Goal: Information Seeking & Learning: Find specific page/section

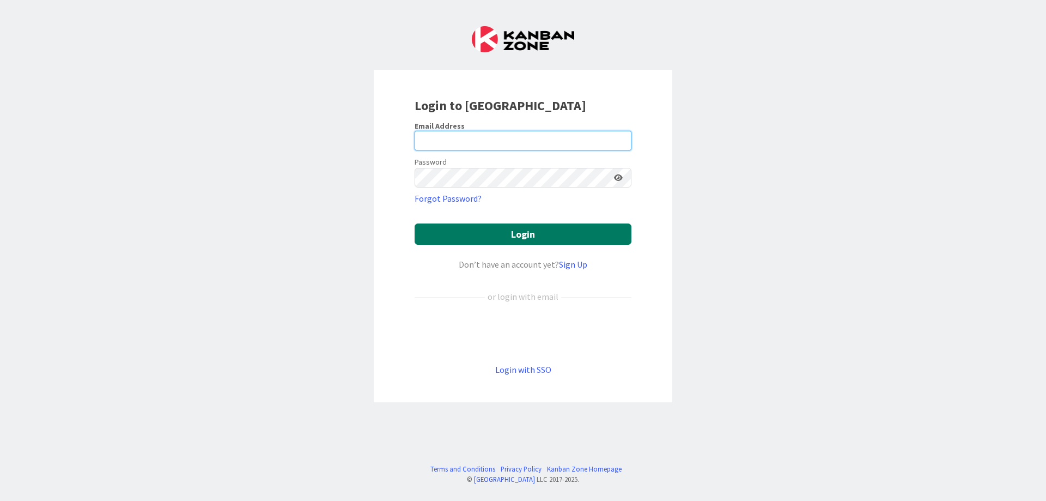
type input "[PERSON_NAME][EMAIL_ADDRESS][DOMAIN_NAME]"
click at [500, 232] on button "Login" at bounding box center [523, 233] width 217 height 21
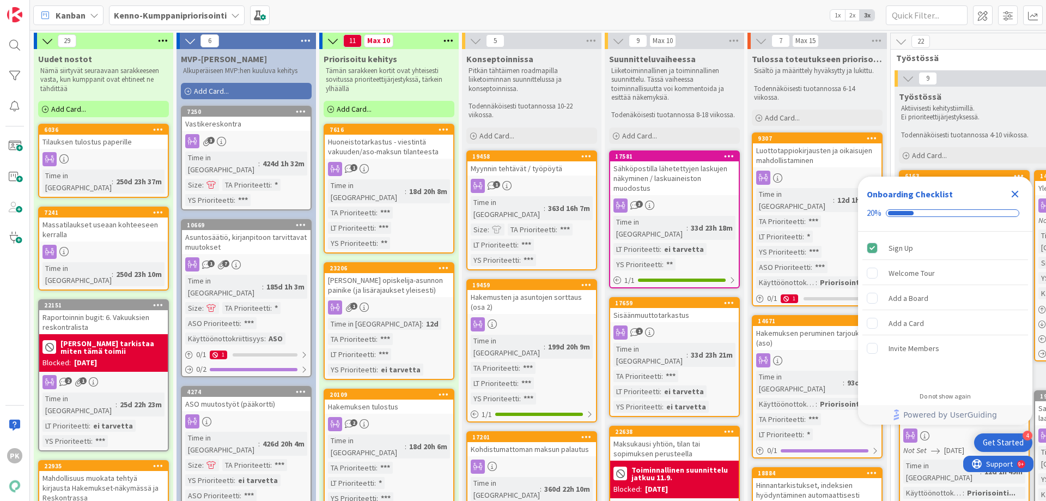
click at [1013, 195] on icon "Close Checklist" at bounding box center [1015, 194] width 7 height 7
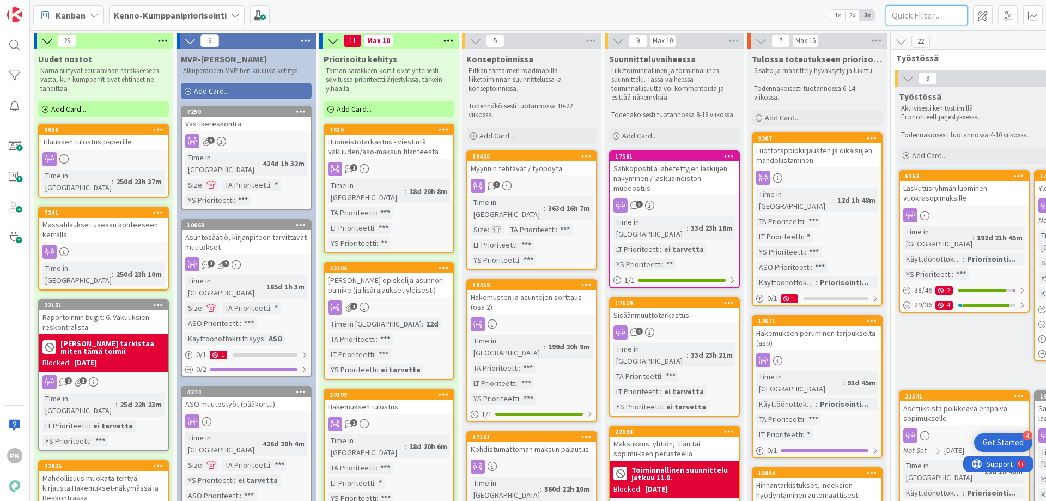
click at [911, 14] on input "text" at bounding box center [927, 15] width 82 height 20
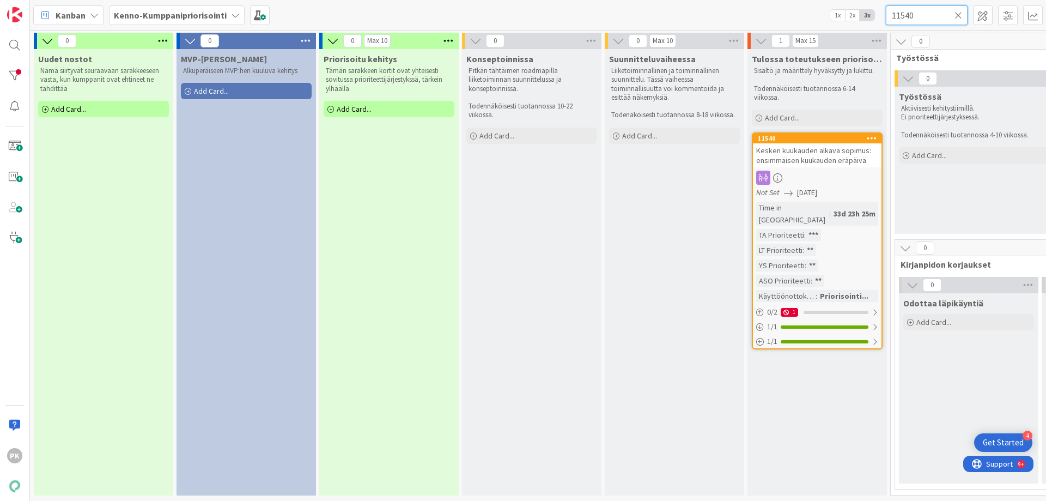
type input "11540"
click at [841, 161] on span "Kesken kuukauden alkava sopimus: ensimmäisen kuukauden eräpäivä" at bounding box center [813, 155] width 115 height 20
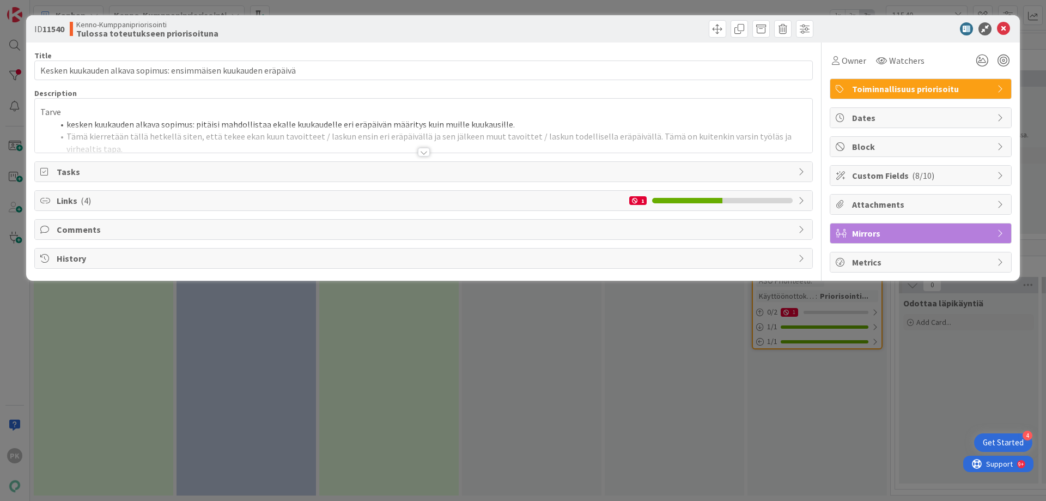
click at [427, 153] on div at bounding box center [424, 152] width 12 height 9
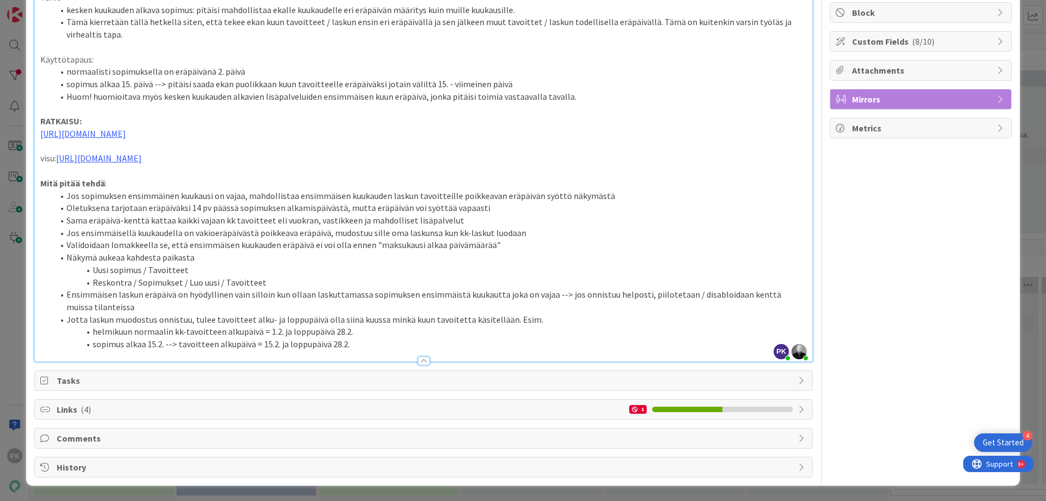
scroll to position [131, 0]
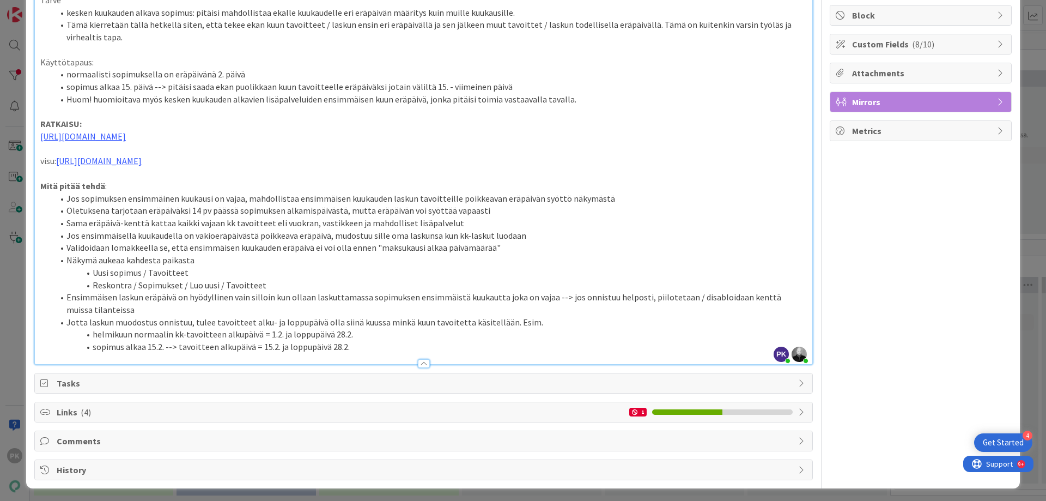
click at [852, 44] on span "Custom Fields ( 8/10 )" at bounding box center [921, 44] width 139 height 13
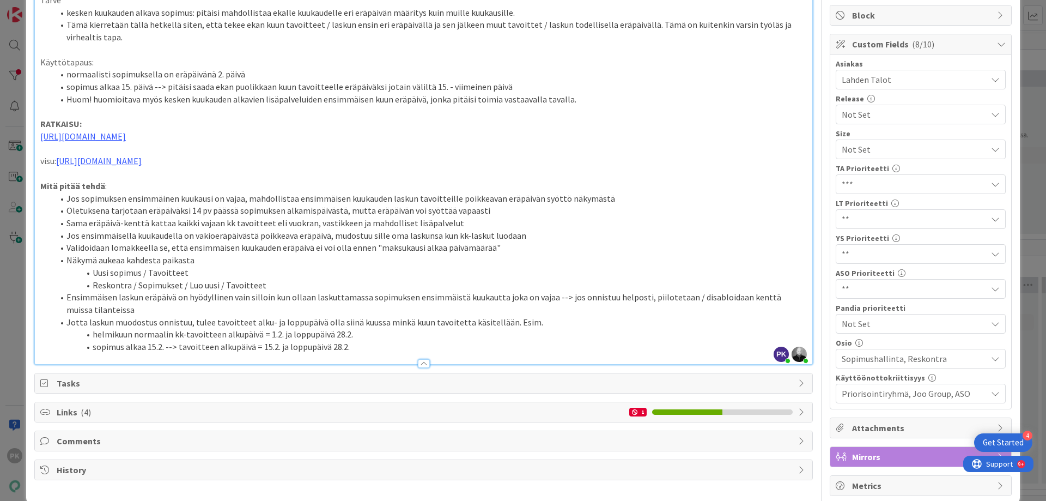
click at [991, 253] on icon at bounding box center [995, 254] width 9 height 9
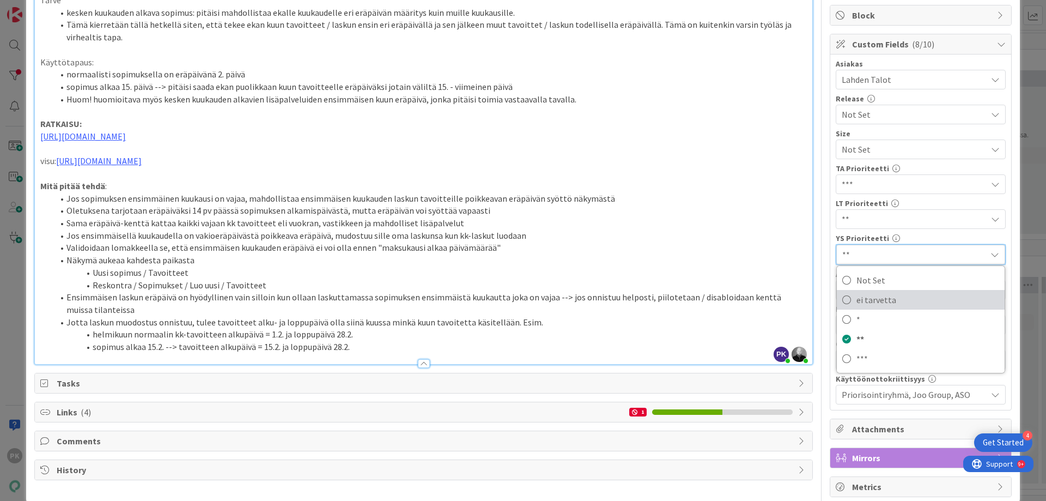
click at [842, 300] on icon at bounding box center [846, 299] width 9 height 16
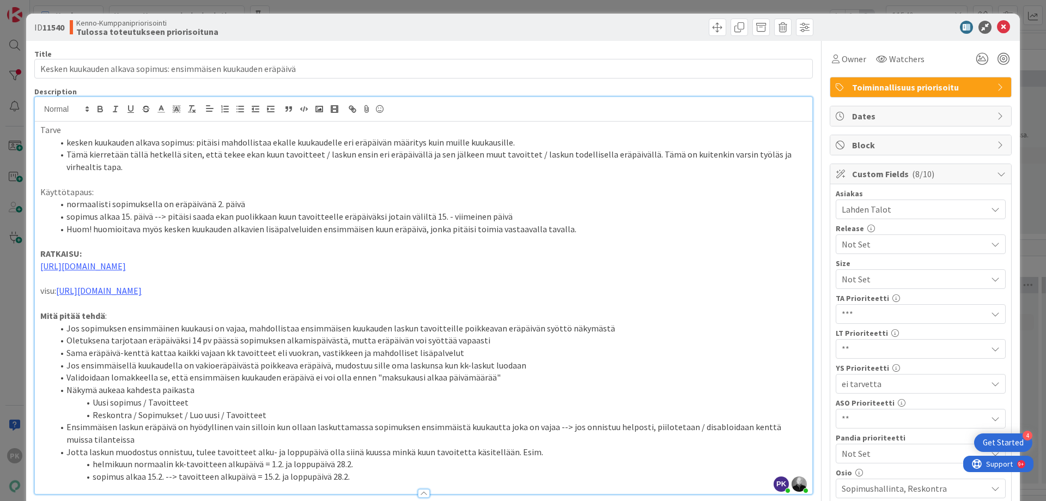
scroll to position [0, 0]
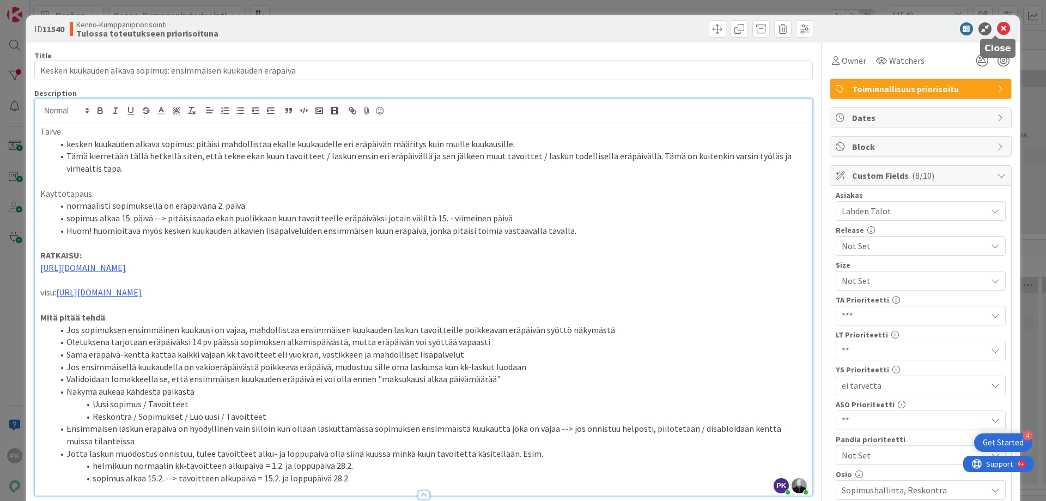
click at [997, 26] on icon at bounding box center [1003, 28] width 13 height 13
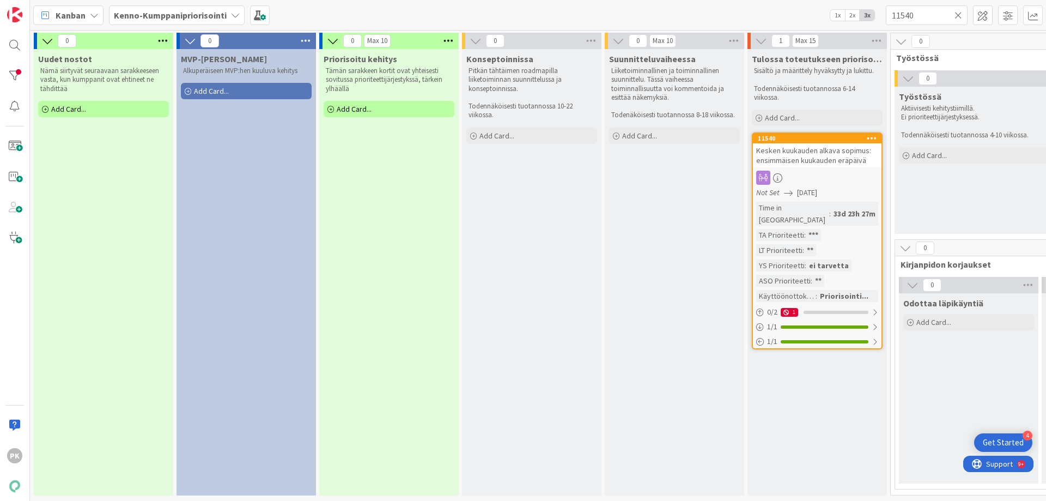
click at [959, 13] on icon at bounding box center [959, 15] width 8 height 10
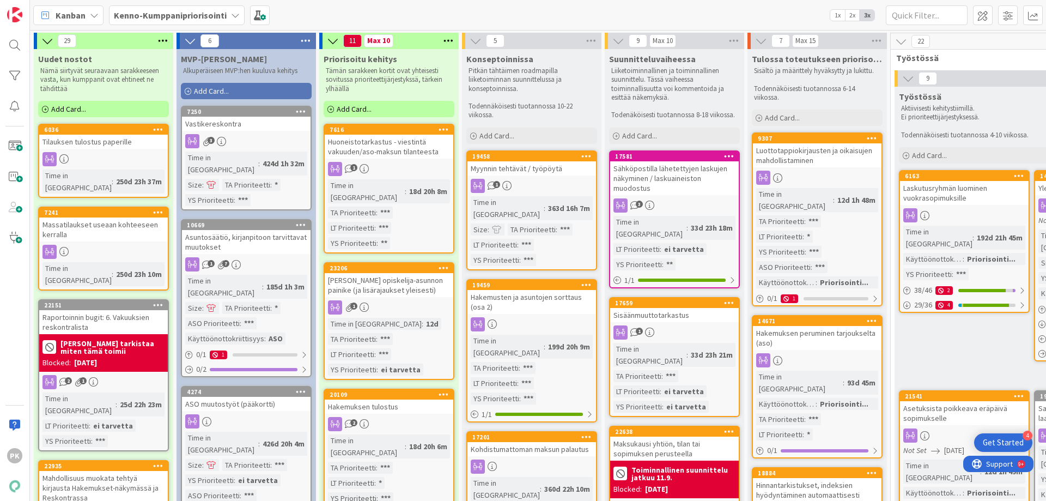
click at [95, 148] on div "Tilauksen tulostus paperille" at bounding box center [103, 142] width 129 height 14
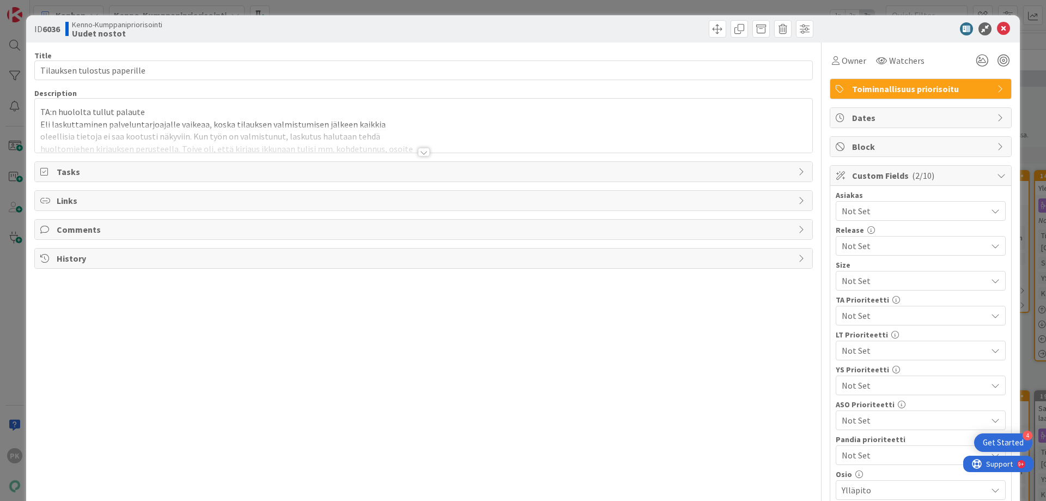
click at [421, 153] on div at bounding box center [424, 152] width 12 height 9
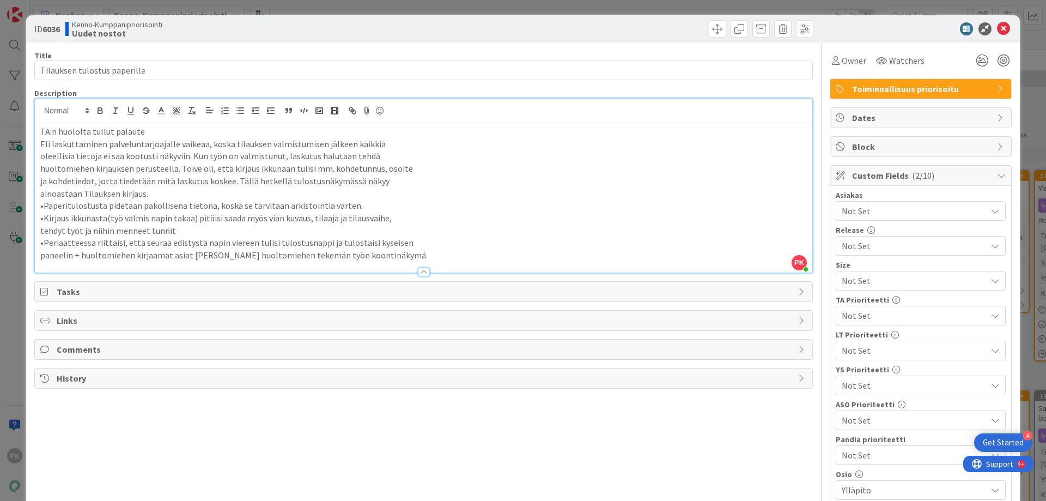
click at [925, 387] on span "Not Set" at bounding box center [911, 385] width 139 height 15
click at [997, 27] on icon at bounding box center [1003, 28] width 13 height 13
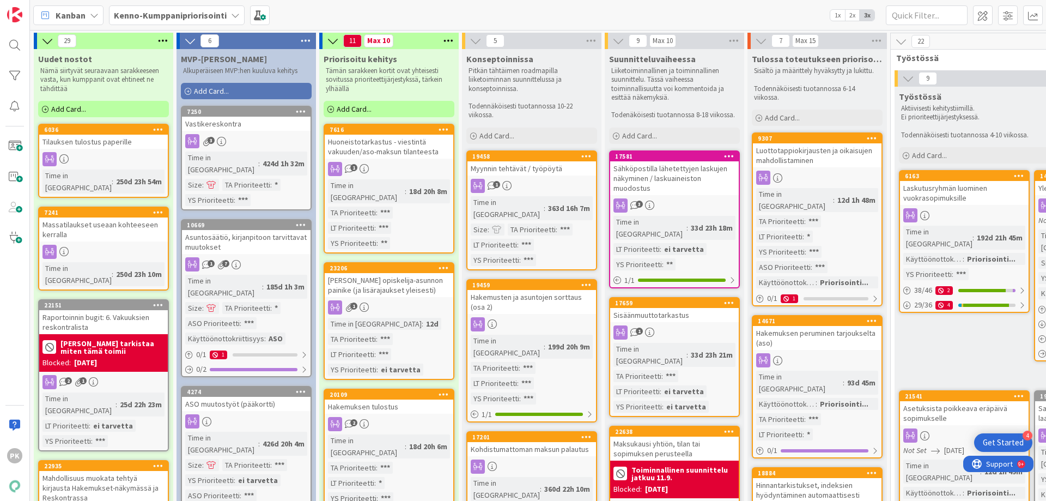
click at [142, 229] on link "7241 Massatilaukset useaan kohteeseen kerralla Time in [GEOGRAPHIC_DATA] : 250d…" at bounding box center [103, 248] width 131 height 84
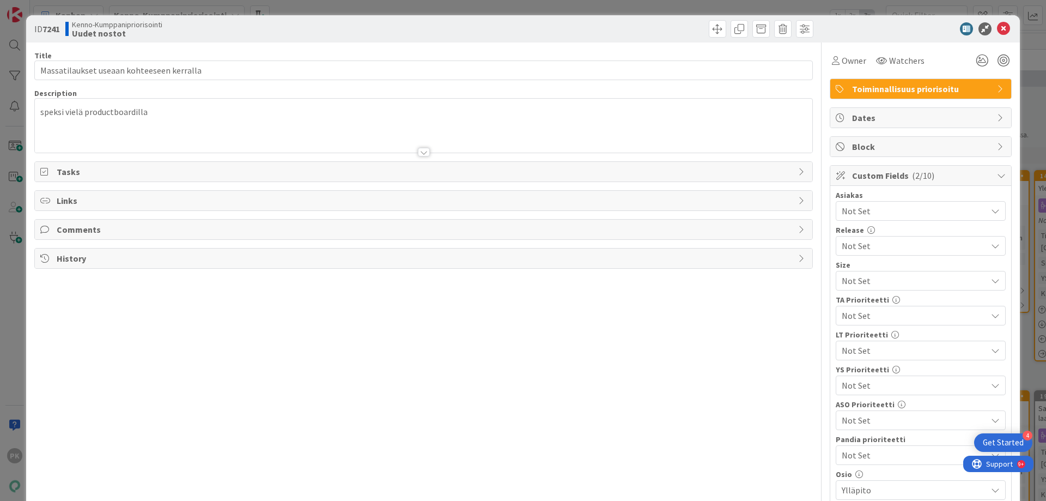
click at [419, 153] on div at bounding box center [424, 152] width 12 height 9
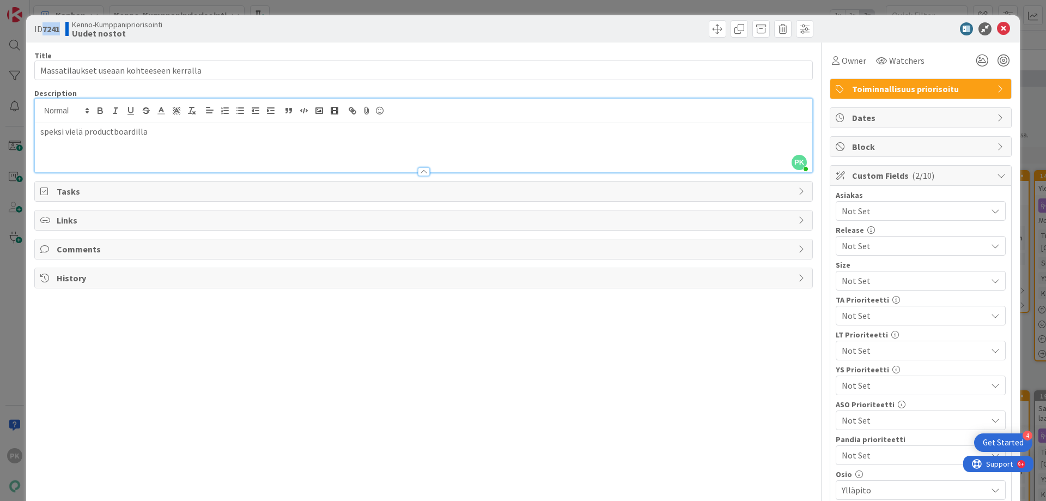
drag, startPoint x: 42, startPoint y: 27, endPoint x: 63, endPoint y: 27, distance: 20.2
click at [63, 27] on div "ID 7241 Kenno-Kumppanipriorisointi Uudet nostot" at bounding box center [227, 28] width 387 height 17
copy span "7241"
click at [997, 28] on icon at bounding box center [1003, 28] width 13 height 13
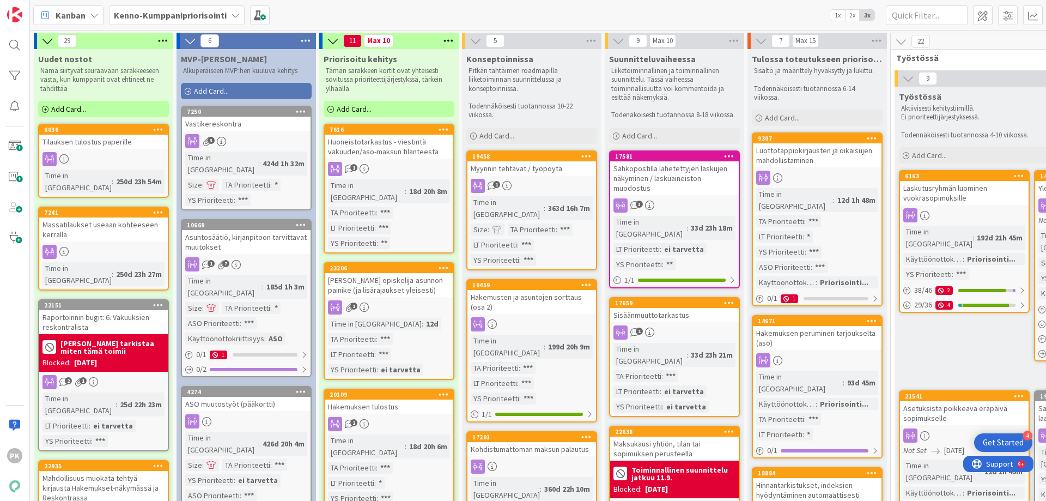
click at [232, 13] on icon at bounding box center [235, 15] width 9 height 9
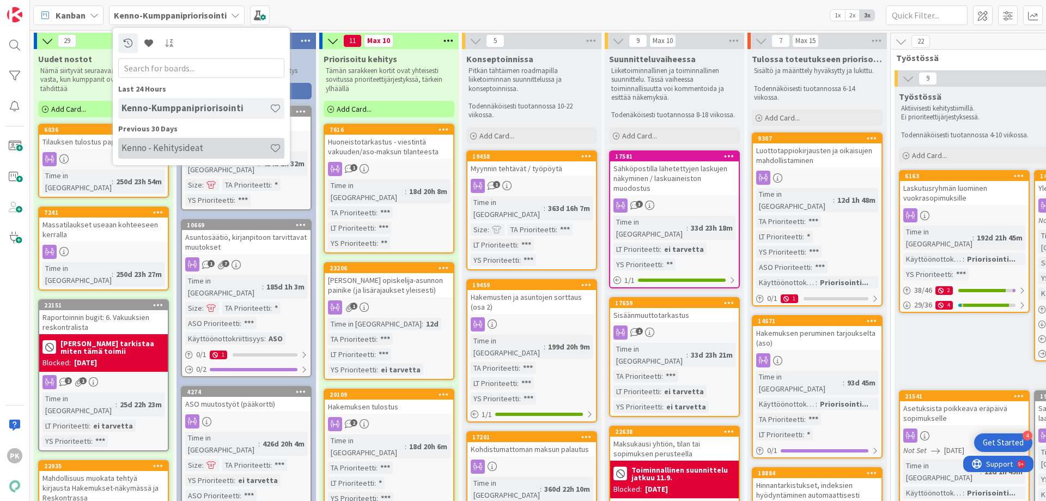
click at [161, 143] on h4 "Kenno - Kehitysideat" at bounding box center [195, 147] width 148 height 11
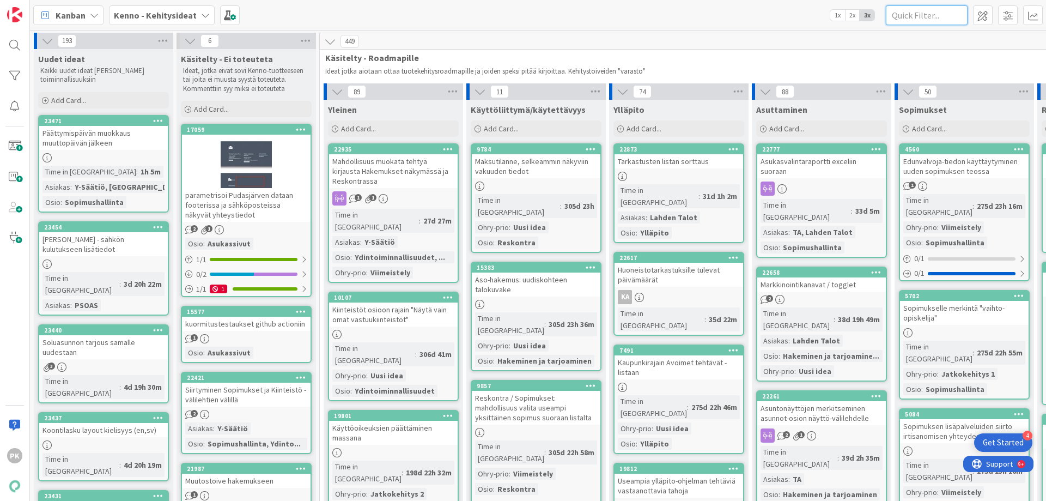
paste input "7241"
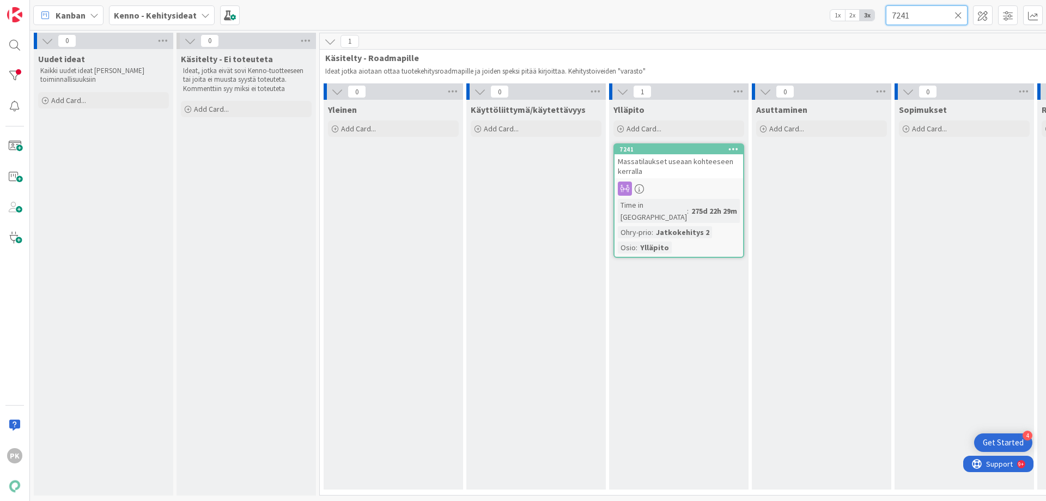
type input "7241"
click at [665, 165] on span "Massatilaukset useaan kohteeseen kerralla" at bounding box center [676, 166] width 116 height 20
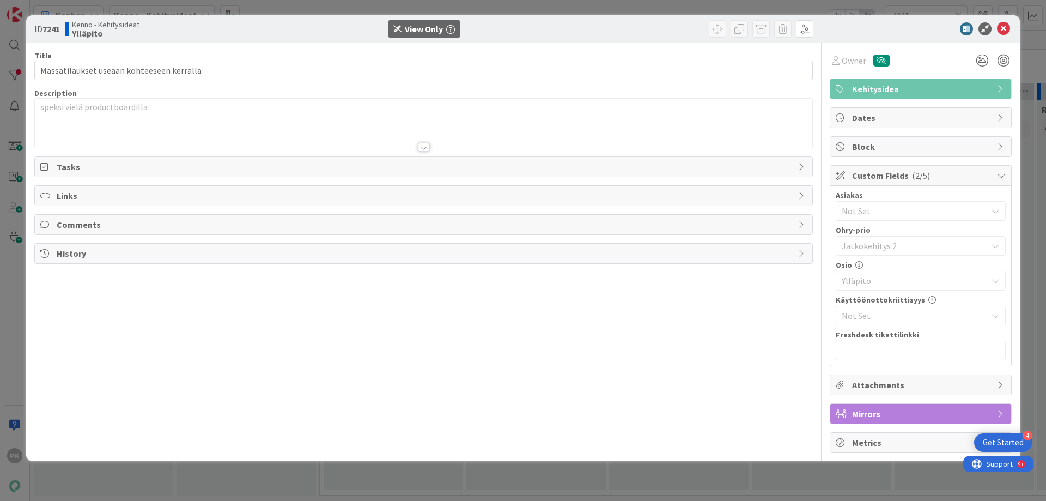
click at [424, 146] on div at bounding box center [424, 147] width 12 height 9
click at [1006, 27] on icon at bounding box center [1003, 28] width 13 height 13
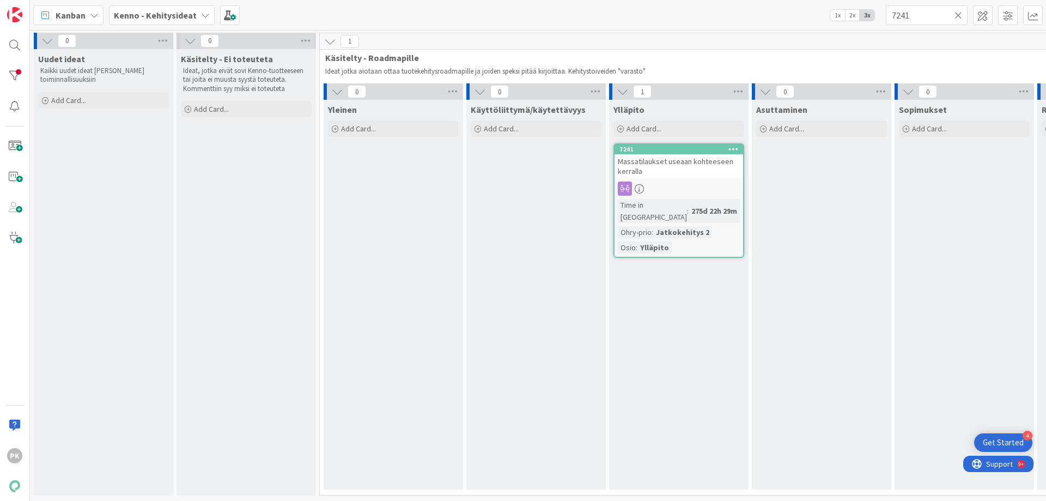
click at [203, 14] on icon at bounding box center [205, 15] width 9 height 9
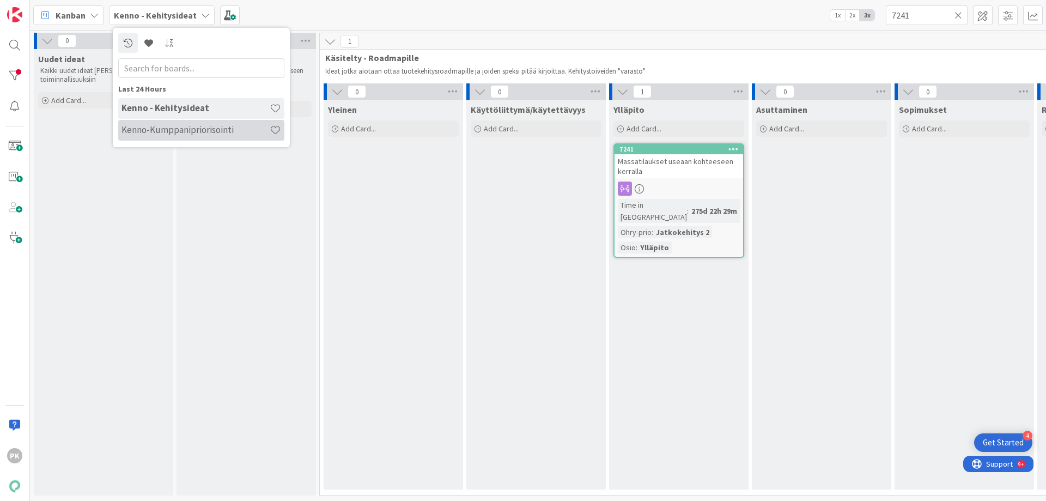
click at [170, 129] on h4 "Kenno-Kumppanipriorisointi" at bounding box center [195, 129] width 148 height 11
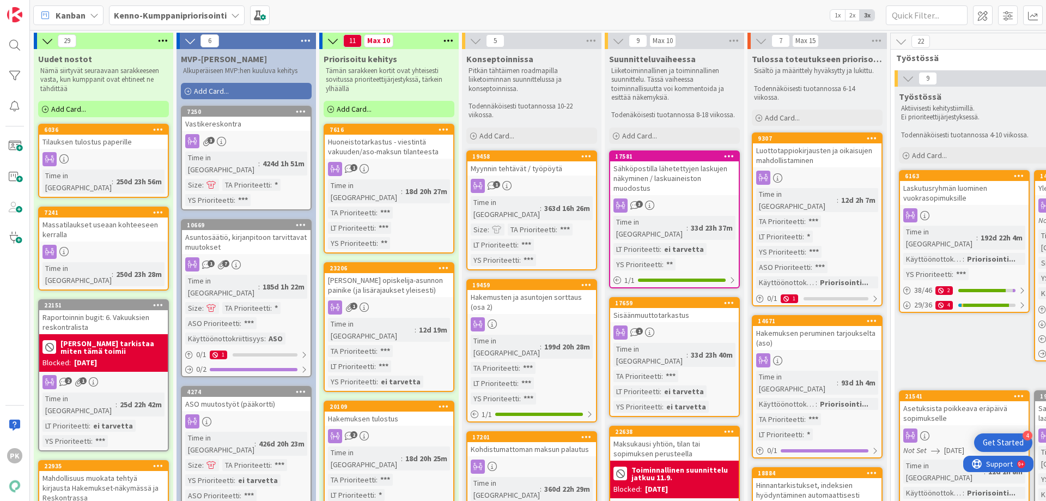
click at [136, 245] on div at bounding box center [103, 252] width 129 height 14
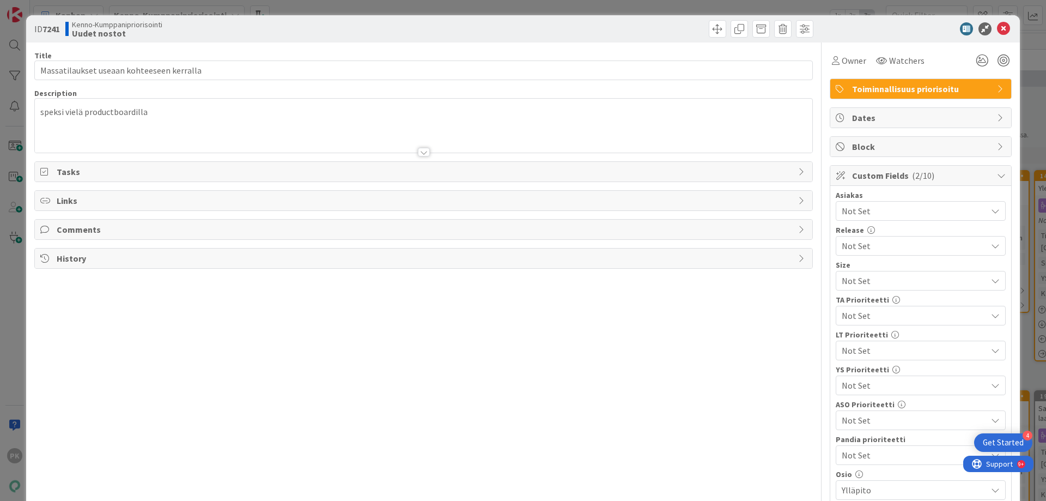
click at [418, 152] on div at bounding box center [424, 152] width 12 height 9
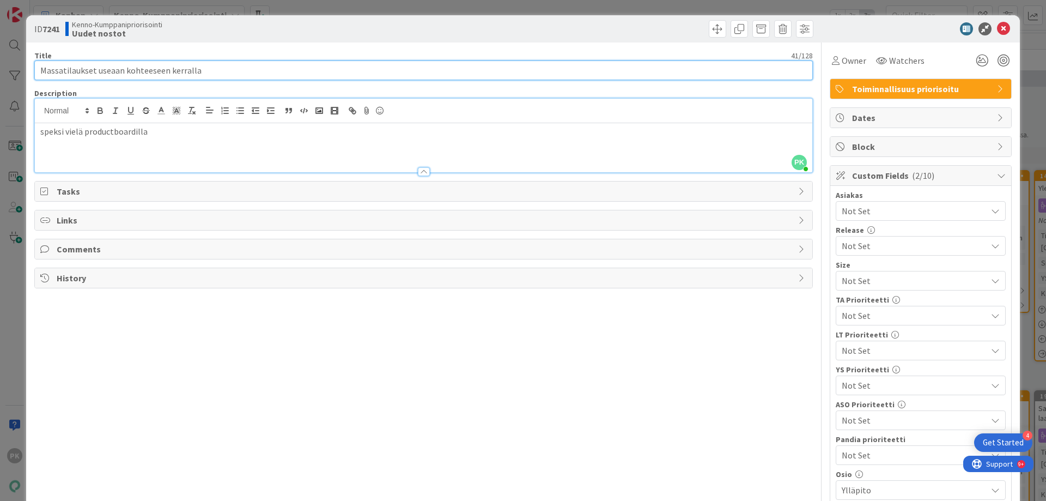
drag, startPoint x: 208, startPoint y: 65, endPoint x: 30, endPoint y: 56, distance: 177.9
click at [30, 56] on div "ID 7241 Kenno-Kumppanipriorisointi Uudet nostot Title 41 / 128 Massatilaukset u…" at bounding box center [523, 325] width 994 height 620
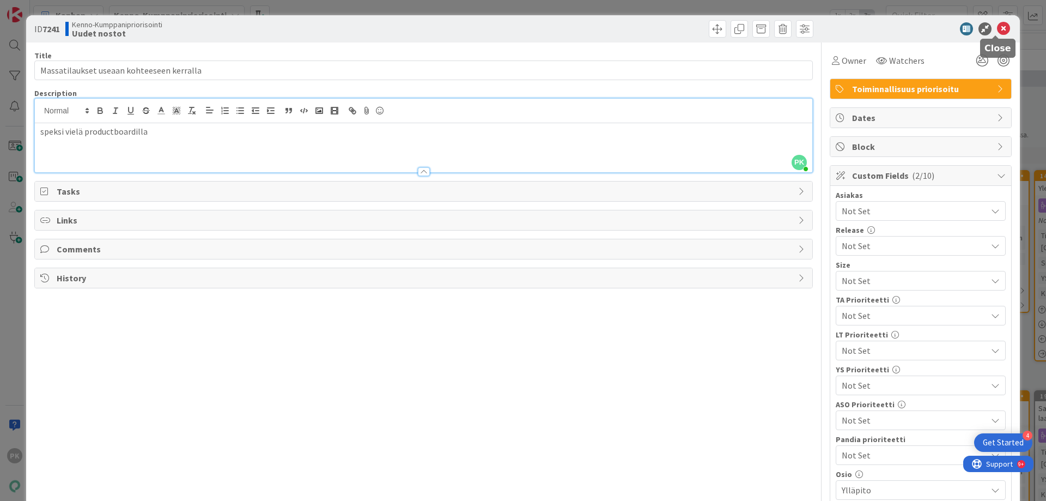
click at [997, 28] on icon at bounding box center [1003, 28] width 13 height 13
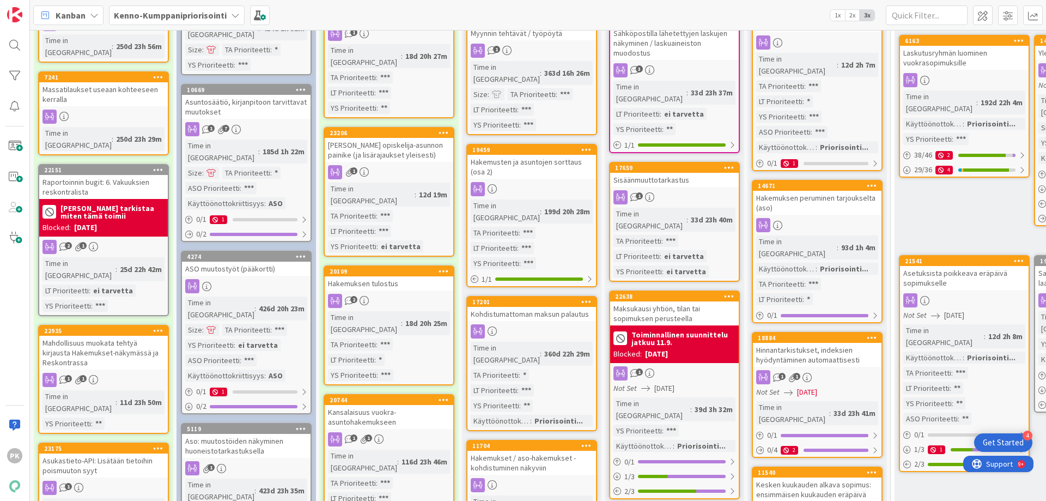
scroll to position [163, 0]
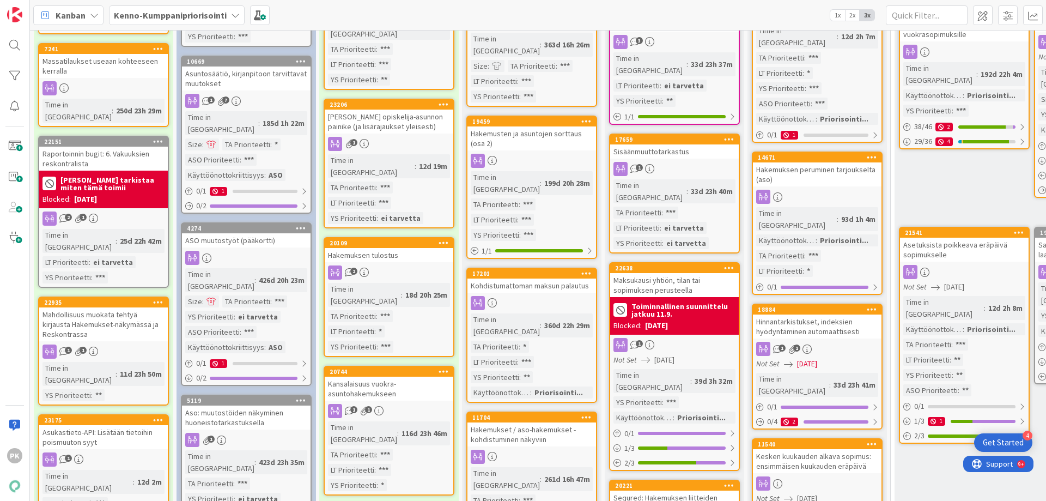
click at [114, 307] on div "Mahdollisuus muokata tehtyä kirjausta Hakemukset-näkymässä ja Reskontrassa" at bounding box center [103, 324] width 129 height 34
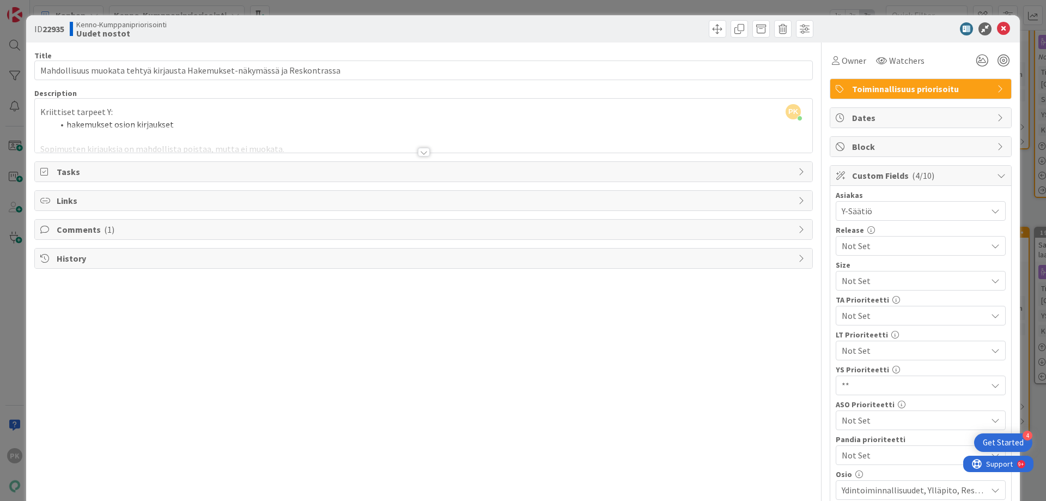
click at [418, 151] on div at bounding box center [424, 152] width 12 height 9
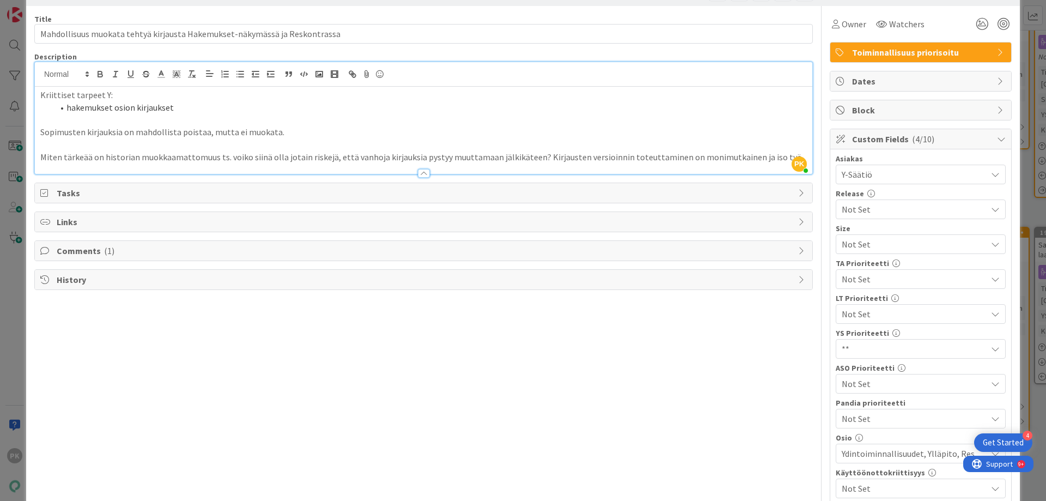
scroll to position [54, 0]
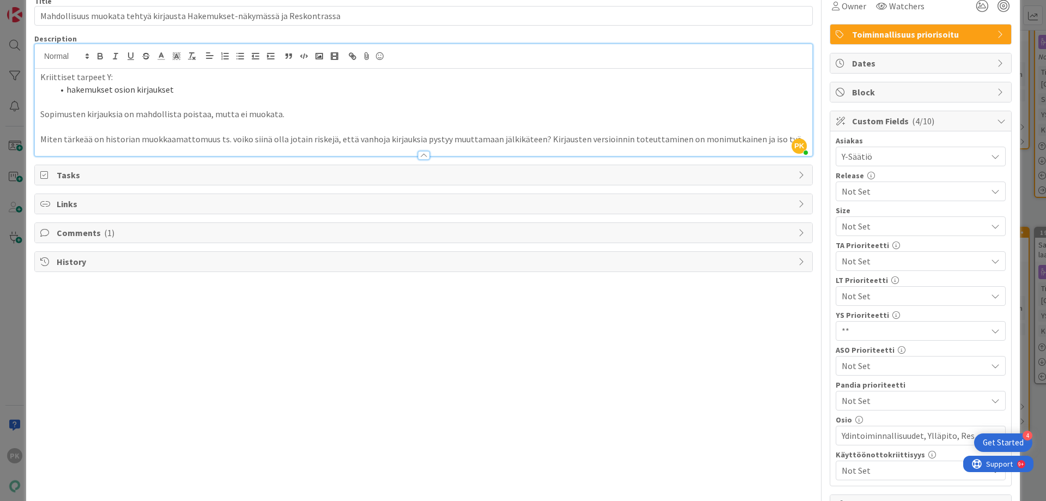
click at [96, 233] on span "Comments ( 1 )" at bounding box center [425, 232] width 736 height 13
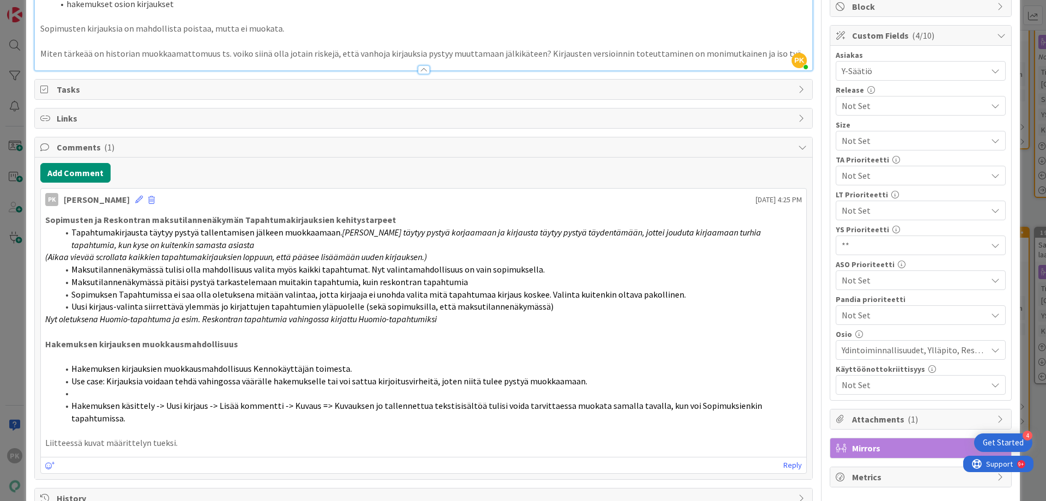
scroll to position [159, 0]
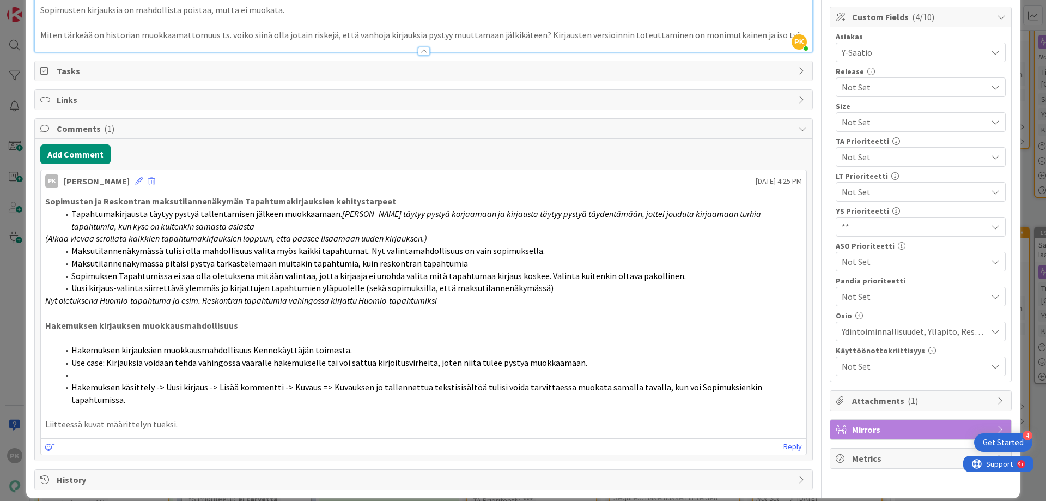
click at [98, 374] on li at bounding box center [430, 374] width 744 height 13
click at [76, 377] on li at bounding box center [430, 374] width 744 height 13
click at [135, 183] on icon at bounding box center [139, 181] width 8 height 8
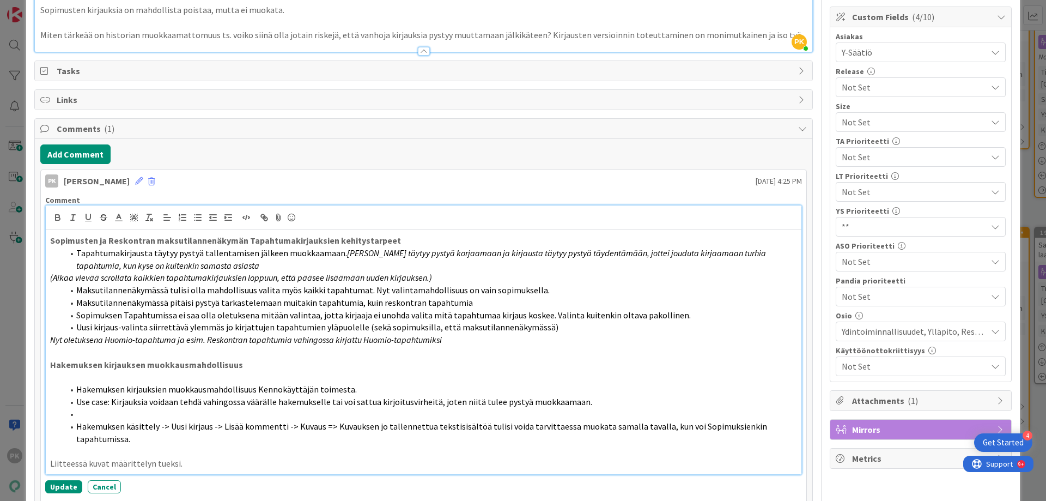
click at [121, 411] on li at bounding box center [430, 414] width 734 height 13
click at [59, 484] on button "Update" at bounding box center [63, 486] width 37 height 13
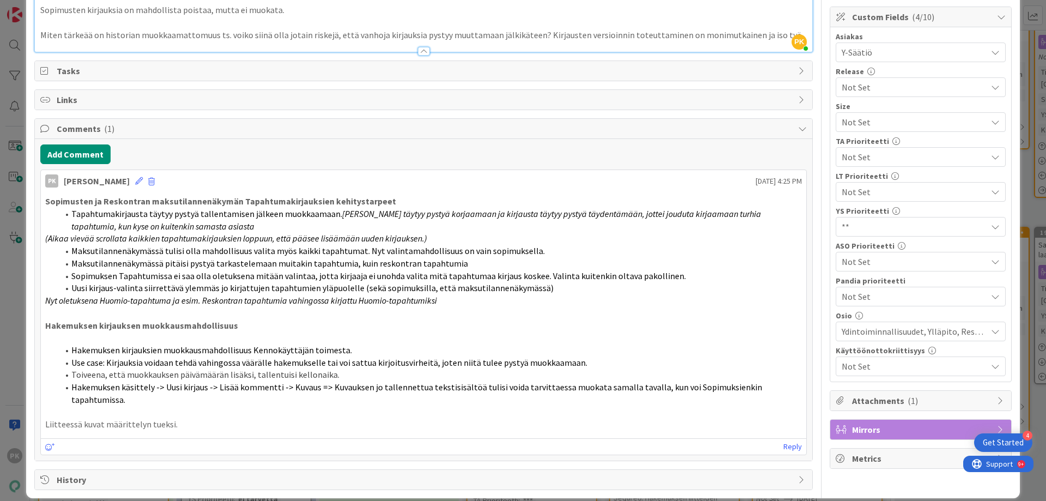
scroll to position [0, 0]
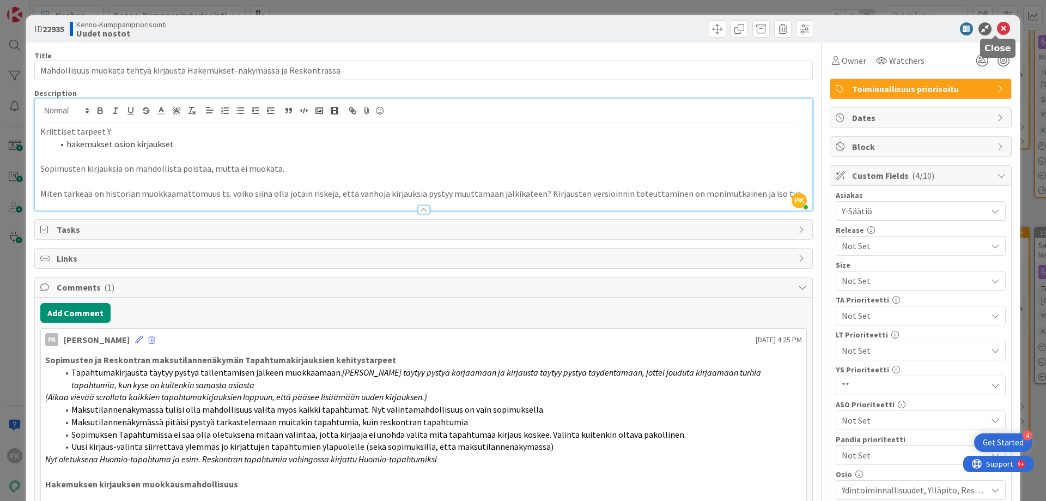
click at [997, 30] on icon at bounding box center [1003, 28] width 13 height 13
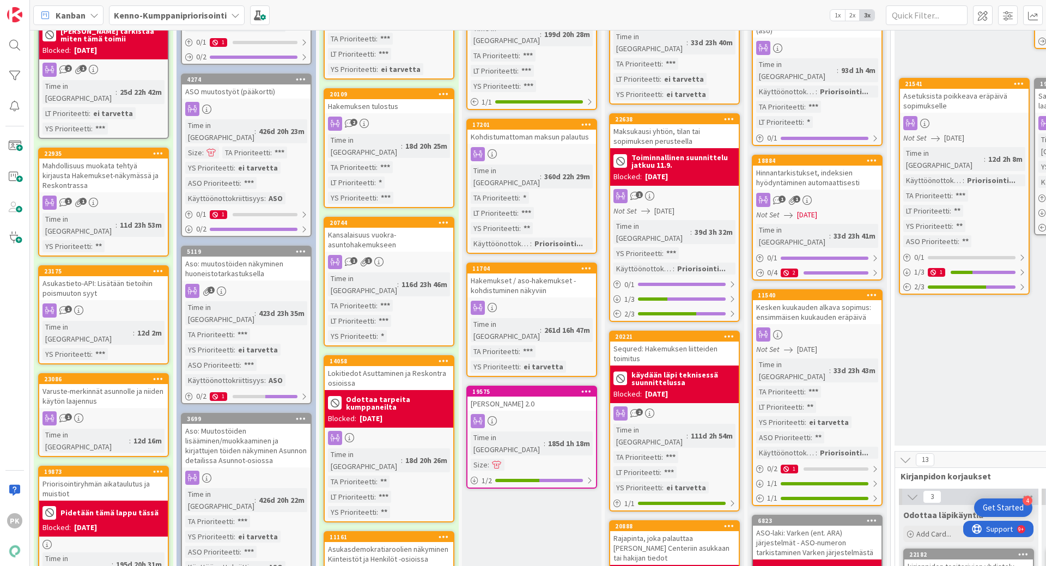
scroll to position [272, 0]
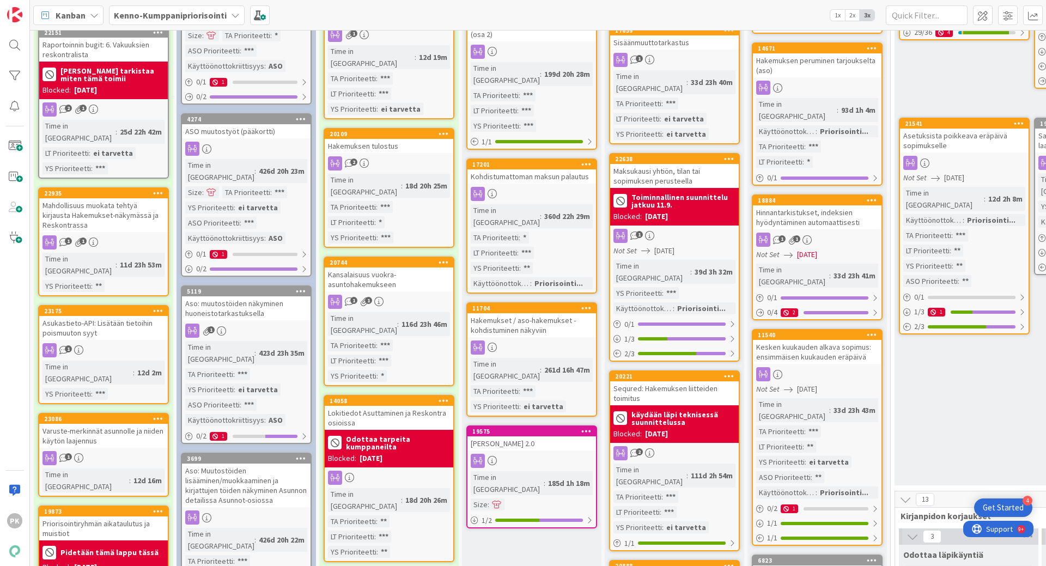
click at [125, 198] on div "Mahdollisuus muokata tehtyä kirjausta Hakemukset-näkymässä ja Reskontrassa" at bounding box center [103, 215] width 129 height 34
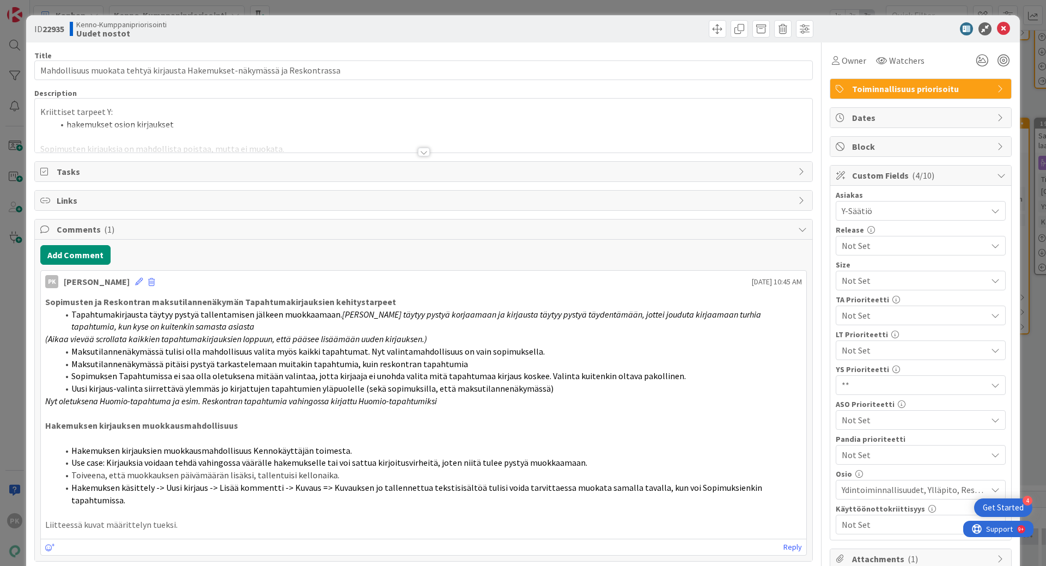
click at [420, 150] on div at bounding box center [424, 152] width 12 height 9
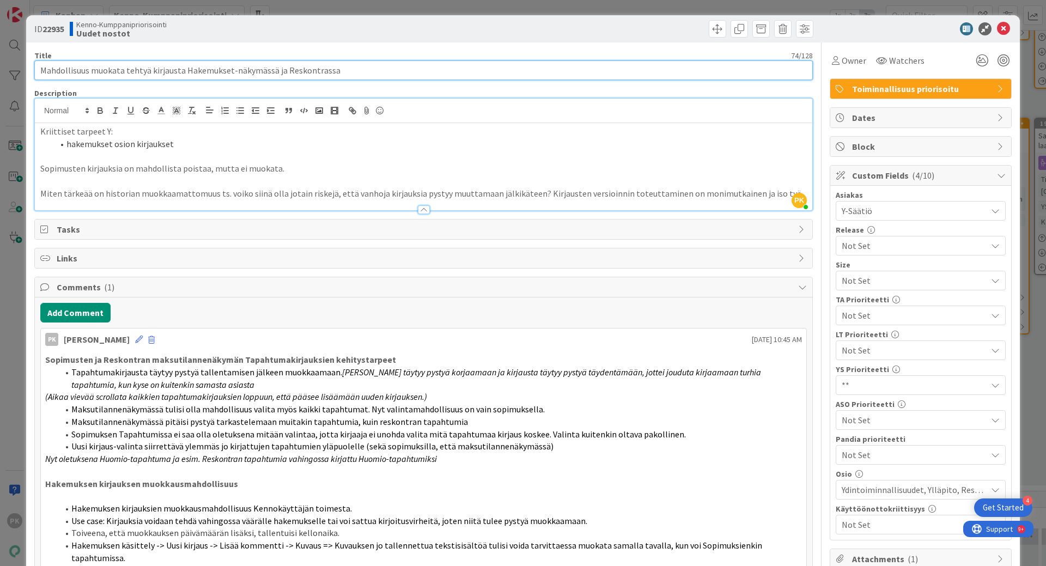
click at [332, 72] on input "Mahdollisuus muokata tehtyä kirjausta Hakemukset-näkymässä ja Reskontrassa" at bounding box center [423, 70] width 779 height 20
click at [283, 70] on input "Mahdollisuus muokata tehtyä kirjausta Hakemukset-näkymässä ja Reskontran 'Tapah…" at bounding box center [423, 70] width 779 height 20
type input "Mahdollisuus muokata tehtyä kirjausta Hakemukset-näkymässä ja Sopimusten sekä R…"
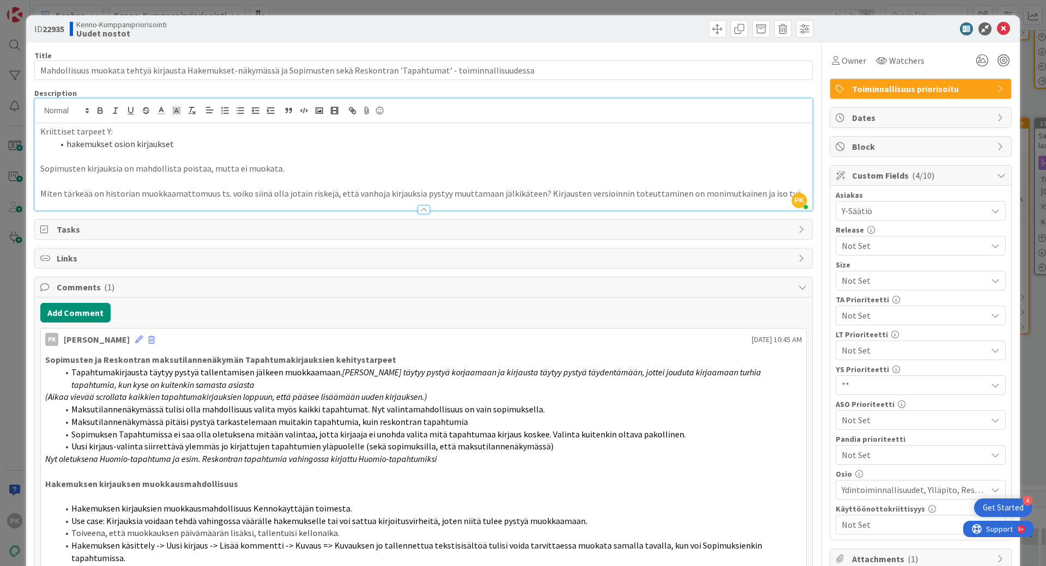
click at [67, 27] on div "ID 22935 Kenno-Kumppanipriorisointi Uudet nostot" at bounding box center [227, 28] width 387 height 17
drag, startPoint x: 65, startPoint y: 29, endPoint x: 45, endPoint y: 28, distance: 20.7
click at [45, 28] on b "22935" at bounding box center [53, 28] width 22 height 11
copy b "22935"
click at [998, 26] on icon at bounding box center [1003, 28] width 13 height 13
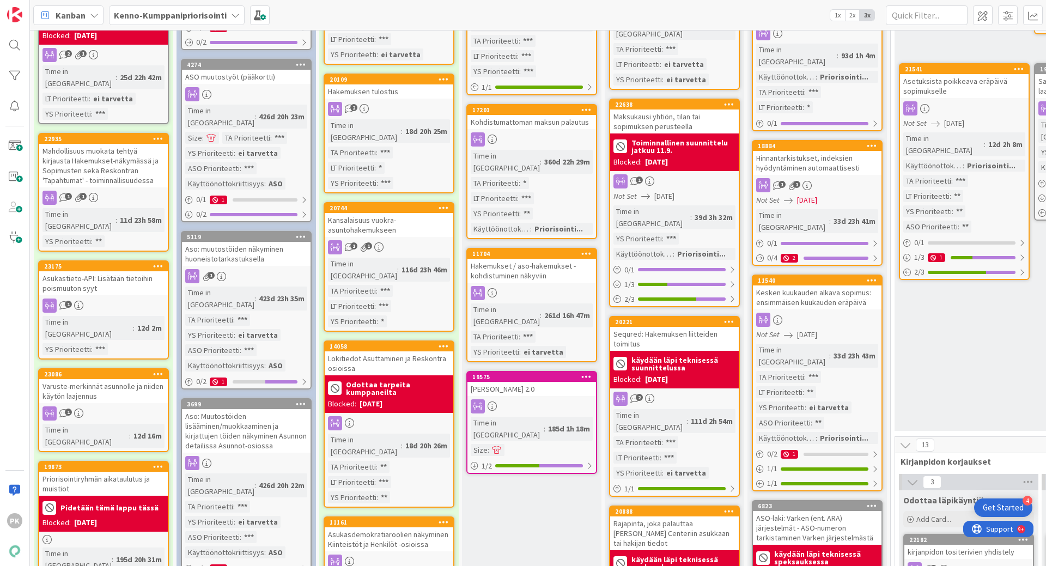
scroll to position [381, 0]
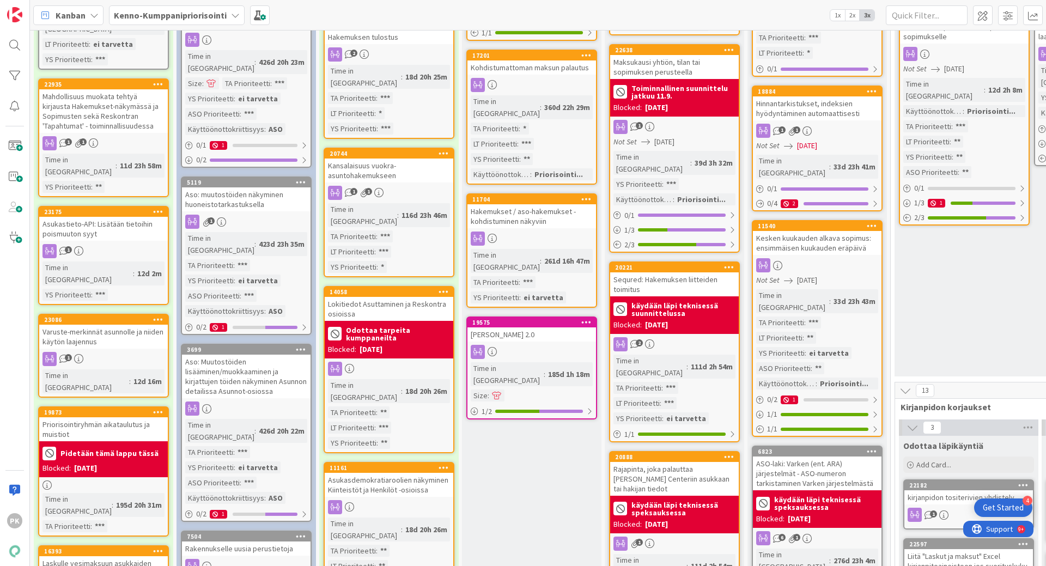
click at [81, 217] on div "Asukastieto-API: Lisätään tietoihin poismuuton syyt" at bounding box center [103, 229] width 129 height 24
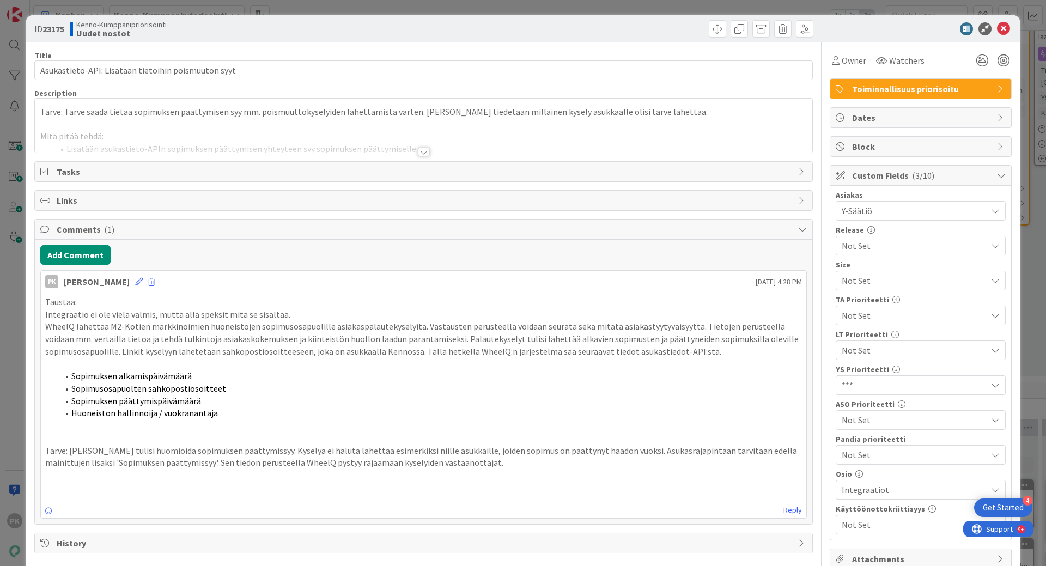
click at [419, 155] on div at bounding box center [424, 152] width 12 height 9
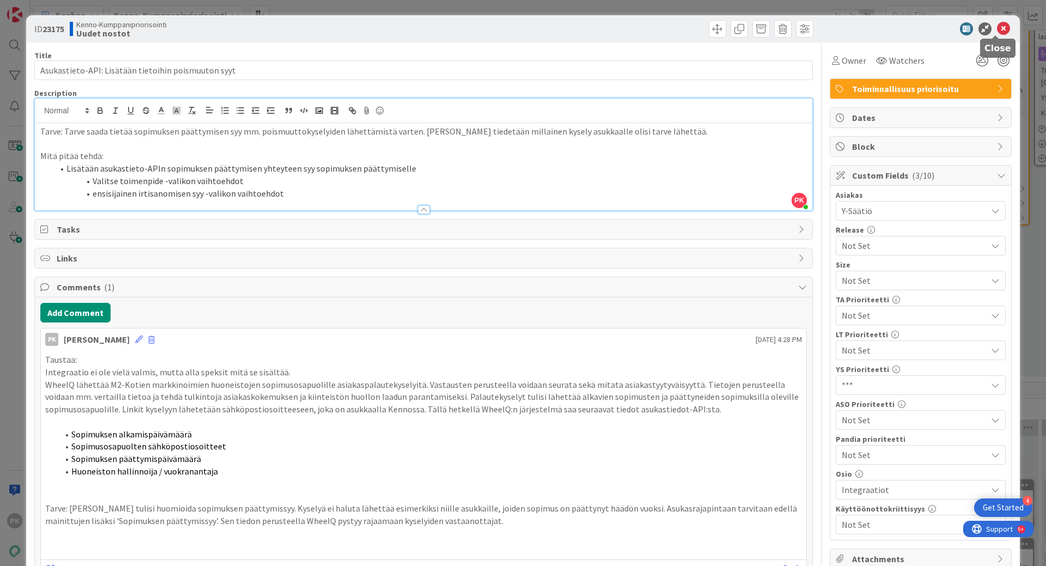
click at [997, 29] on icon at bounding box center [1003, 28] width 13 height 13
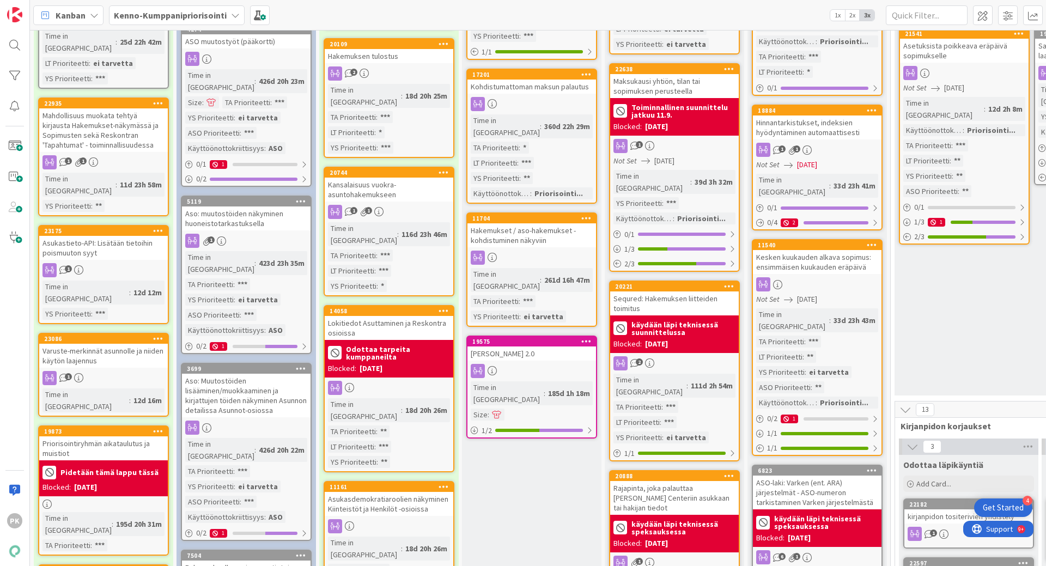
scroll to position [381, 0]
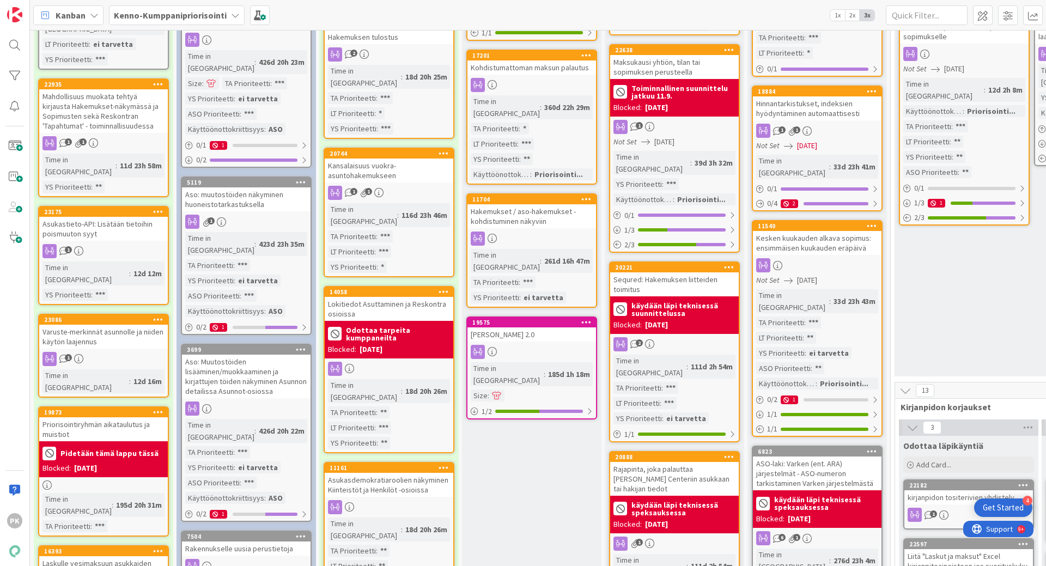
click at [94, 325] on div "Varuste-merkinnät asunnolle ja niiden käytön laajennus" at bounding box center [103, 337] width 129 height 24
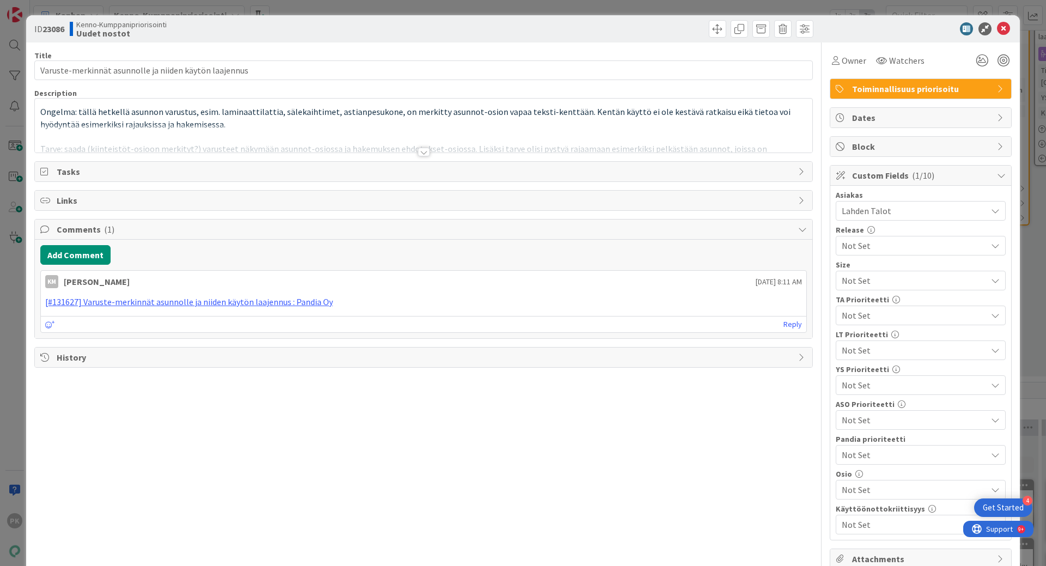
click at [418, 149] on div at bounding box center [424, 152] width 12 height 9
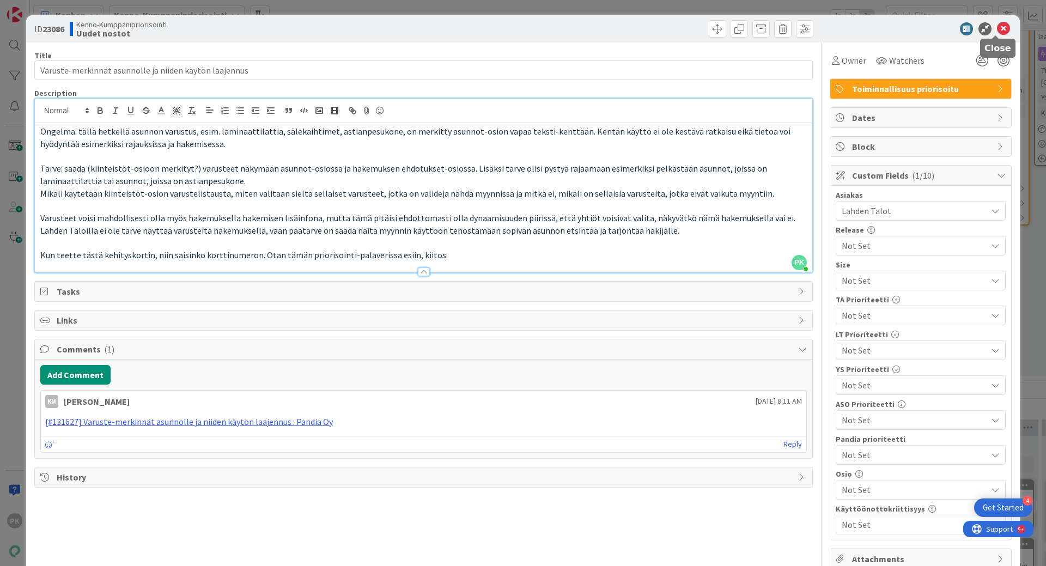
click at [997, 26] on icon at bounding box center [1003, 28] width 13 height 13
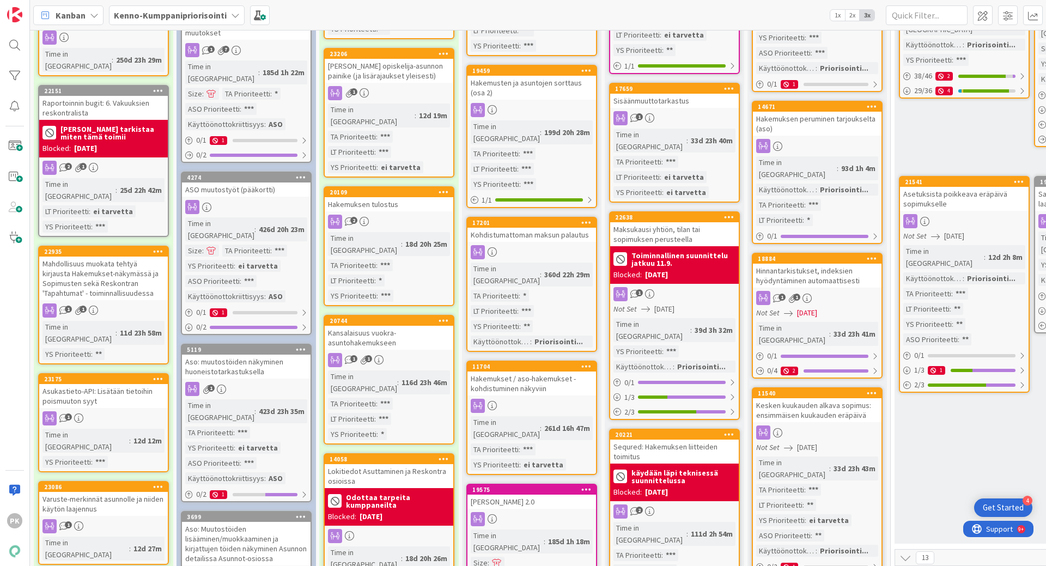
scroll to position [163, 0]
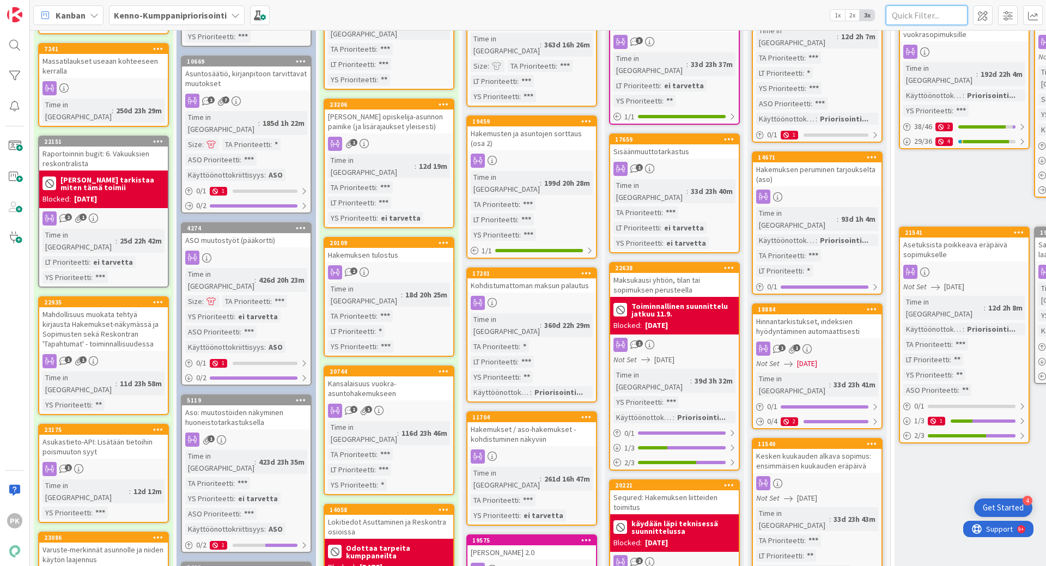
click at [901, 10] on input "text" at bounding box center [927, 15] width 82 height 20
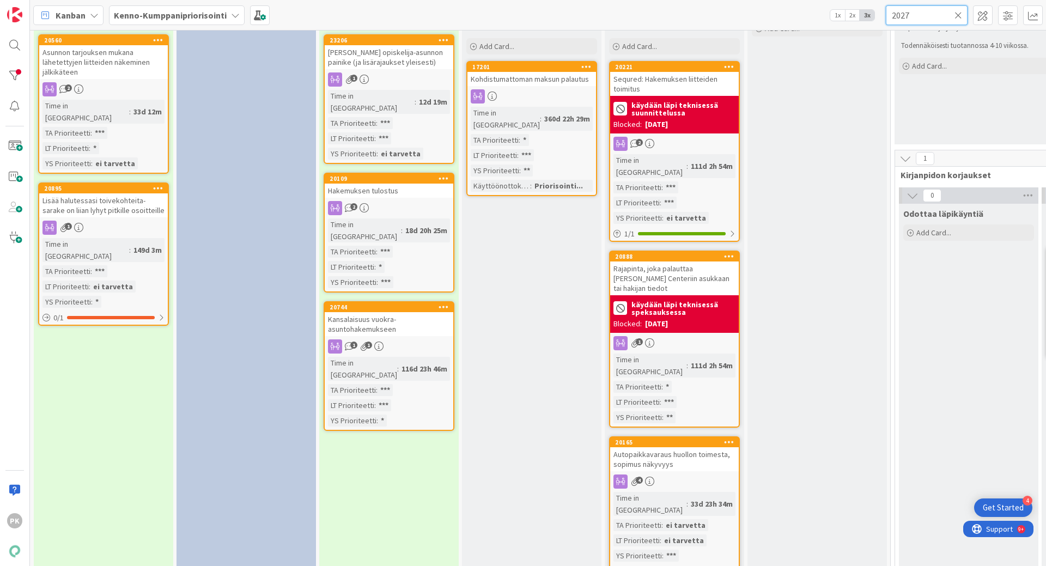
scroll to position [0, 0]
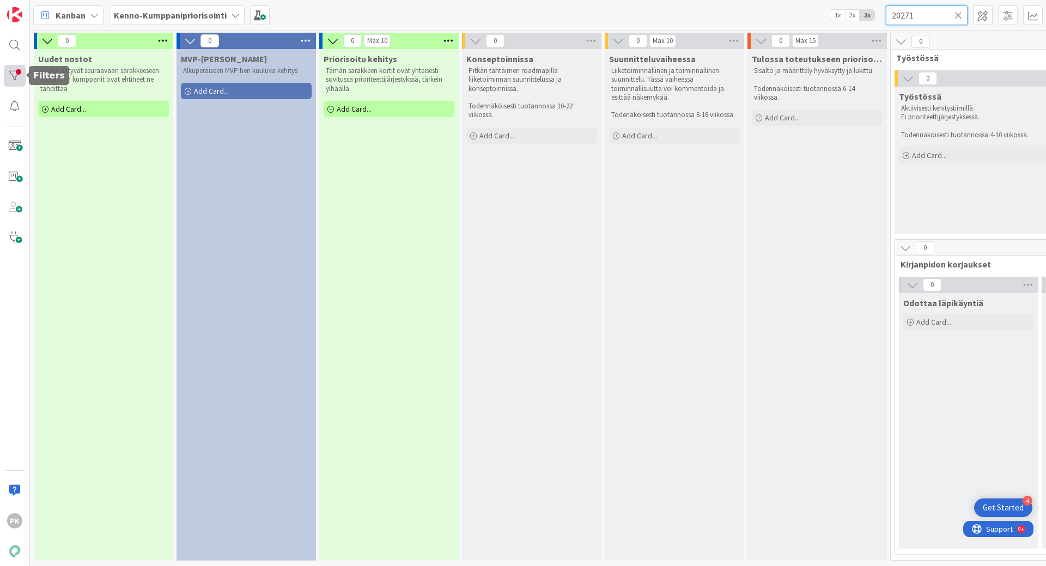
type input "20271"
click at [13, 74] on div at bounding box center [15, 76] width 22 height 22
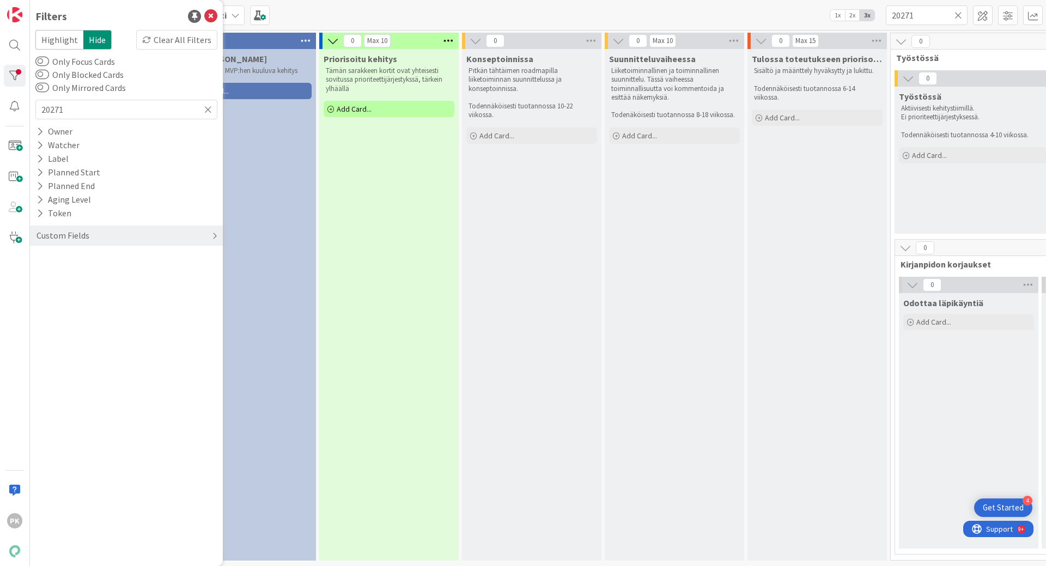
click at [71, 239] on div "Custom Fields" at bounding box center [62, 236] width 55 height 14
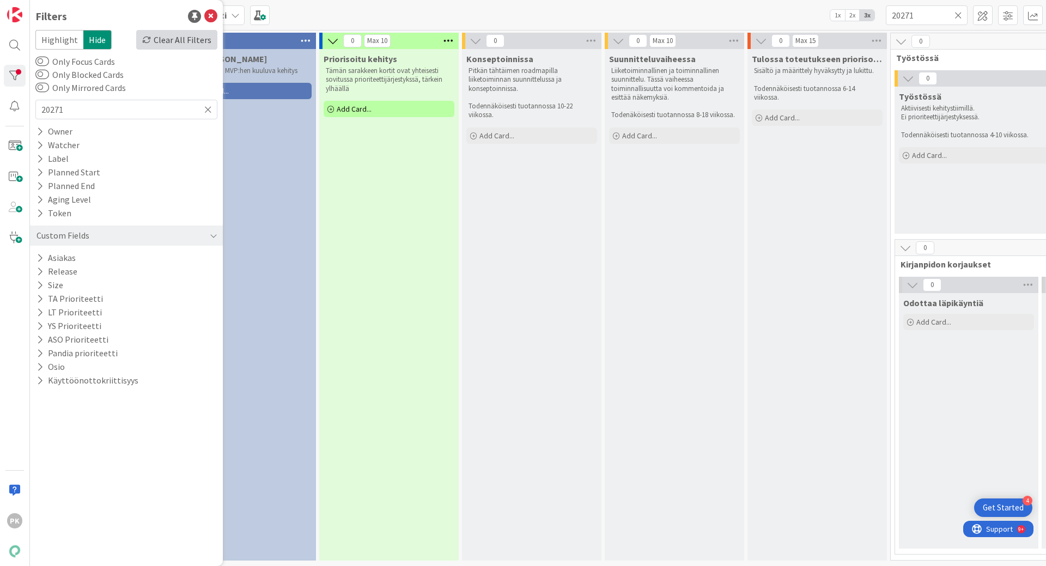
click at [155, 40] on div "Clear All Filters" at bounding box center [176, 40] width 81 height 20
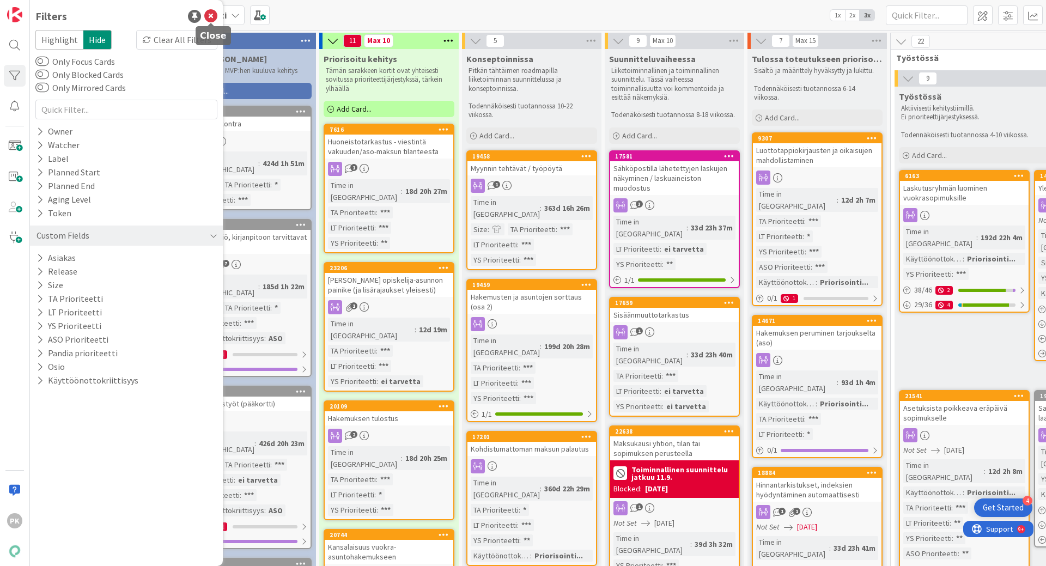
click at [208, 15] on icon at bounding box center [210, 16] width 13 height 13
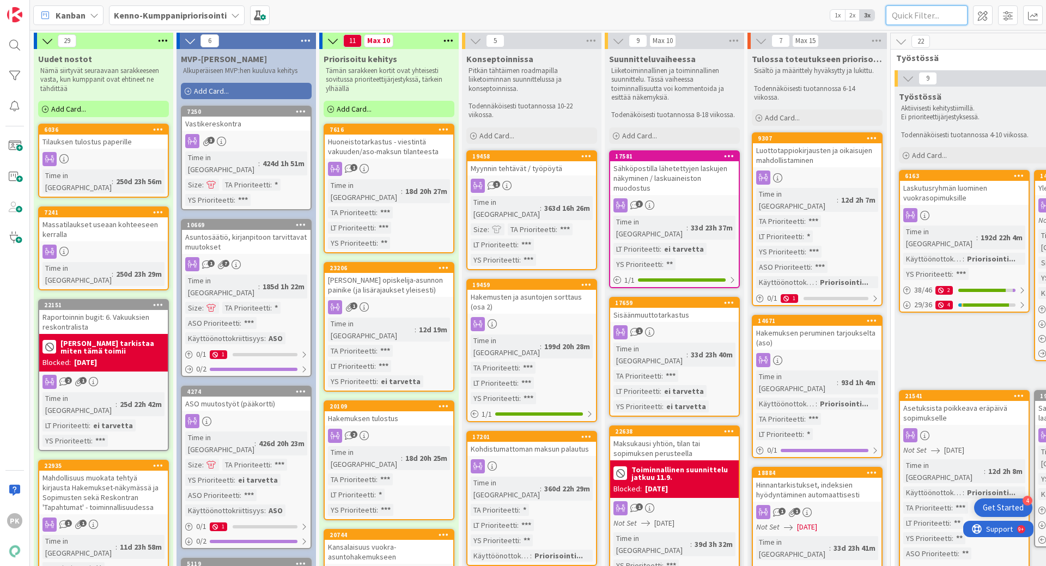
click at [905, 9] on input "text" at bounding box center [927, 15] width 82 height 20
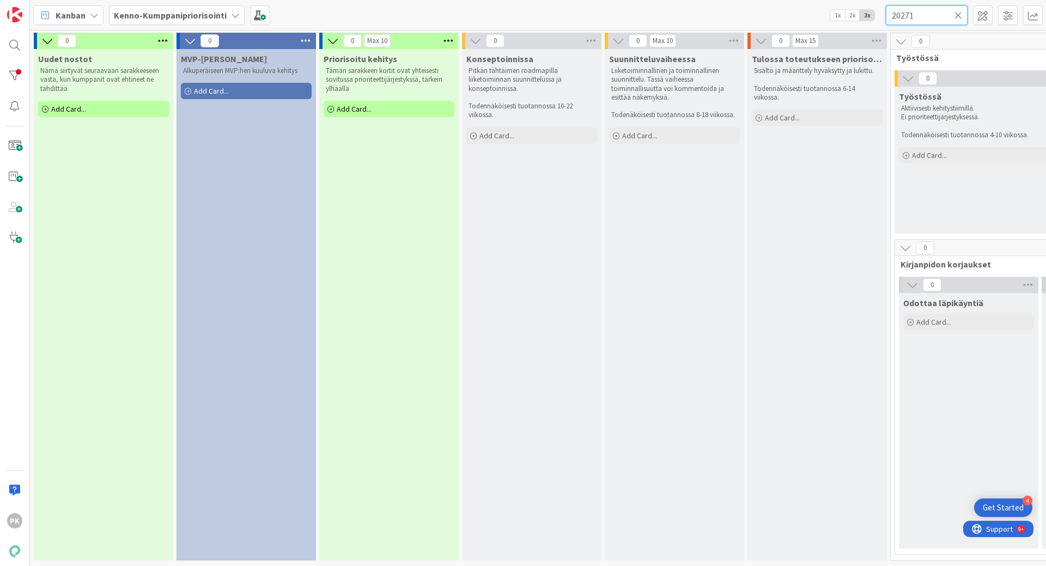
type input "20271"
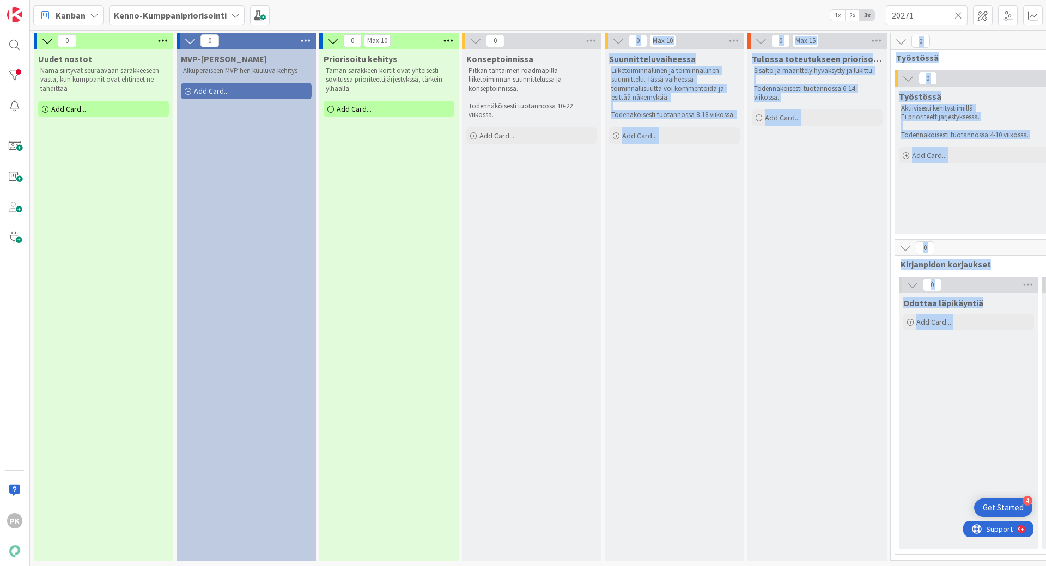
drag, startPoint x: 534, startPoint y: 557, endPoint x: 730, endPoint y: 564, distance: 196.3
click at [730, 500] on div "0 Uudet nostot Nämä siirtyvät seuraavaan sarakkeeseen vasta, kun kumppanit ovat…" at bounding box center [538, 298] width 1016 height 536
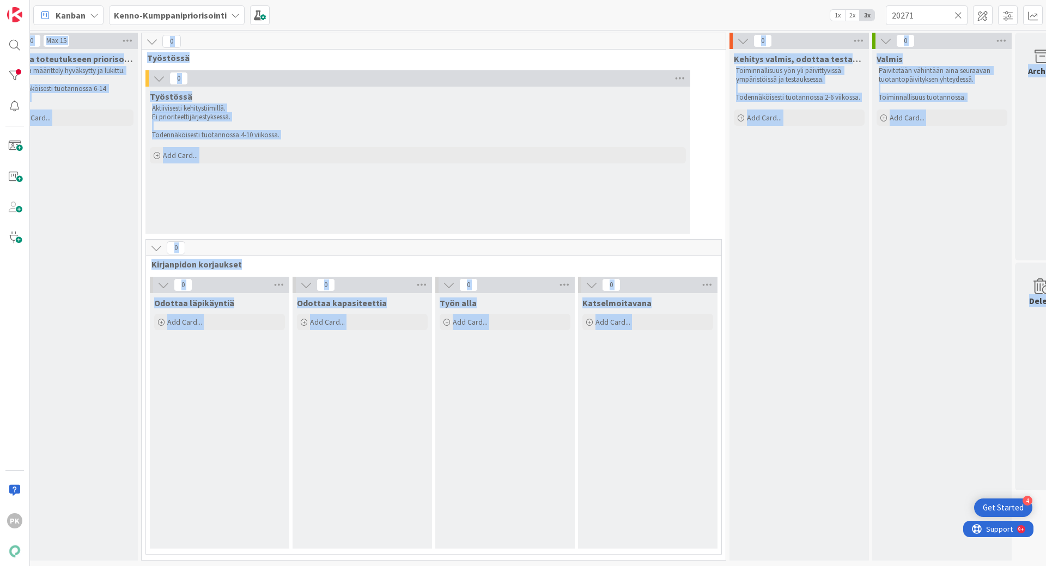
scroll to position [0, 776]
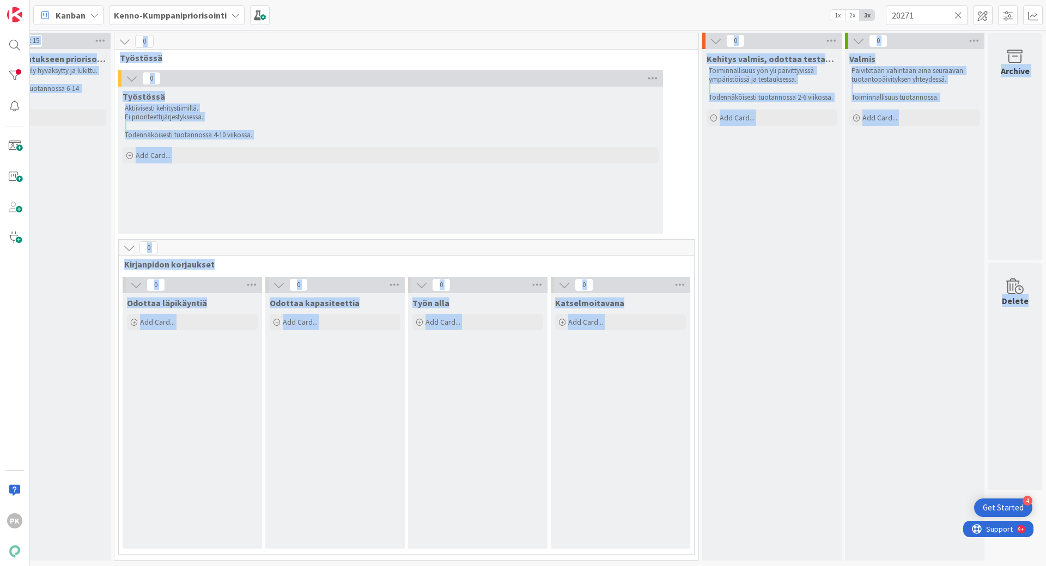
drag, startPoint x: 584, startPoint y: 561, endPoint x: 57, endPoint y: 2, distance: 768.6
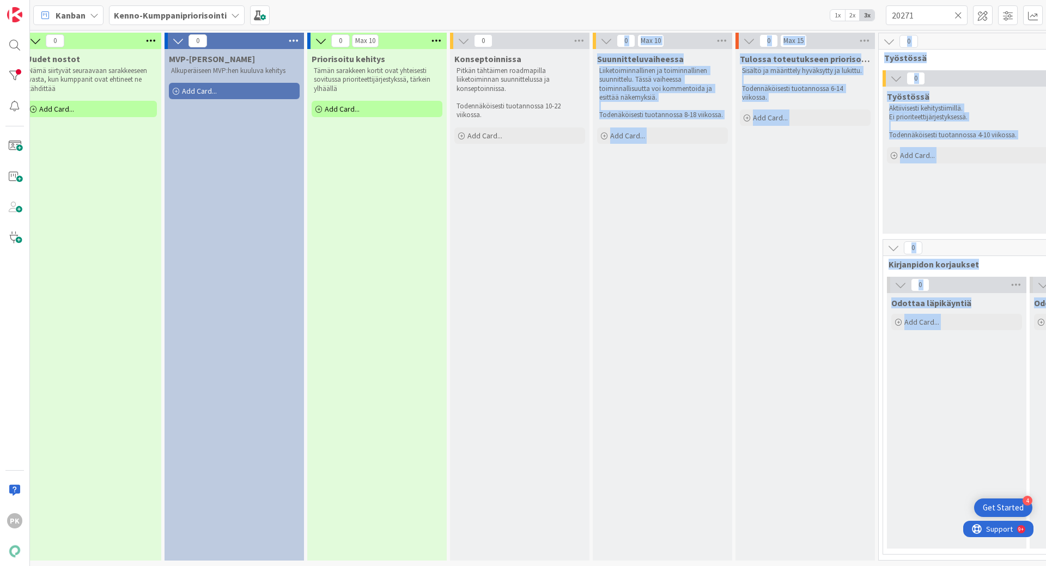
scroll to position [0, 0]
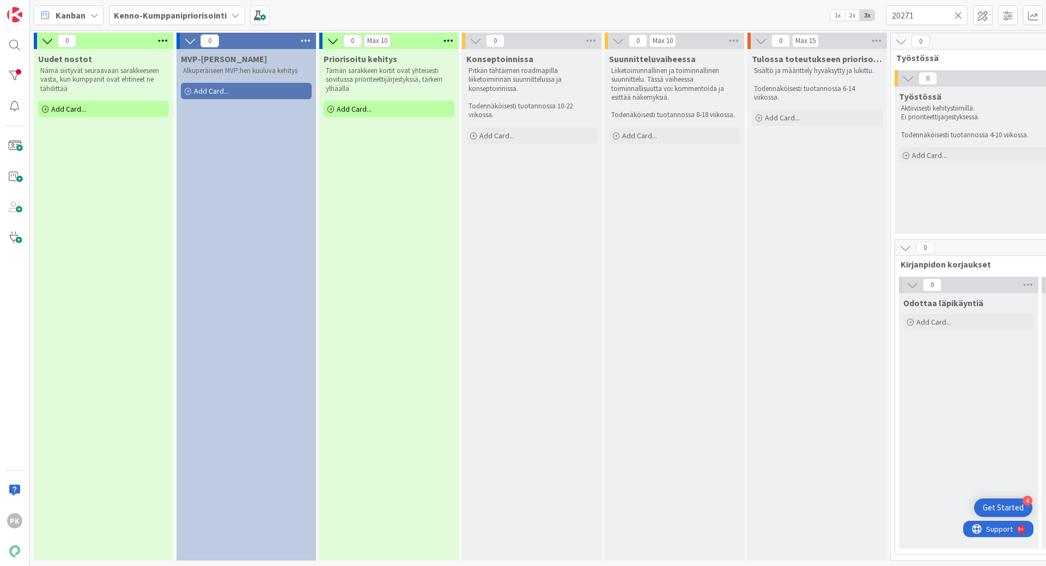
click at [958, 16] on icon at bounding box center [959, 15] width 8 height 10
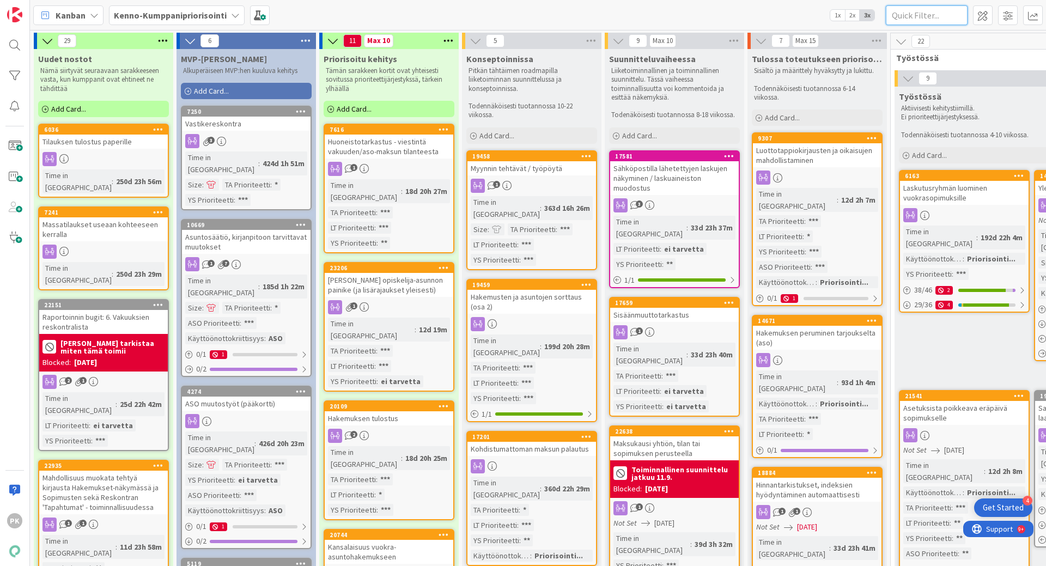
click at [935, 19] on input "text" at bounding box center [927, 15] width 82 height 20
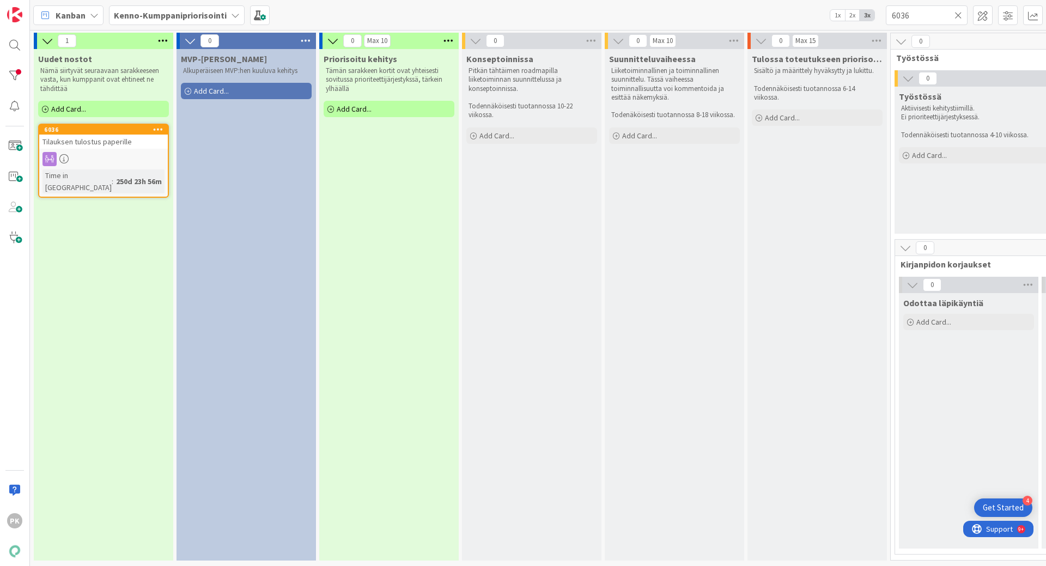
click at [130, 144] on span "Tilauksen tulostus paperille" at bounding box center [86, 142] width 89 height 10
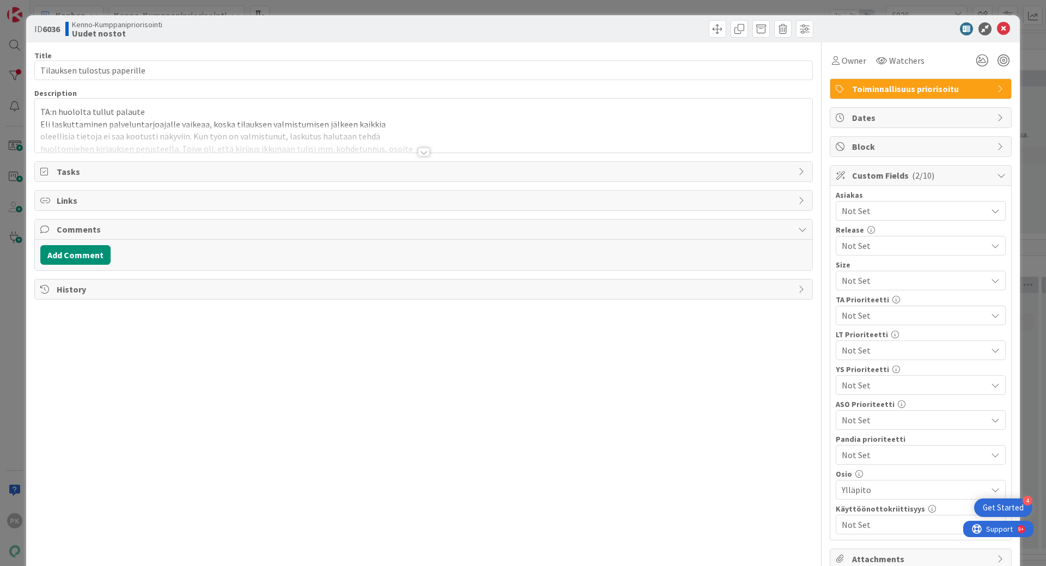
click at [420, 152] on div at bounding box center [424, 152] width 12 height 9
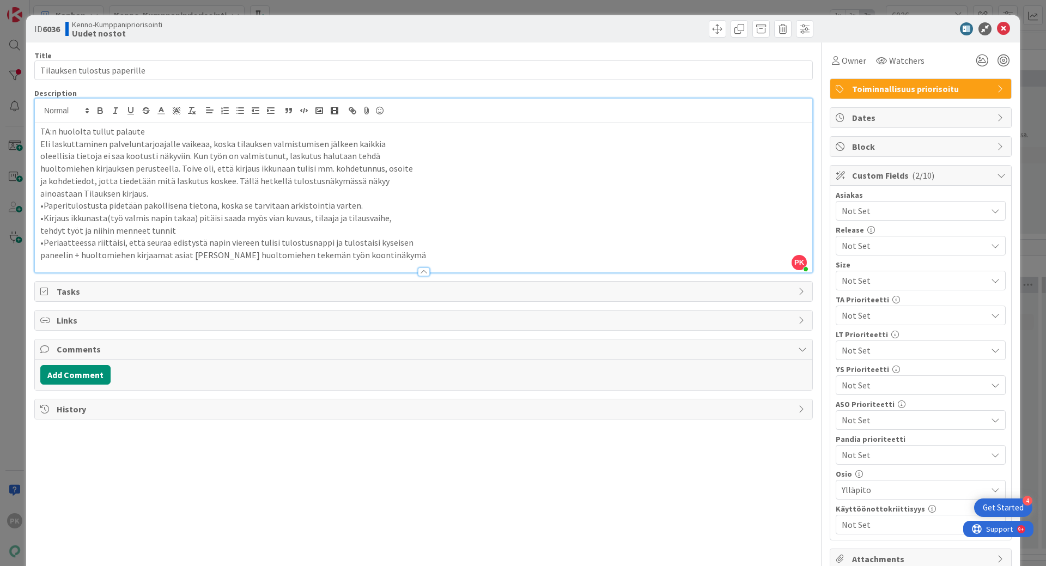
click at [856, 383] on span "Not Set" at bounding box center [911, 385] width 139 height 15
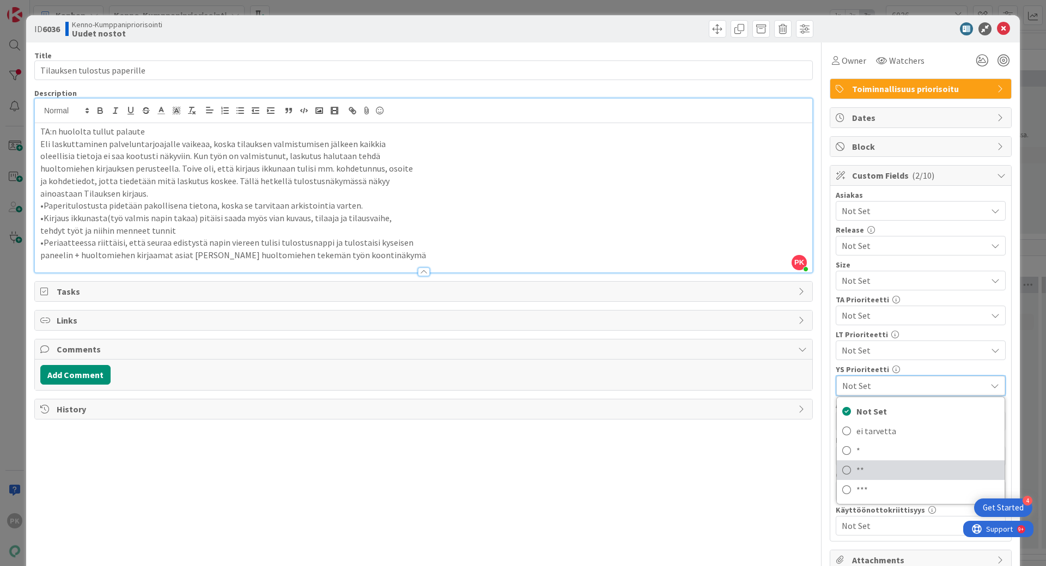
click at [842, 469] on icon at bounding box center [846, 470] width 9 height 16
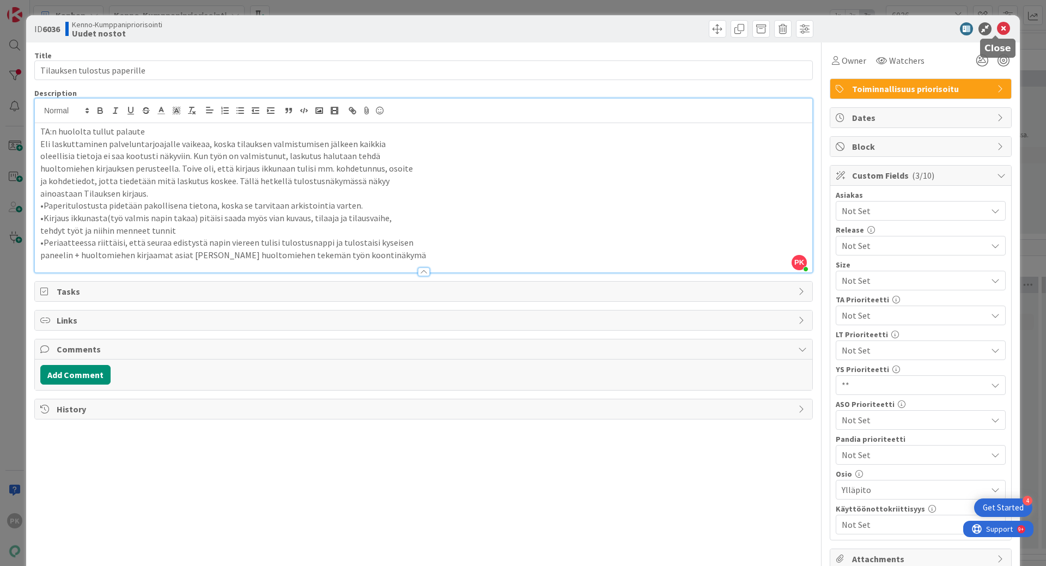
click at [997, 23] on icon at bounding box center [1003, 28] width 13 height 13
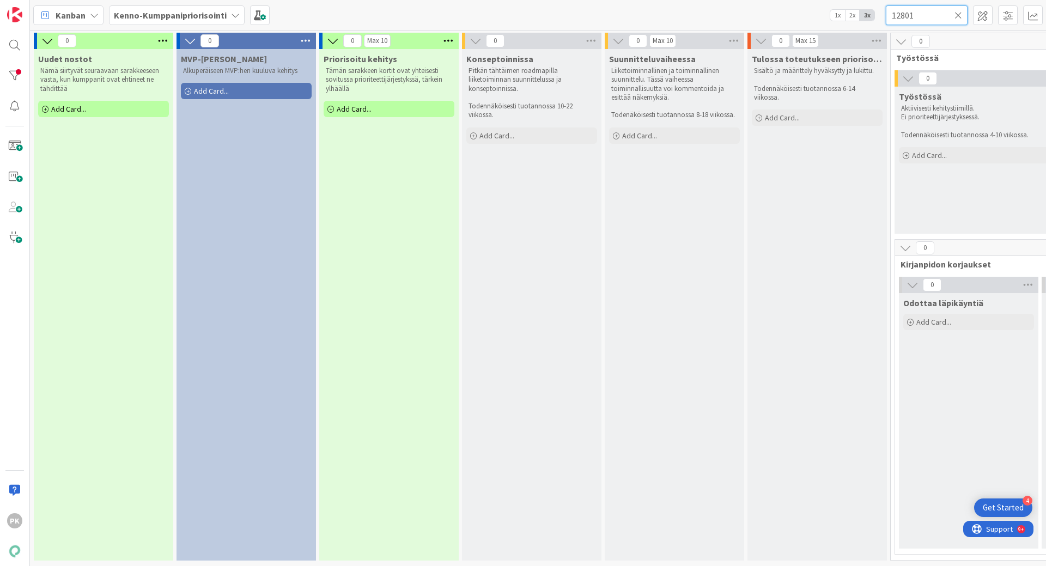
type input "12801"
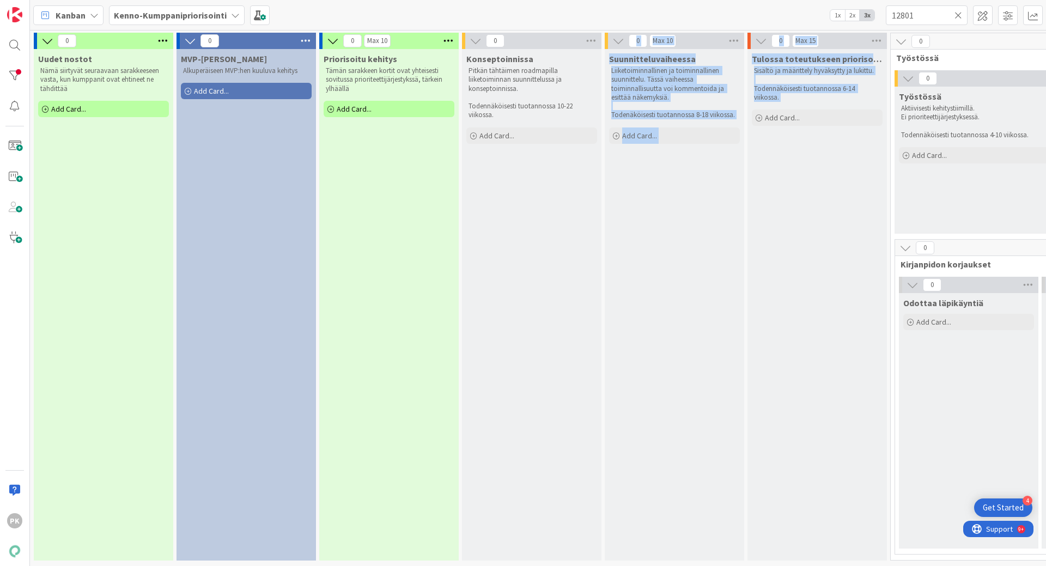
drag, startPoint x: 590, startPoint y: 557, endPoint x: 766, endPoint y: 554, distance: 176.0
click at [766, 500] on div "0 Uudet nostot Nämä siirtyvät seuraavaan sarakkeeseen vasta, kun kumppanit ovat…" at bounding box center [926, 299] width 1788 height 533
click at [677, 437] on div "Suunnitteluvaiheessa Liiketoiminnallinen ja toiminnallinen suunnittelu. Tässä v…" at bounding box center [674, 305] width 139 height 512
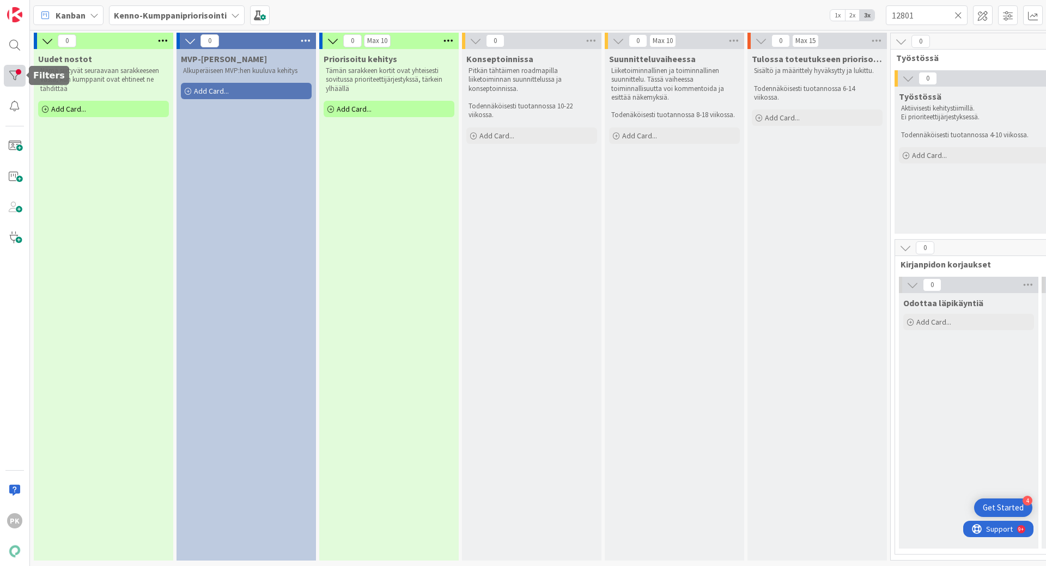
click at [16, 78] on div at bounding box center [15, 76] width 22 height 22
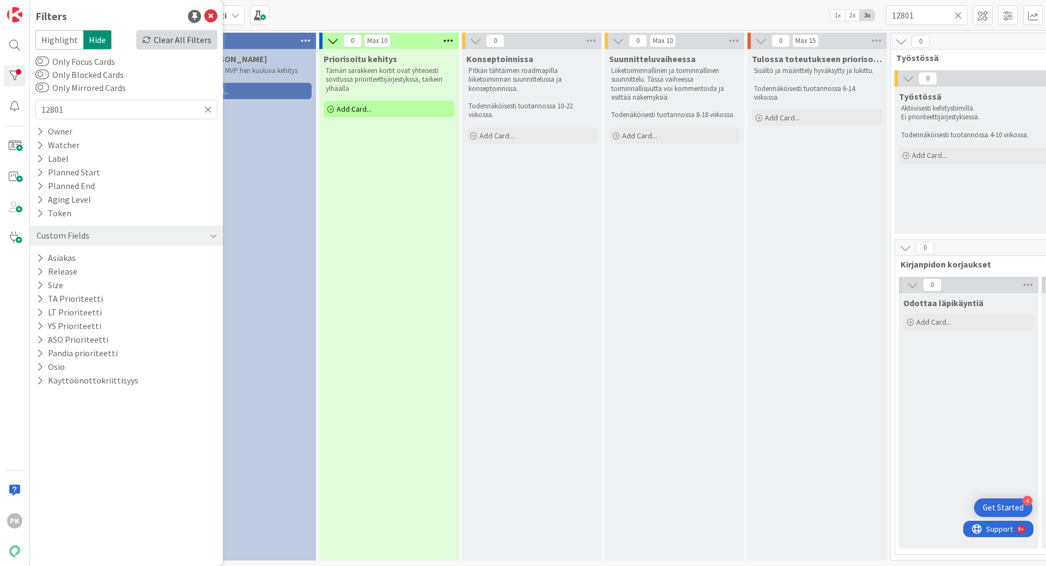
click at [183, 38] on div "Clear All Filters" at bounding box center [176, 40] width 81 height 20
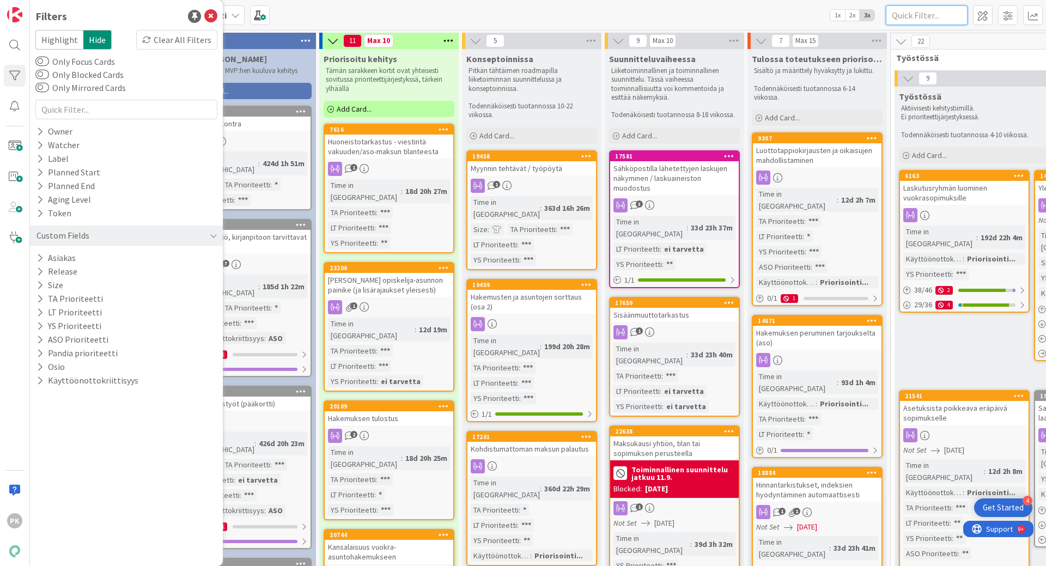
click at [900, 11] on input "text" at bounding box center [927, 15] width 82 height 20
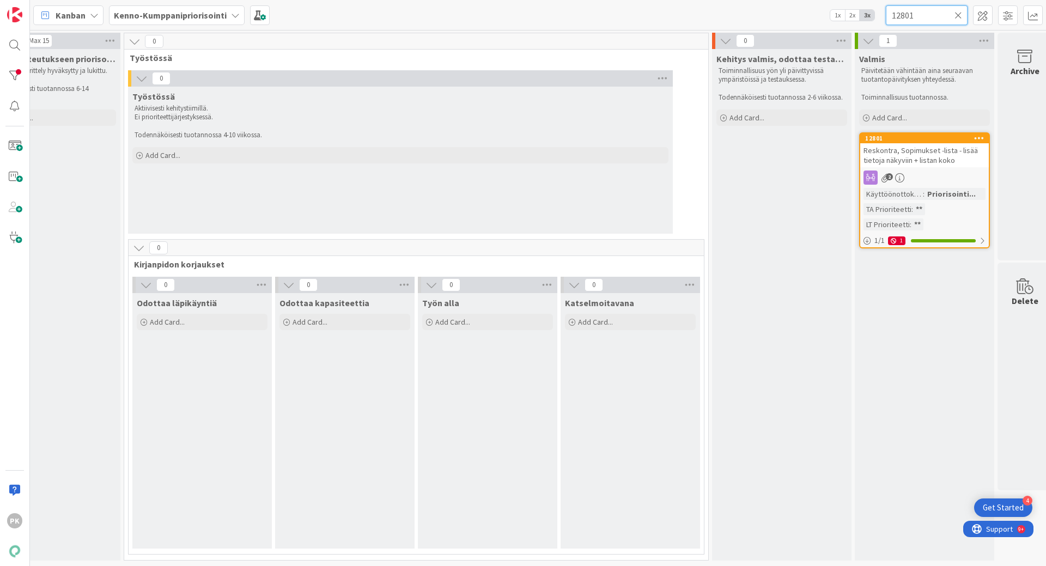
scroll to position [0, 776]
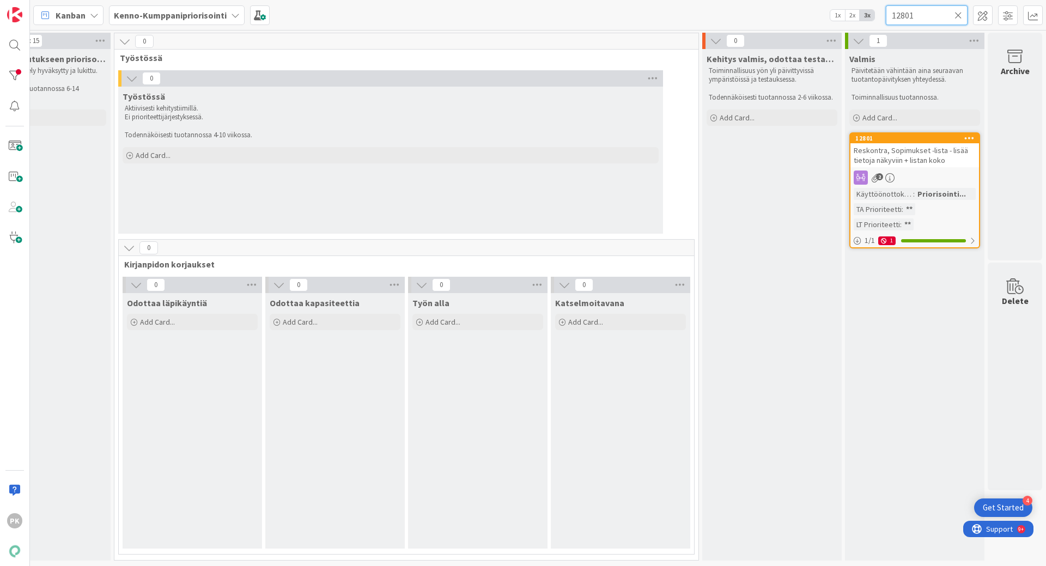
type input "12801"
click at [902, 157] on span "Reskontra, Sopimukset -lista - lisää tietoja näkyviin + listan koko" at bounding box center [911, 155] width 114 height 20
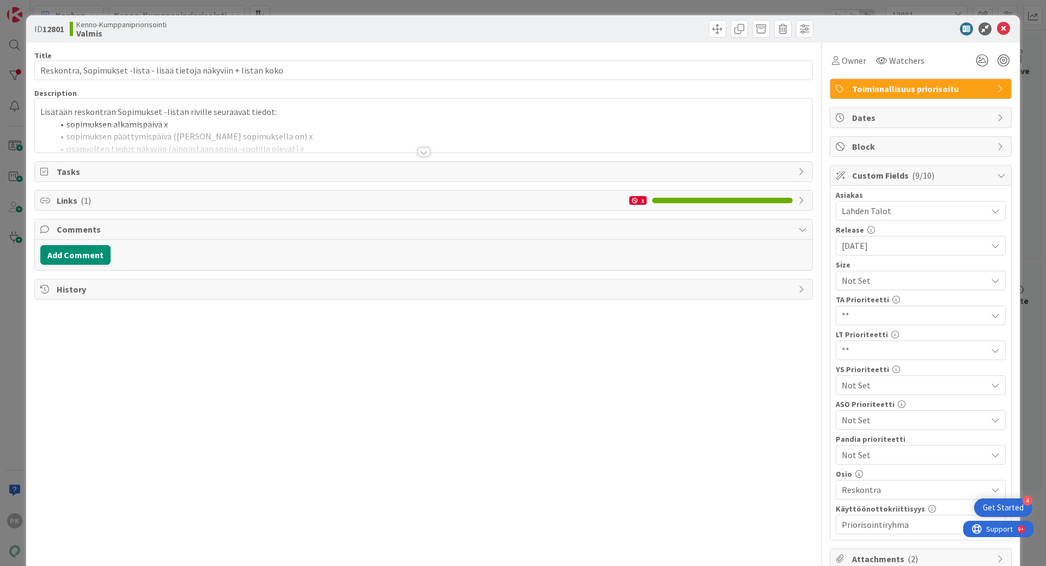
click at [421, 153] on div at bounding box center [424, 152] width 12 height 9
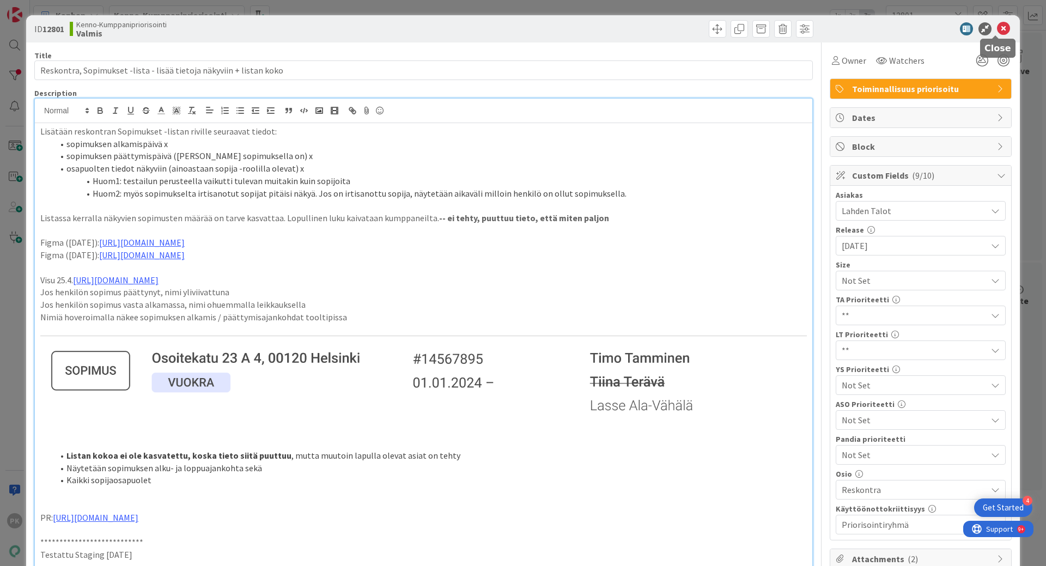
click at [997, 28] on icon at bounding box center [1003, 28] width 13 height 13
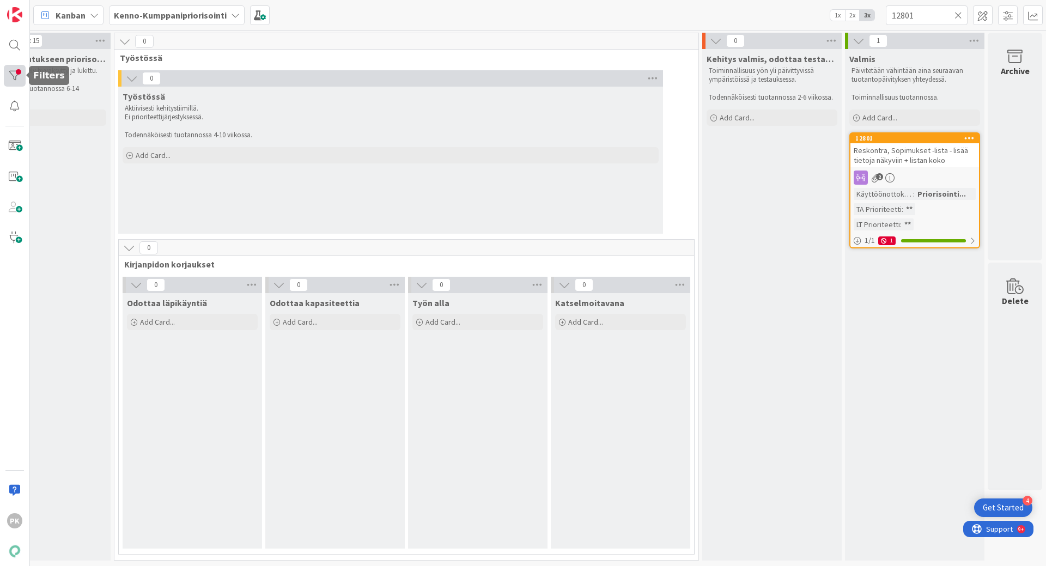
click at [13, 75] on div at bounding box center [15, 76] width 22 height 22
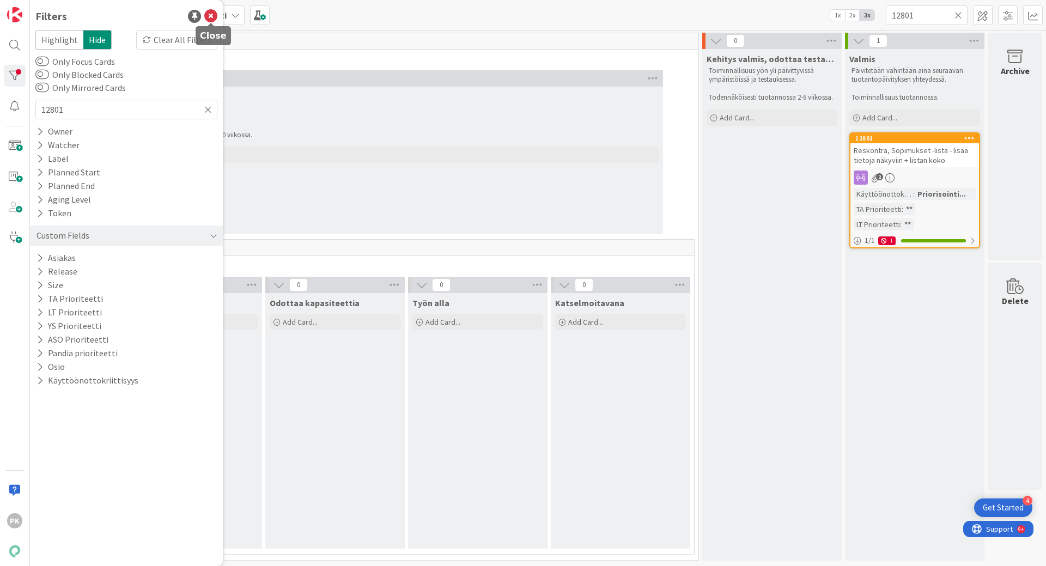
click at [210, 16] on icon at bounding box center [210, 16] width 13 height 13
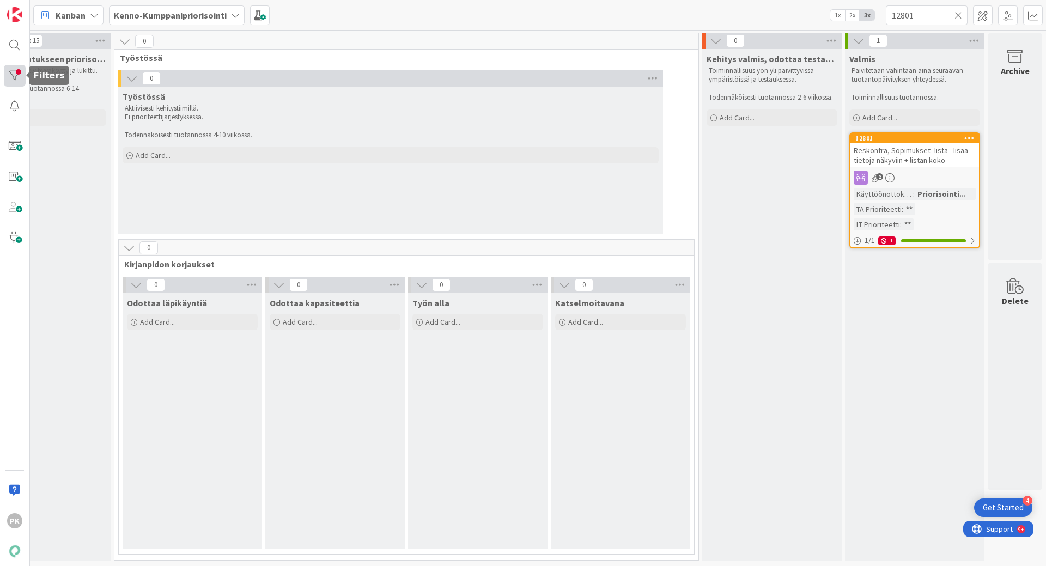
click at [18, 77] on div at bounding box center [15, 76] width 22 height 22
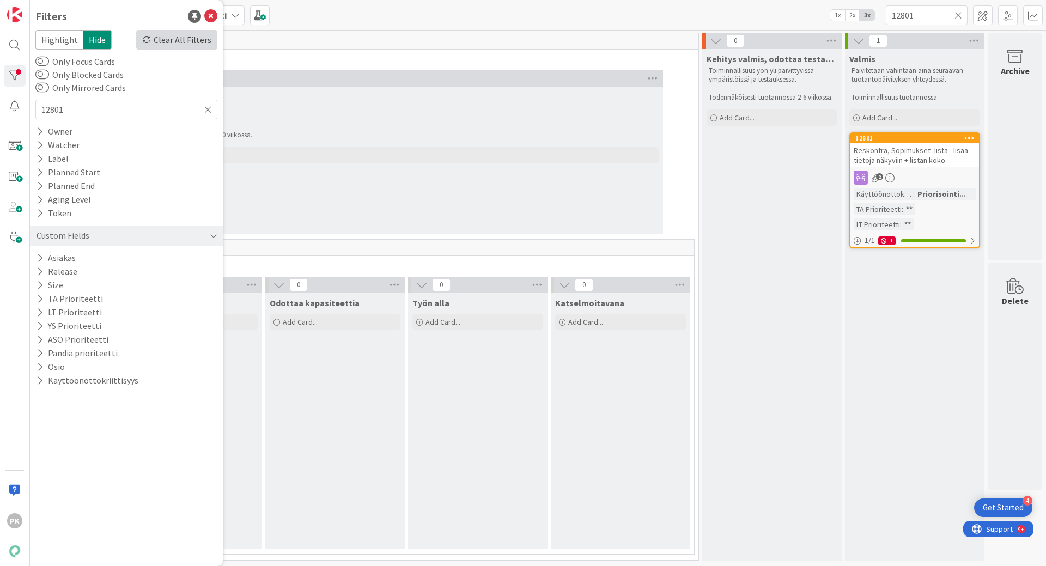
click at [151, 41] on icon at bounding box center [146, 39] width 9 height 9
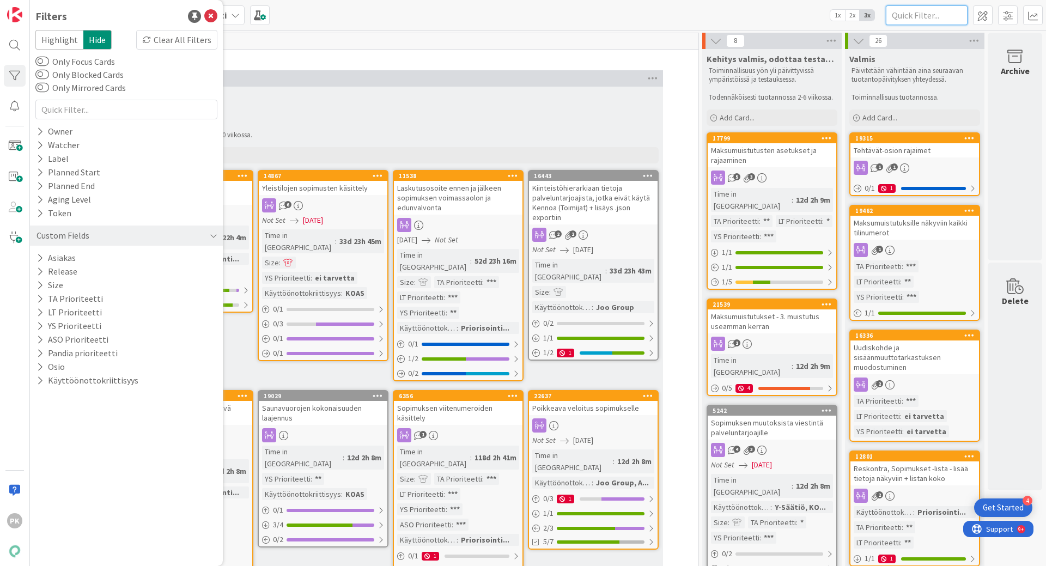
click at [900, 14] on input "text" at bounding box center [927, 15] width 82 height 20
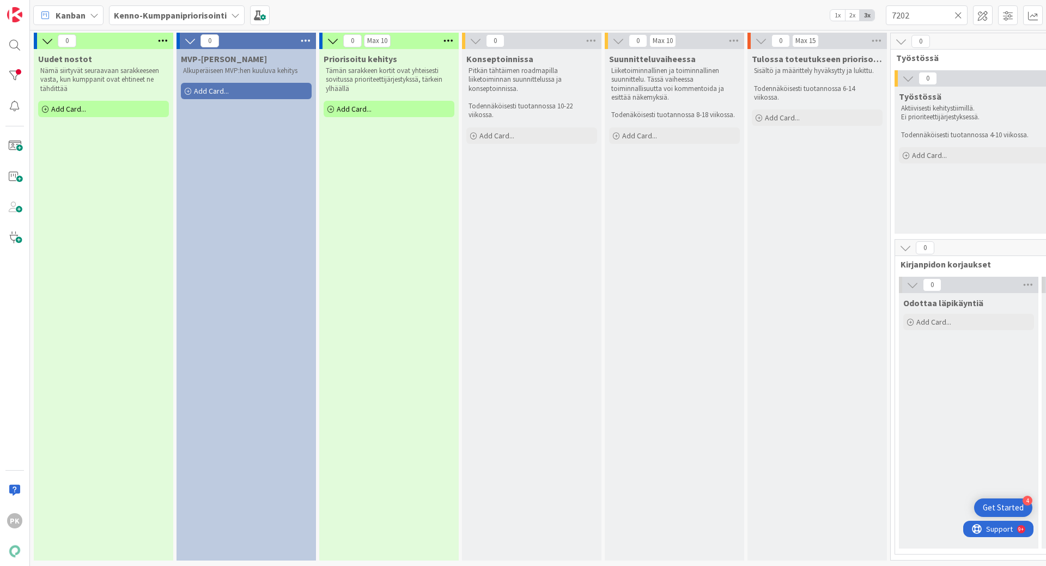
click at [233, 14] on icon at bounding box center [235, 15] width 9 height 9
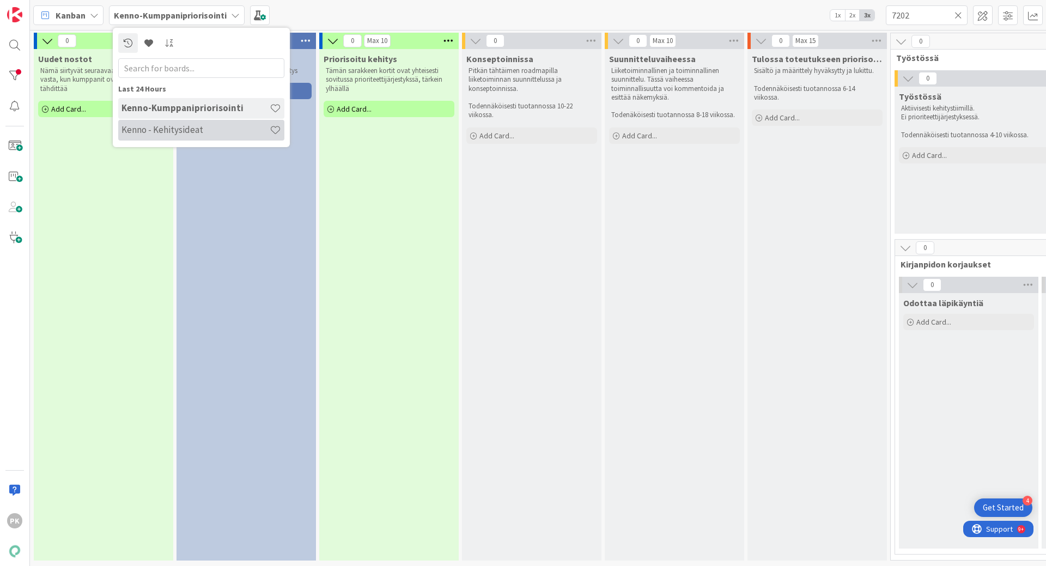
click at [201, 129] on h4 "Kenno - Kehitysideat" at bounding box center [195, 129] width 148 height 11
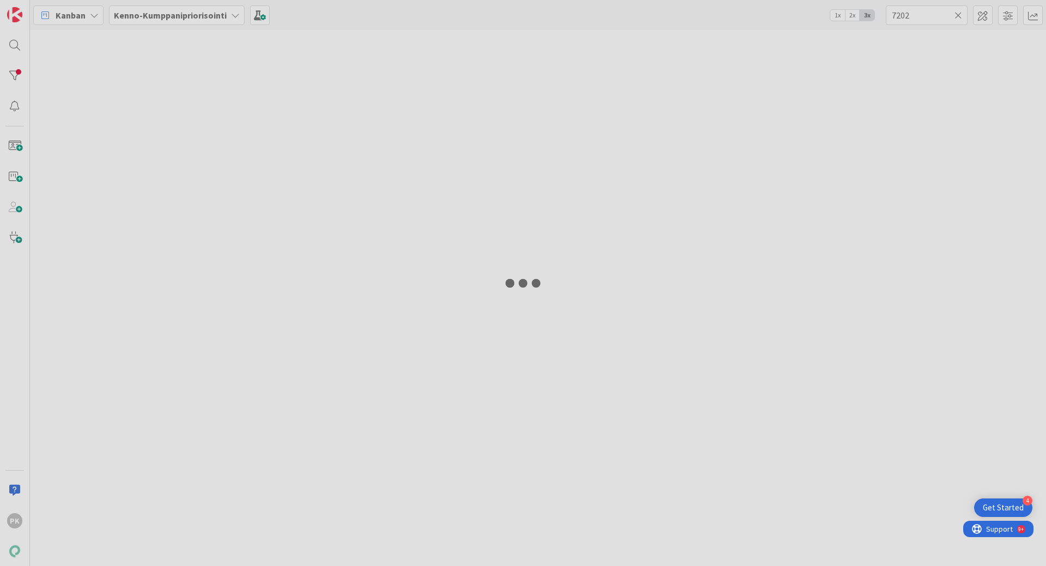
type input "7241"
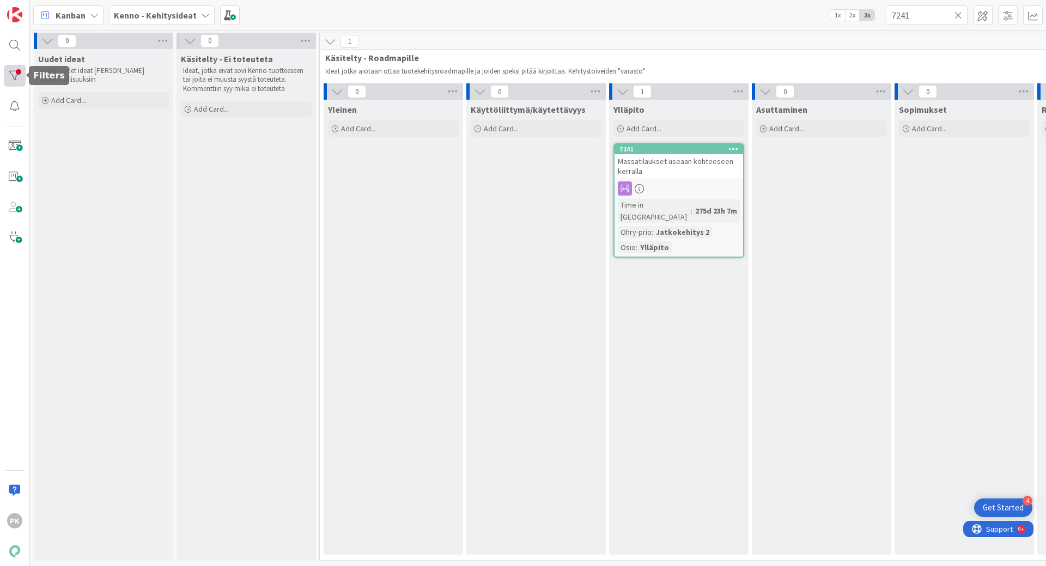
click at [14, 78] on div at bounding box center [15, 76] width 22 height 22
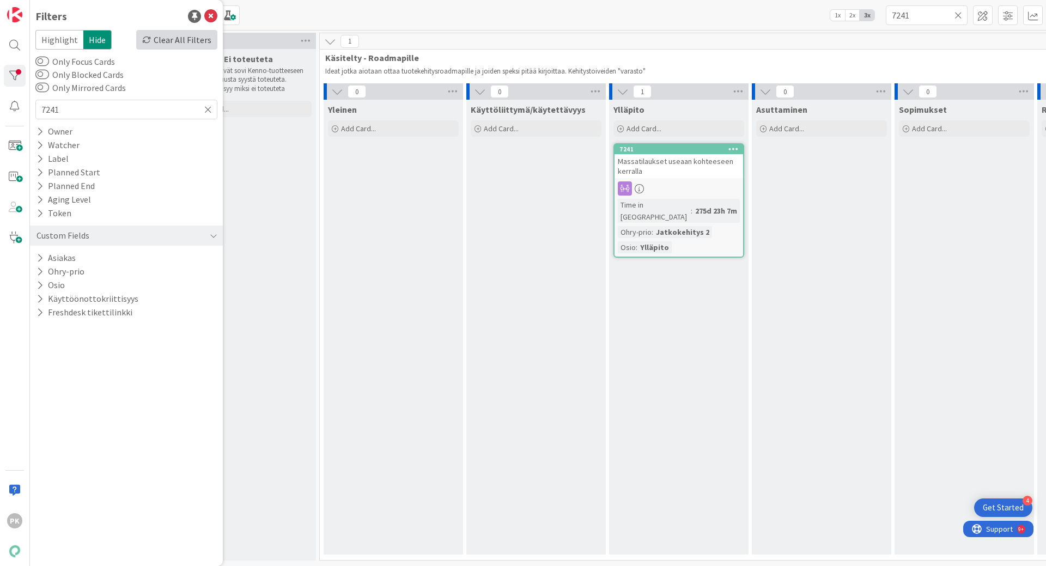
drag, startPoint x: 180, startPoint y: 43, endPoint x: 162, endPoint y: 38, distance: 18.8
click at [162, 38] on div "Clear All Filters" at bounding box center [176, 40] width 81 height 20
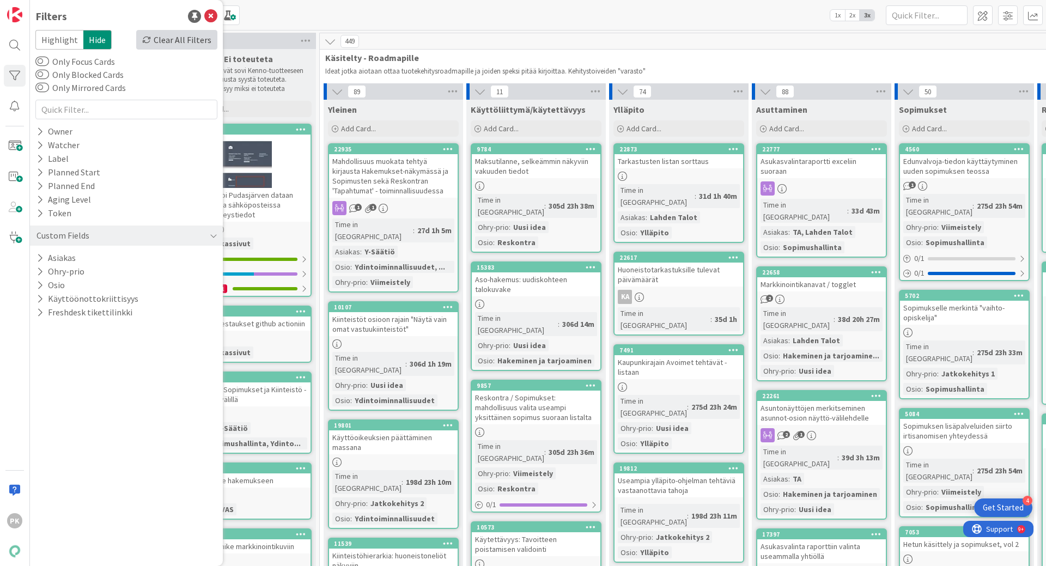
click at [162, 38] on div "Clear All Filters" at bounding box center [176, 40] width 81 height 20
click at [921, 14] on input "text" at bounding box center [927, 15] width 82 height 20
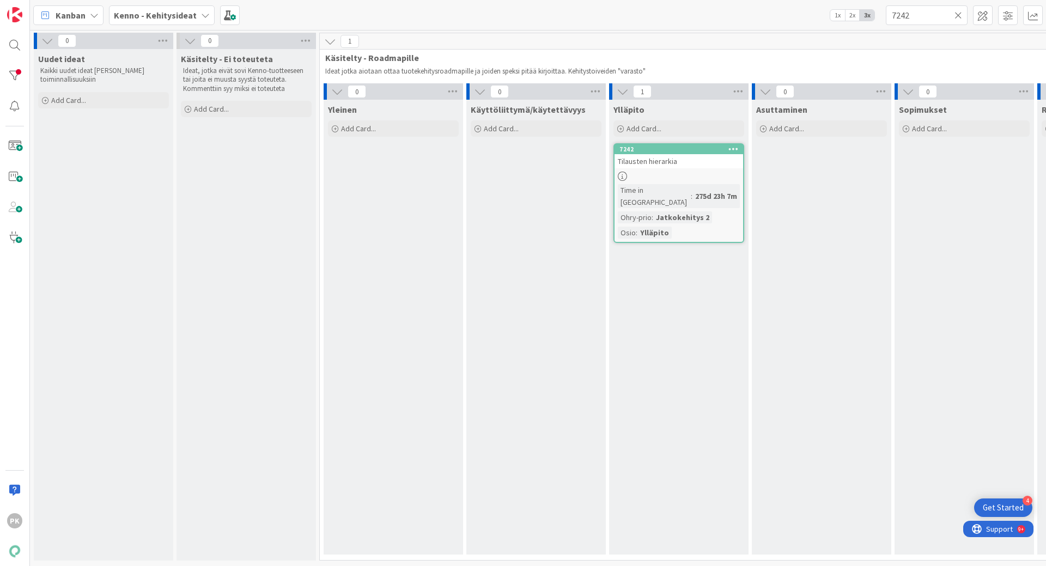
click at [670, 172] on div at bounding box center [679, 176] width 129 height 9
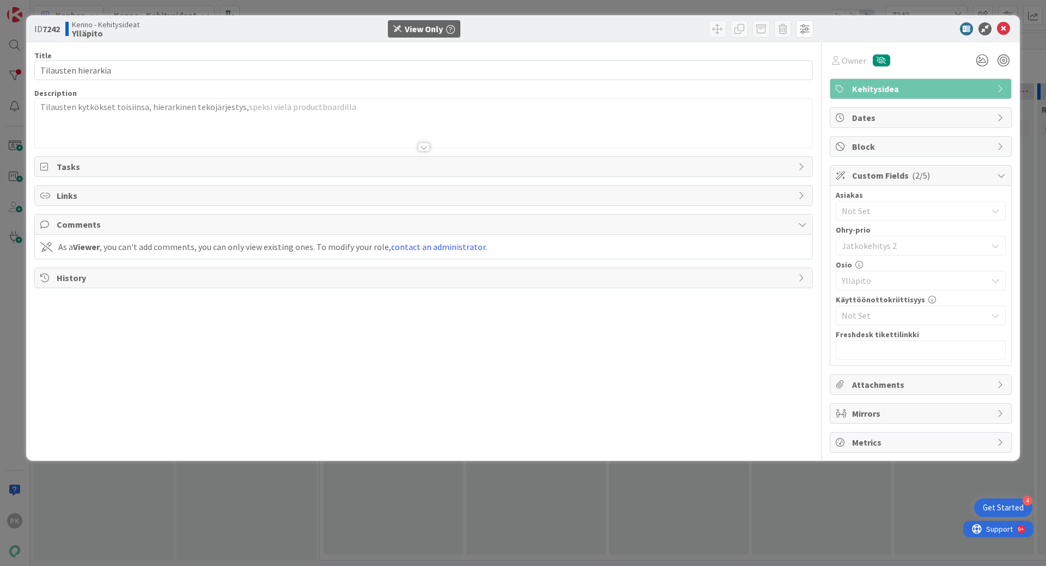
click at [424, 150] on div at bounding box center [424, 147] width 12 height 9
click at [1005, 28] on icon at bounding box center [1003, 28] width 13 height 13
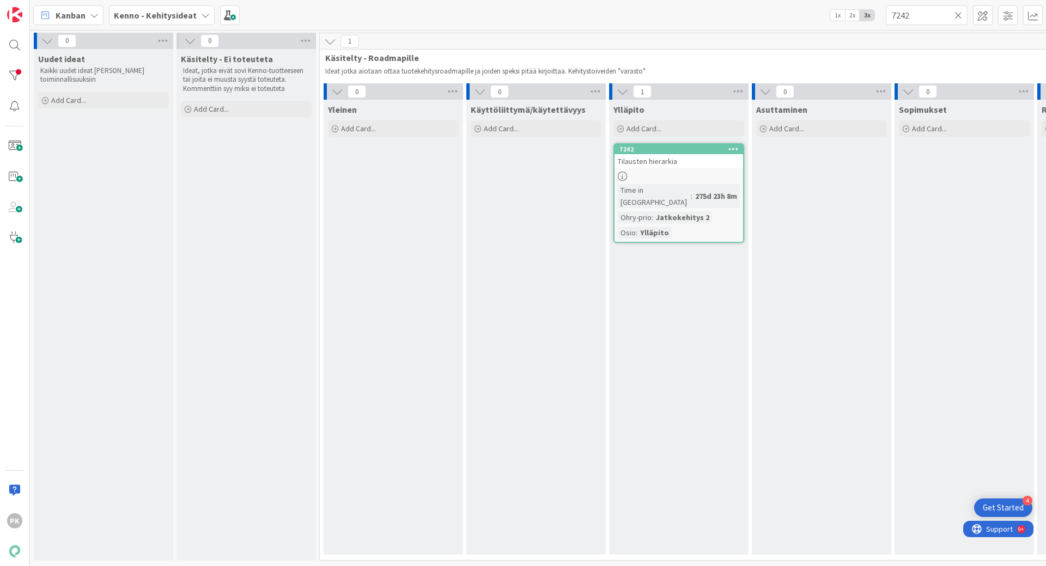
click at [180, 19] on b "Kenno - Kehitysideat" at bounding box center [155, 15] width 83 height 11
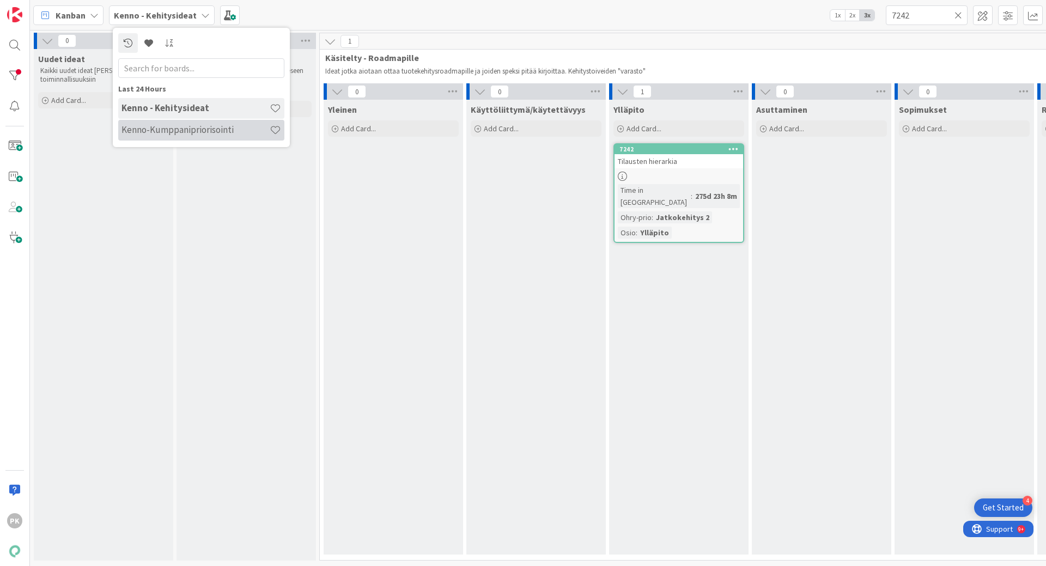
click at [165, 129] on h4 "Kenno-Kumppanipriorisointi" at bounding box center [195, 129] width 148 height 11
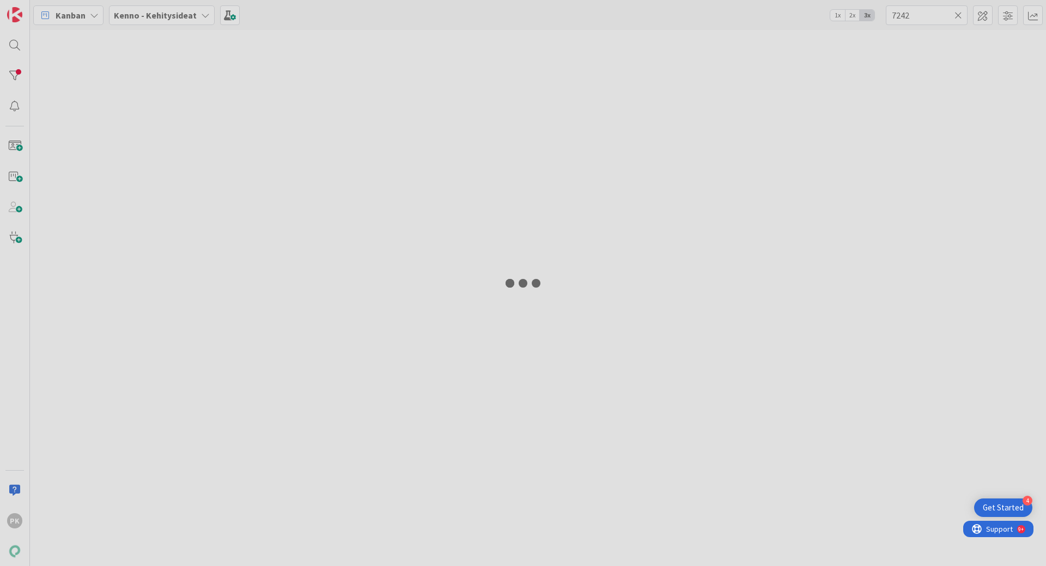
type input "7202"
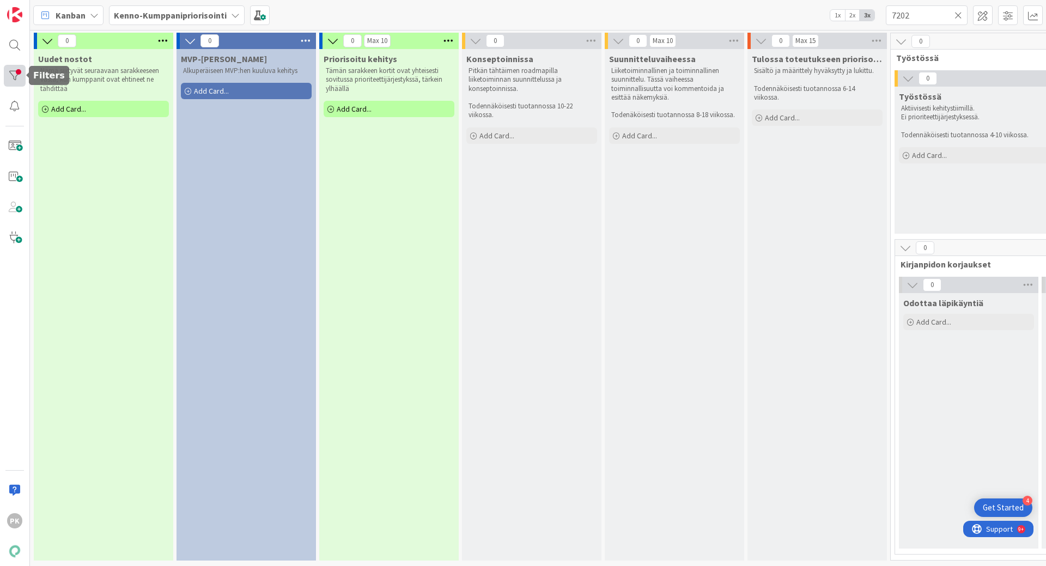
click at [18, 73] on div at bounding box center [15, 76] width 22 height 22
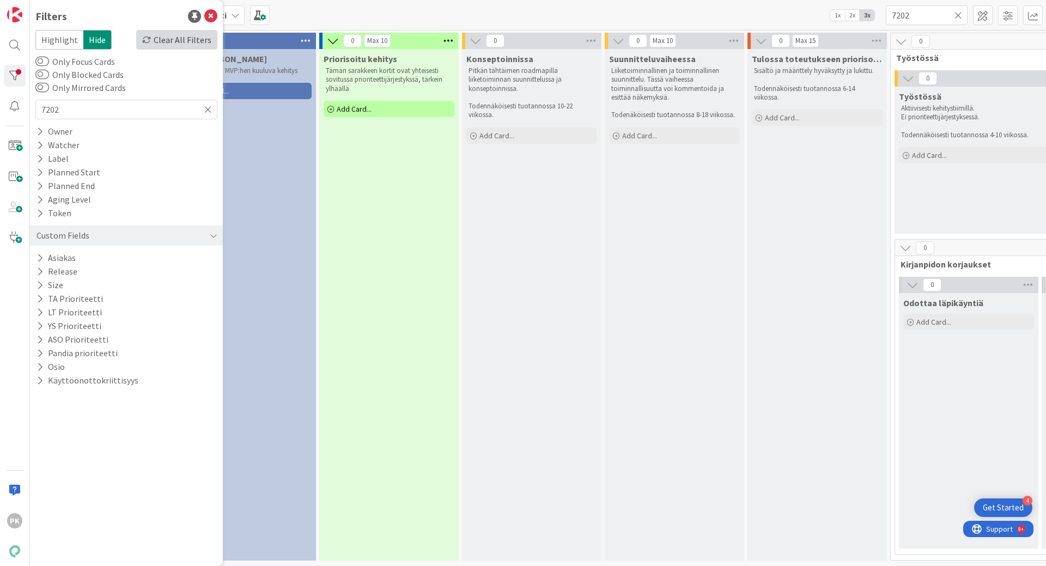
click at [166, 37] on div "Clear All Filters" at bounding box center [176, 40] width 81 height 20
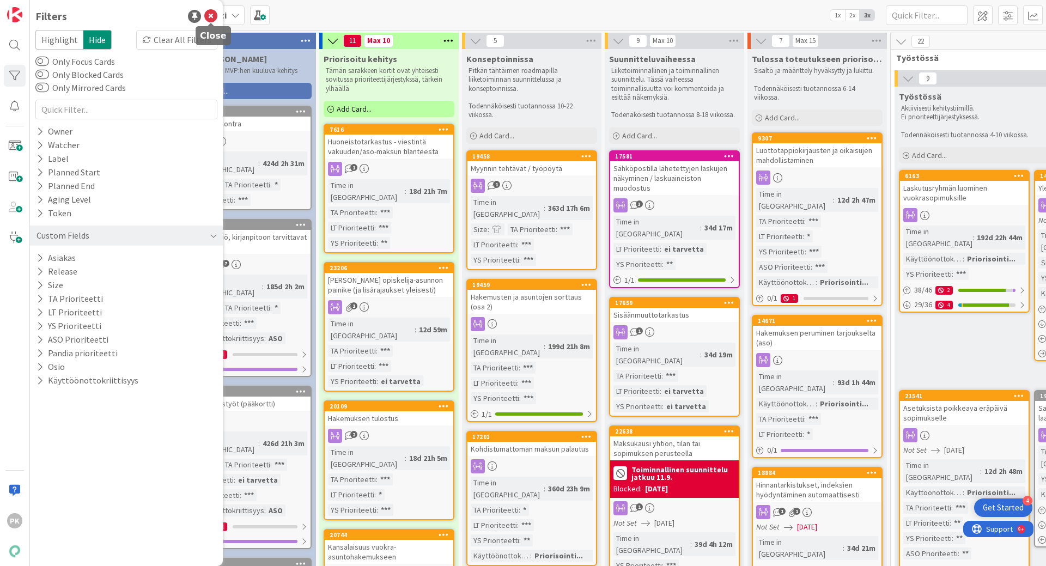
click at [211, 17] on icon at bounding box center [210, 16] width 13 height 13
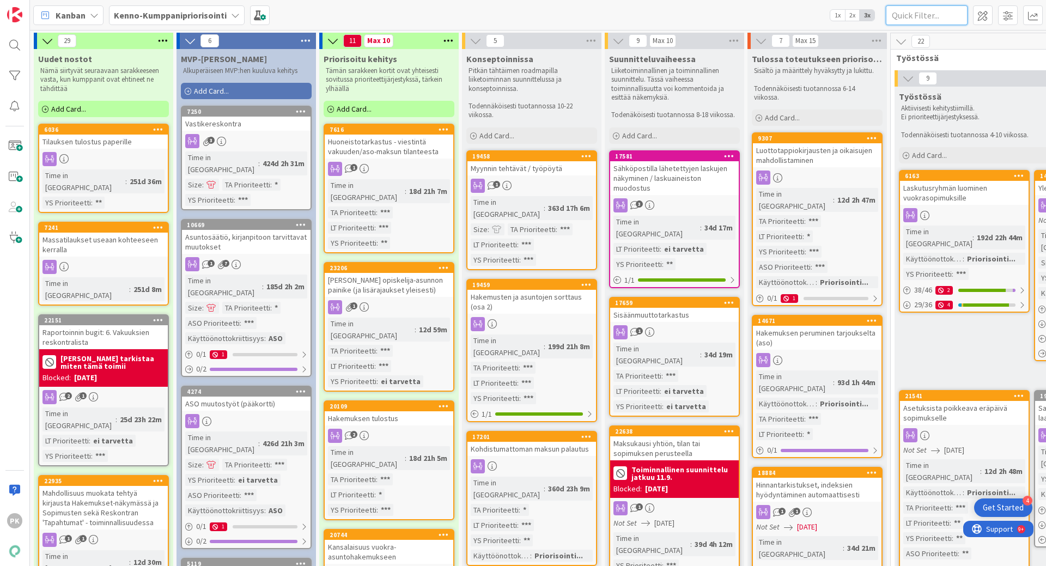
click at [902, 15] on input "text" at bounding box center [927, 15] width 82 height 20
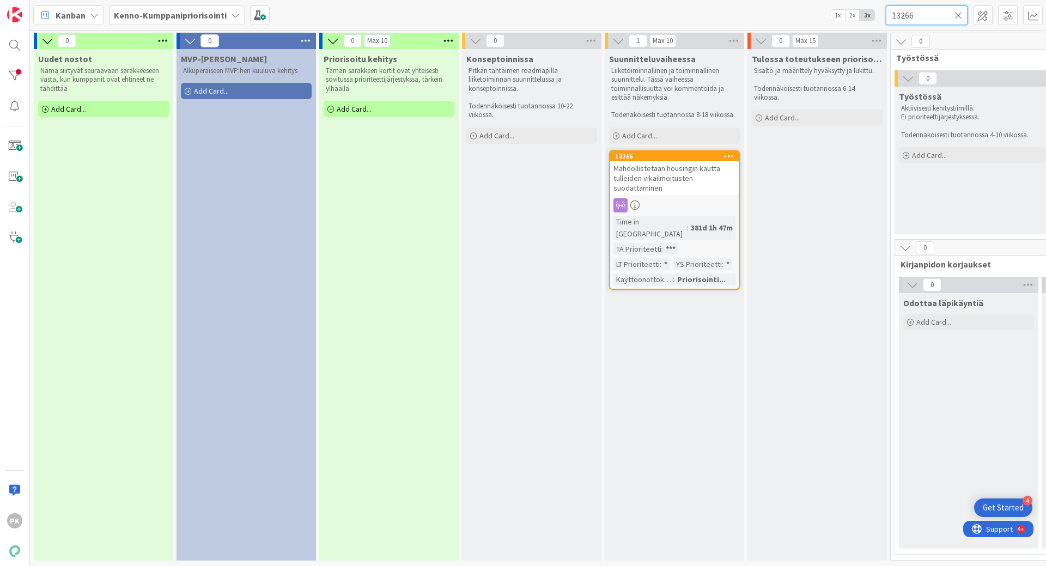
type input "13266"
click at [686, 176] on span "Mahdollistetaan housingin kautta tulleiden vikailmoitusten suodattaminen" at bounding box center [666, 177] width 107 height 29
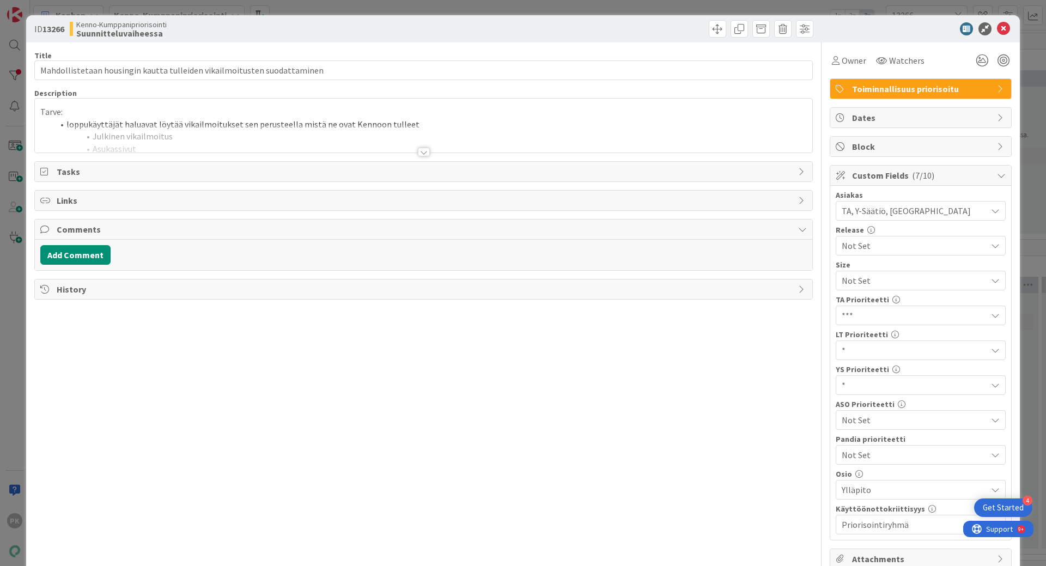
click at [420, 150] on div at bounding box center [424, 152] width 12 height 9
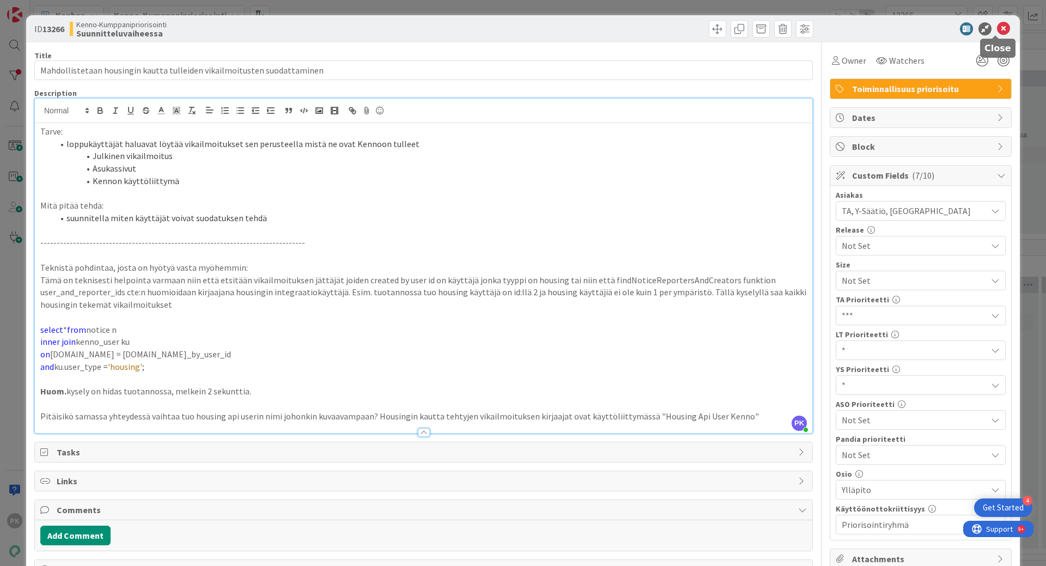
click at [997, 28] on icon at bounding box center [1003, 28] width 13 height 13
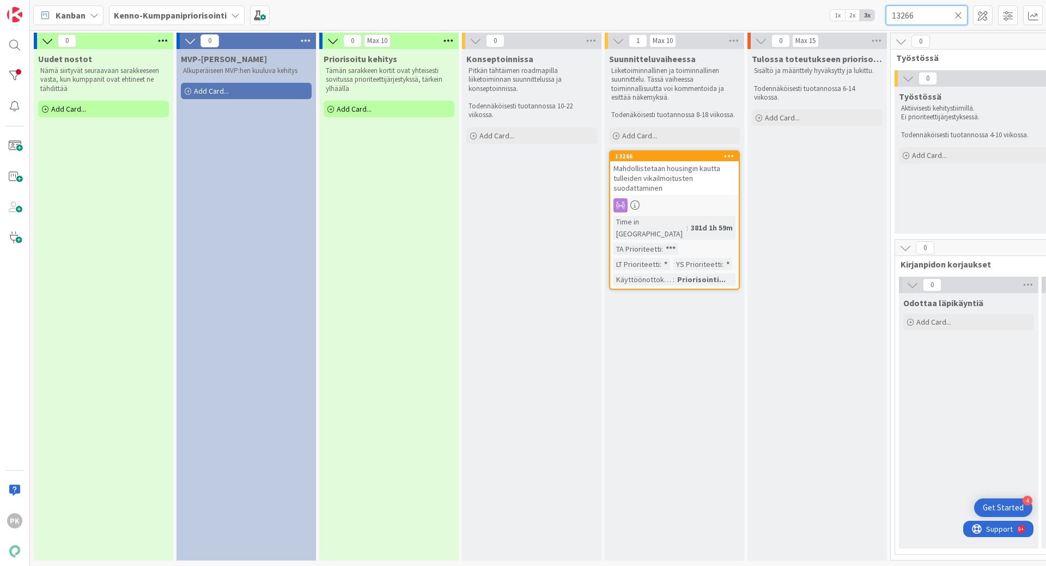
drag, startPoint x: 922, startPoint y: 17, endPoint x: 852, endPoint y: 15, distance: 70.3
click at [852, 15] on div "Kanban Kenno-Kumppanipriorisointi 1x 2x 3x 13266" at bounding box center [538, 15] width 1016 height 30
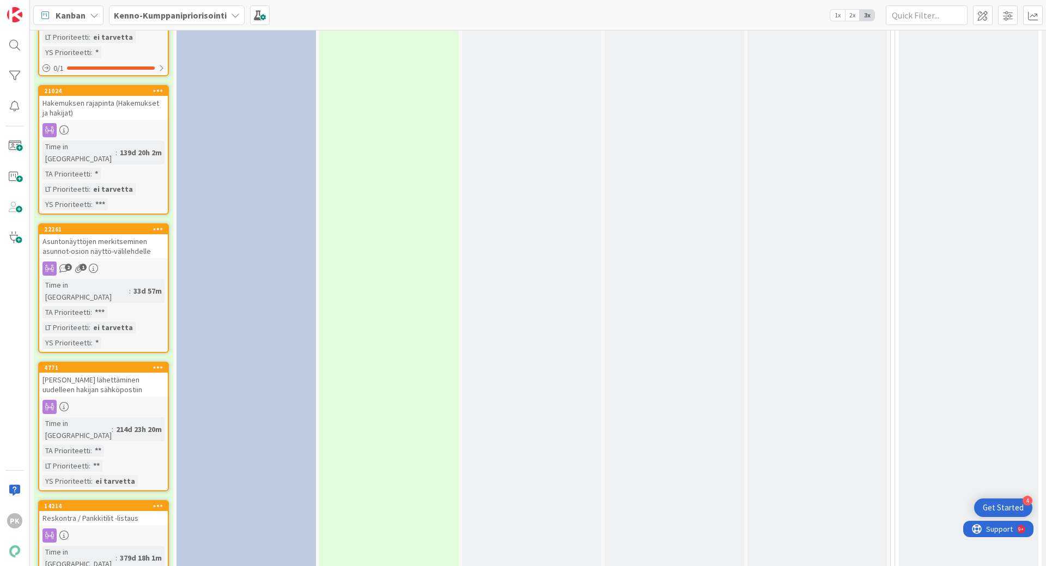
scroll to position [1961, 0]
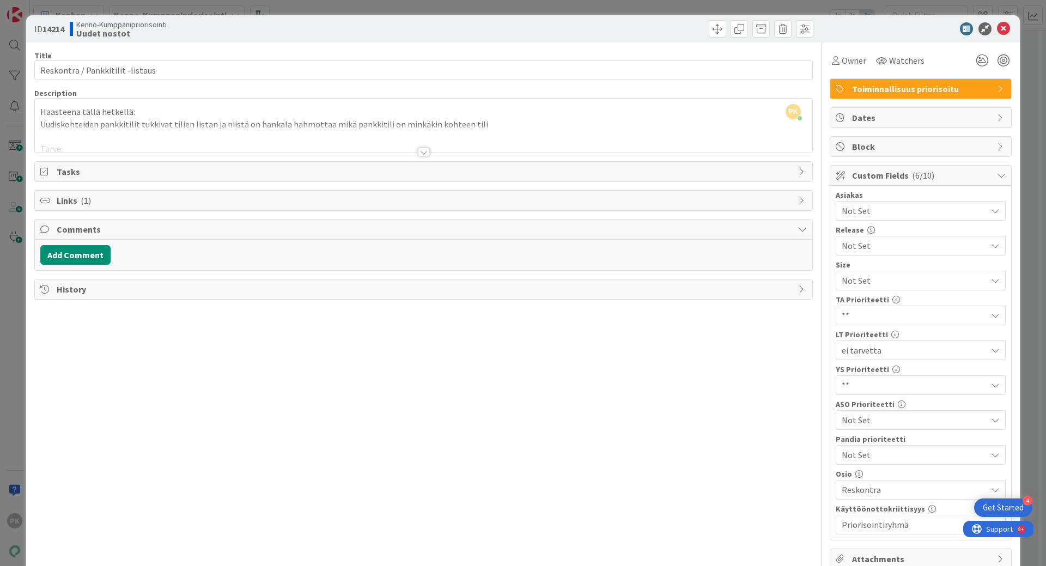
click at [418, 150] on div at bounding box center [424, 152] width 12 height 9
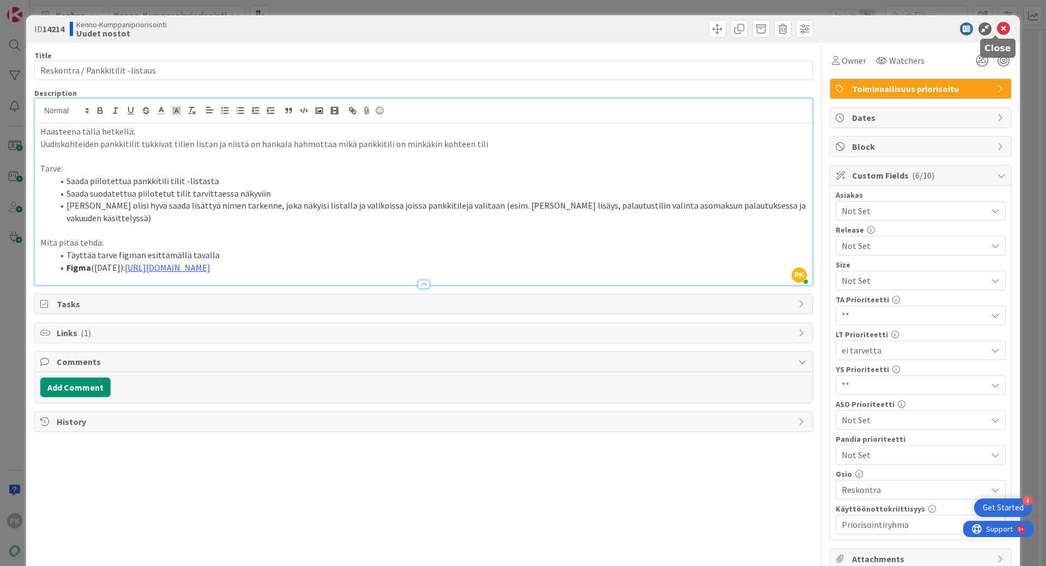
click at [997, 29] on icon at bounding box center [1003, 28] width 13 height 13
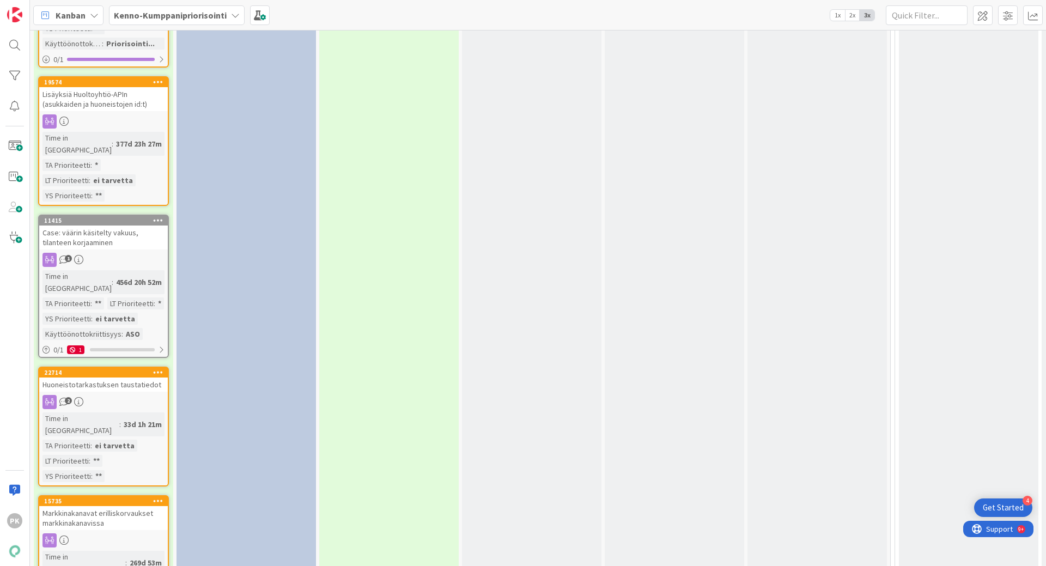
scroll to position [2561, 0]
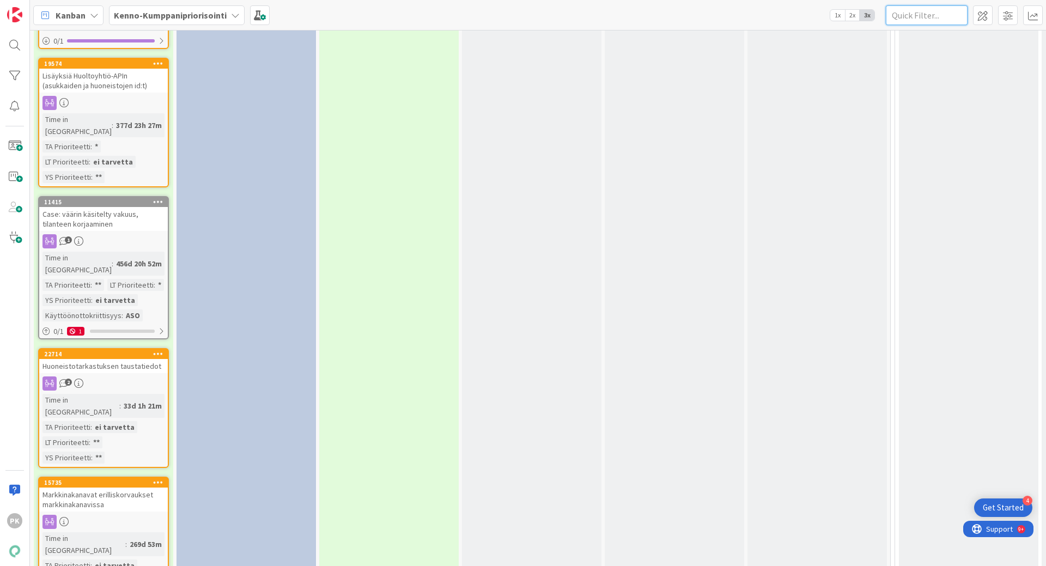
click at [929, 18] on input "text" at bounding box center [927, 15] width 82 height 20
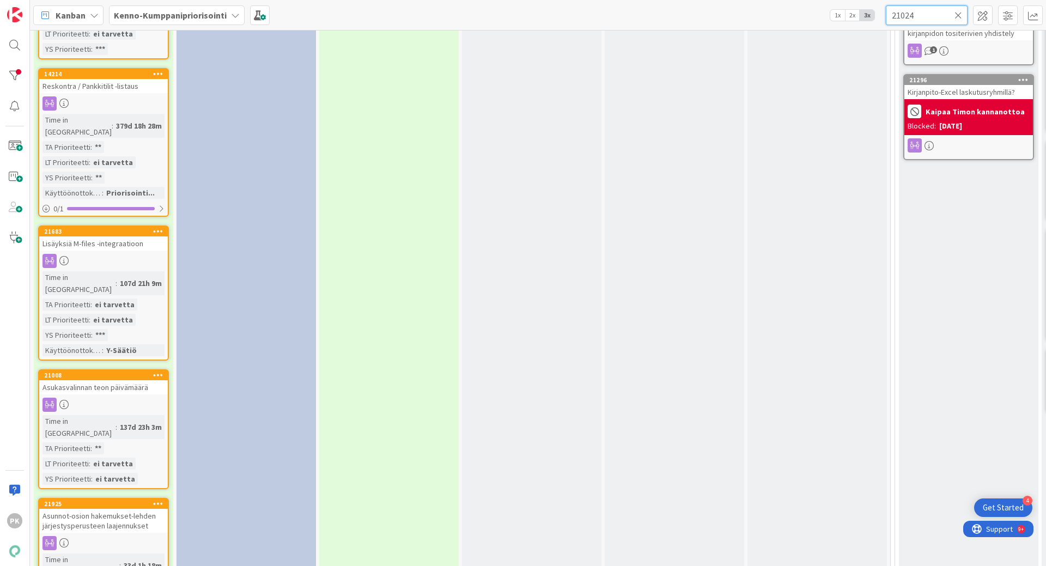
scroll to position [3, 0]
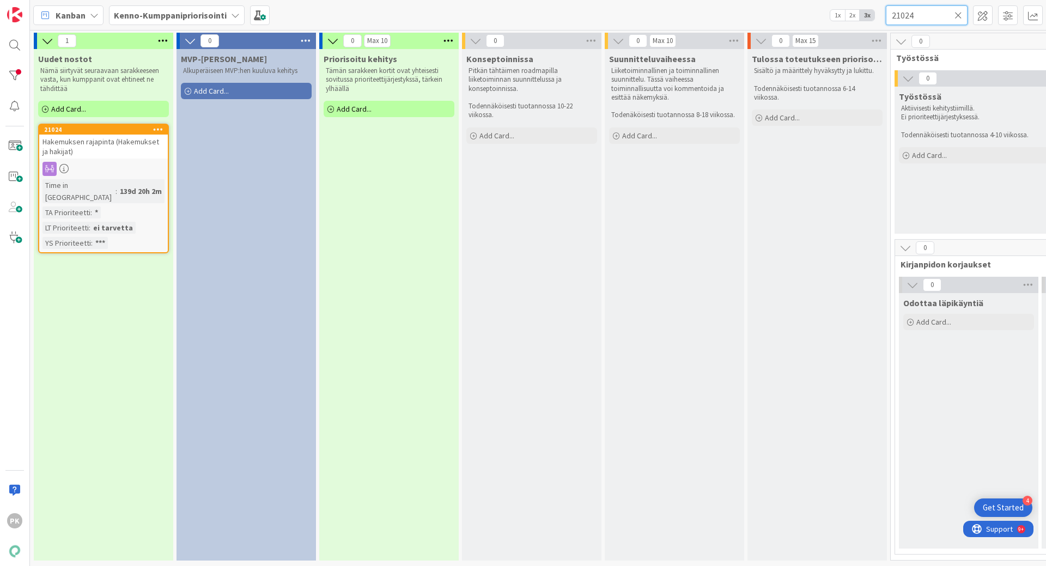
type input "21024"
click at [142, 149] on div "Hakemuksen rajapinta (Hakemukset ja hakijat)" at bounding box center [103, 147] width 129 height 24
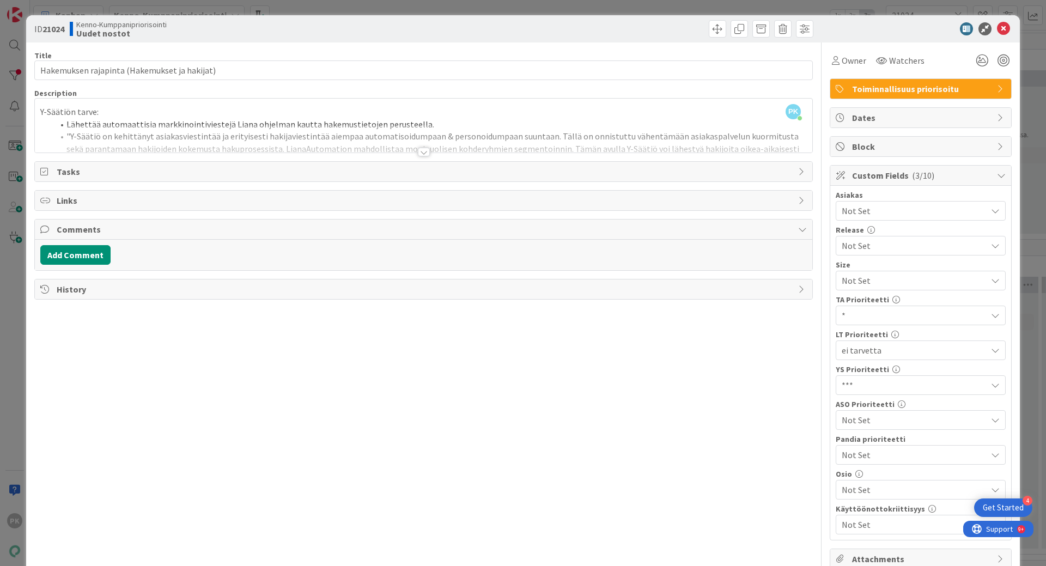
click at [418, 153] on div at bounding box center [424, 152] width 12 height 9
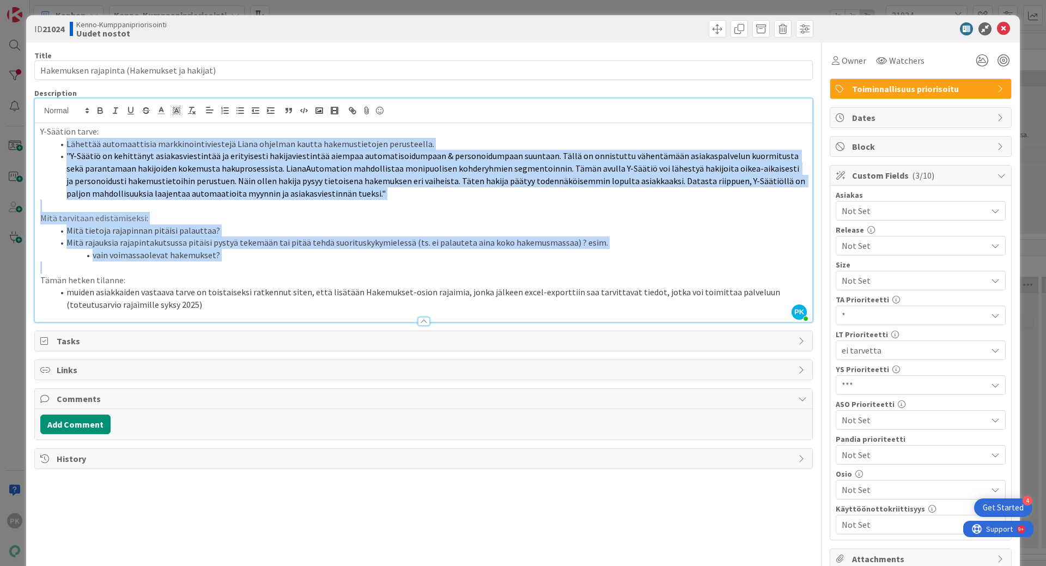
drag, startPoint x: 64, startPoint y: 143, endPoint x: 723, endPoint y: 268, distance: 670.4
click at [723, 268] on div "Y-Säätiön tarve: Lähettää automaattisia markkinointiviestejä Liana ohjelman kau…" at bounding box center [423, 222] width 777 height 199
copy div "Loremips dolorsitametc adipiscingelitseddoe Tempo incididu utlabo etdoloremagna…"
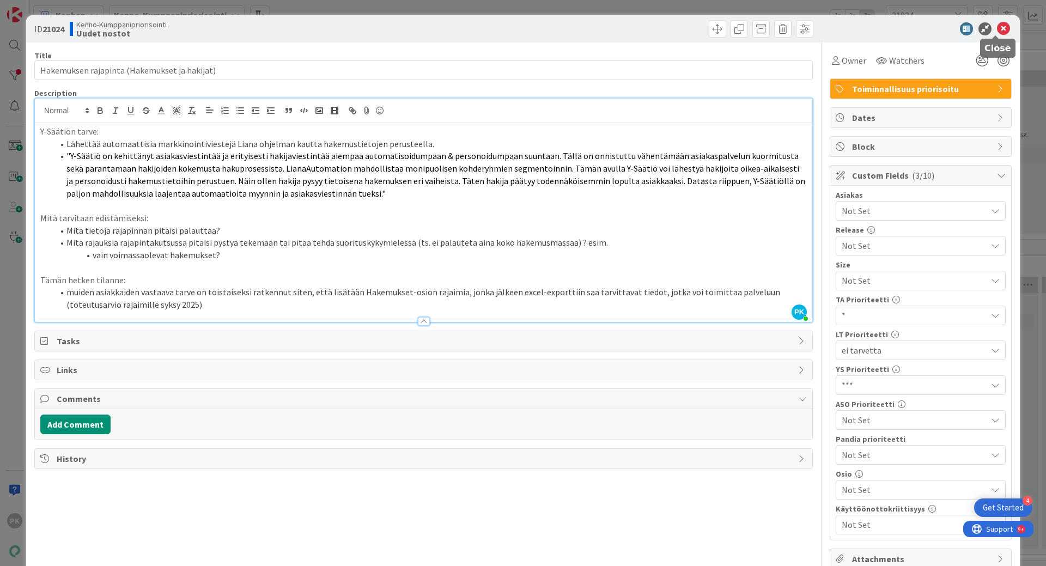
click at [997, 30] on icon at bounding box center [1003, 28] width 13 height 13
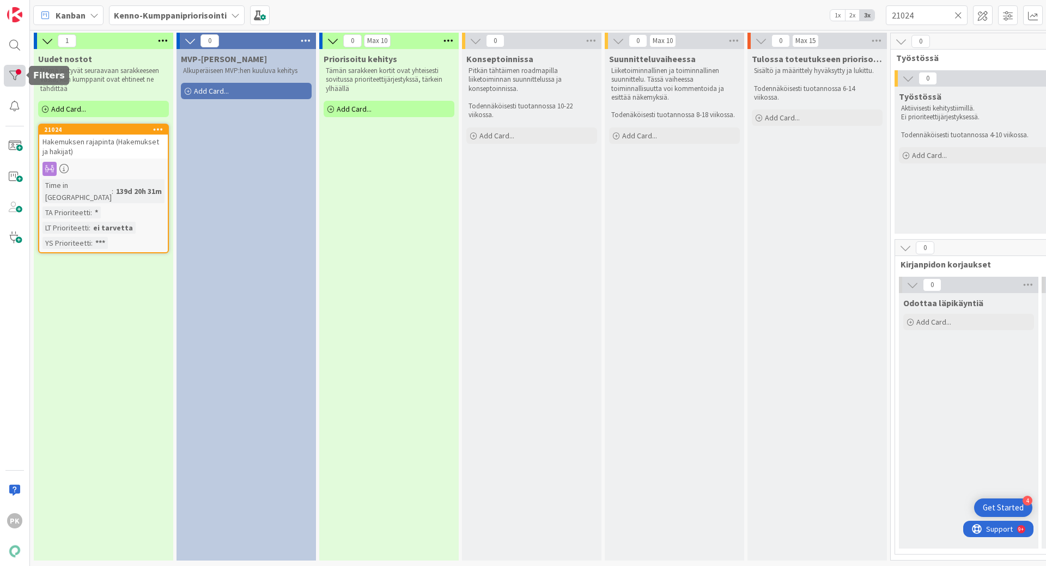
click at [17, 74] on div at bounding box center [15, 76] width 22 height 22
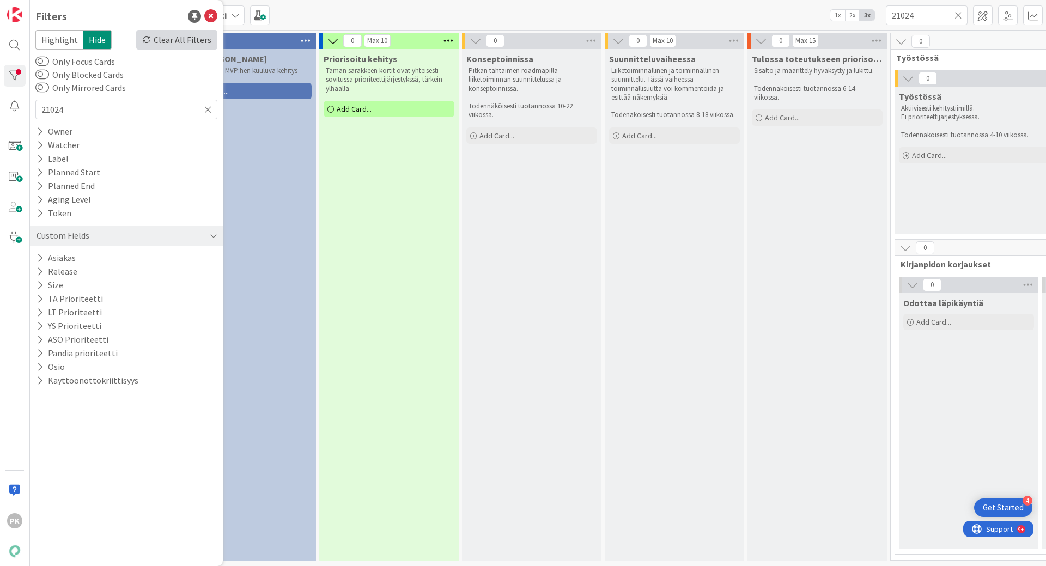
click at [178, 40] on div "Clear All Filters" at bounding box center [176, 40] width 81 height 20
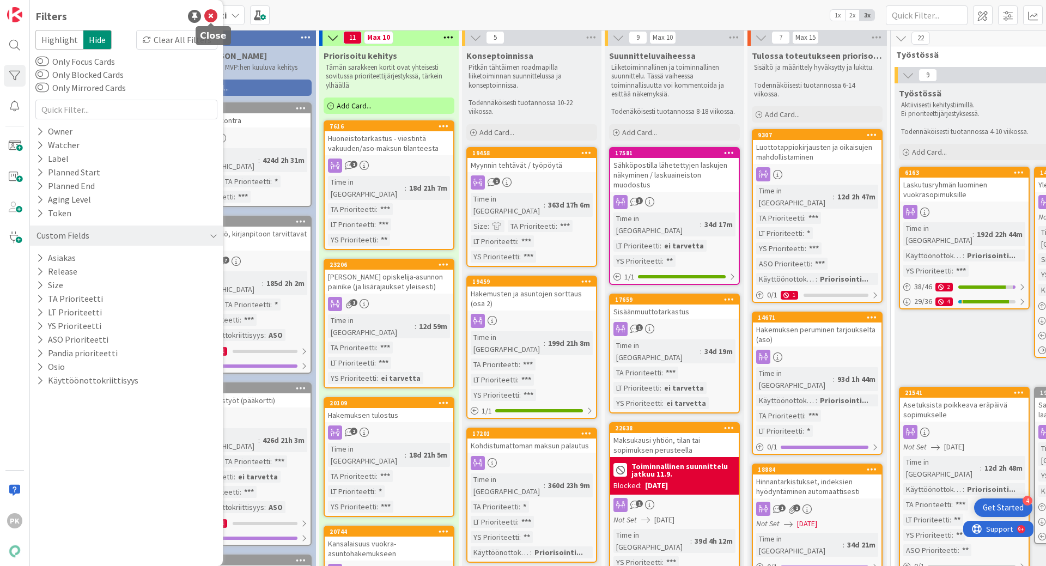
click at [208, 17] on icon at bounding box center [210, 16] width 13 height 13
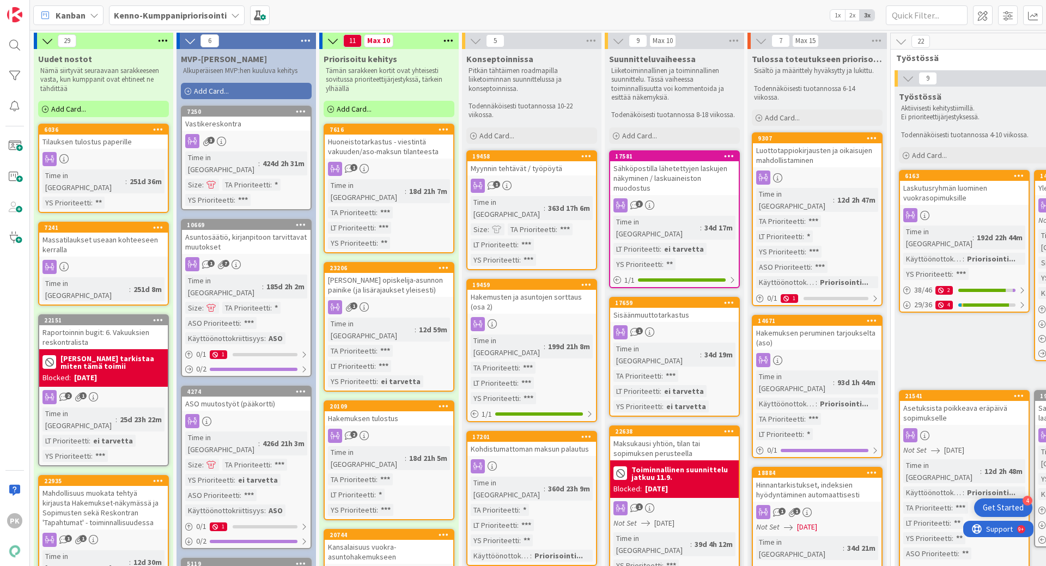
click at [104, 238] on div "Massatilaukset useaan kohteeseen kerralla" at bounding box center [103, 245] width 129 height 24
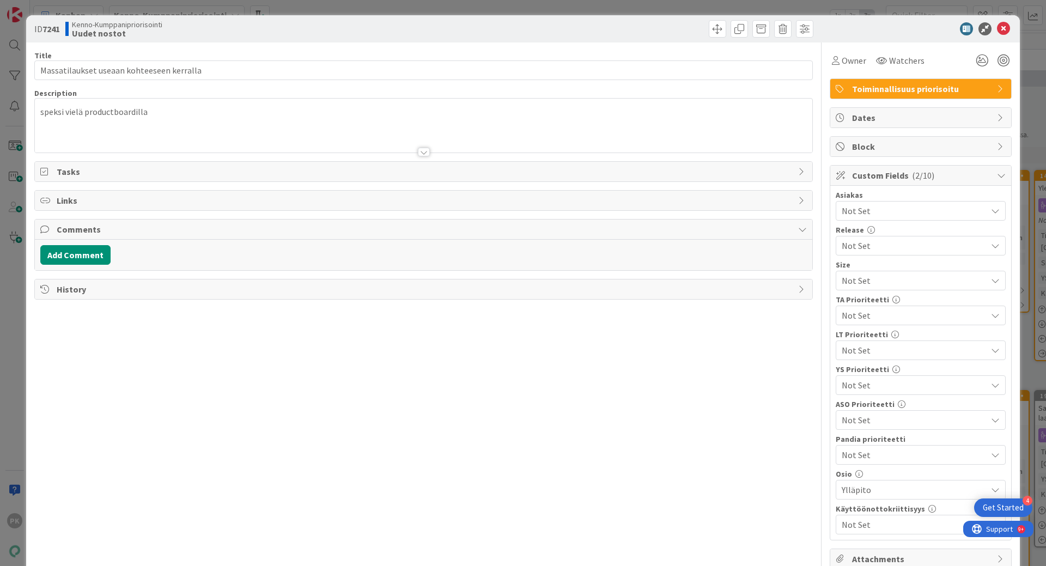
click at [418, 153] on div at bounding box center [424, 152] width 12 height 9
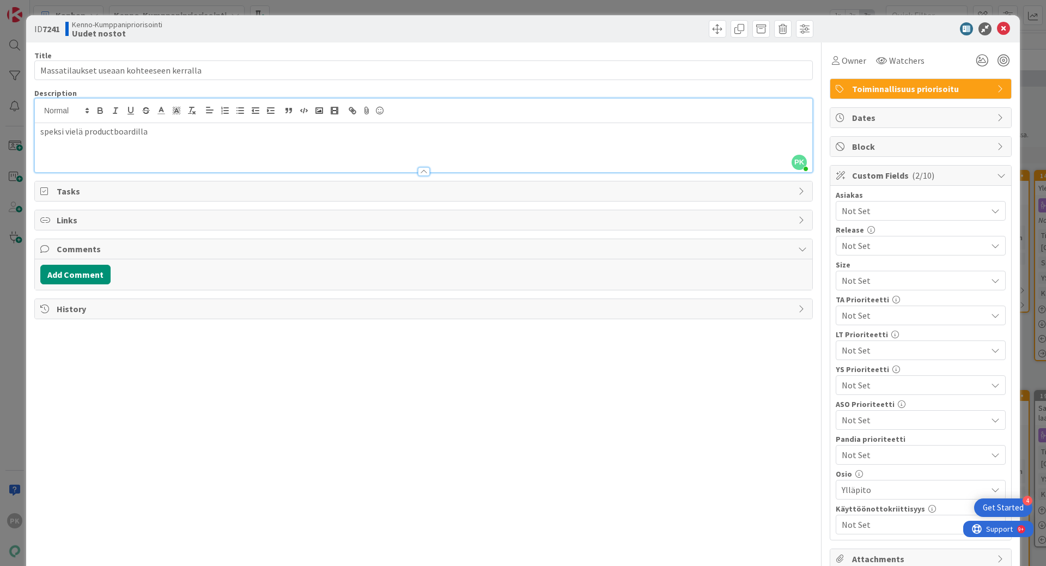
click at [855, 386] on span "Not Set" at bounding box center [911, 385] width 139 height 15
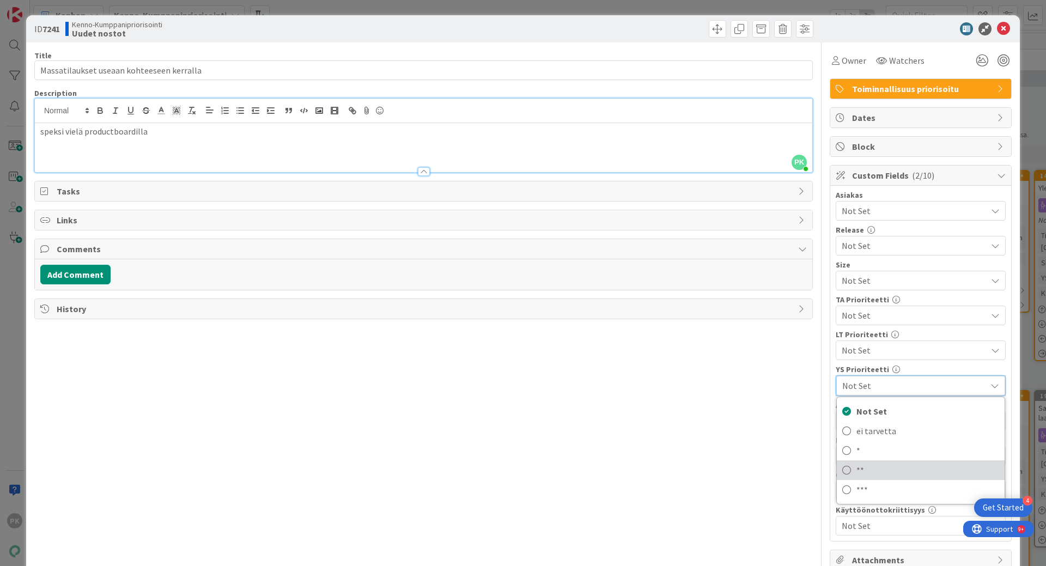
click at [842, 468] on icon at bounding box center [846, 470] width 9 height 16
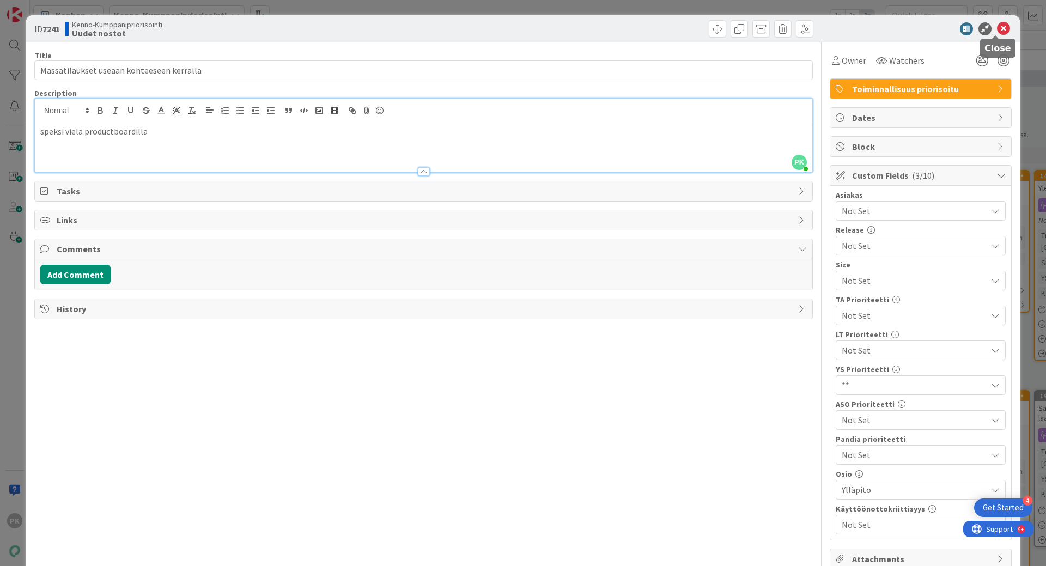
click at [997, 27] on icon at bounding box center [1003, 28] width 13 height 13
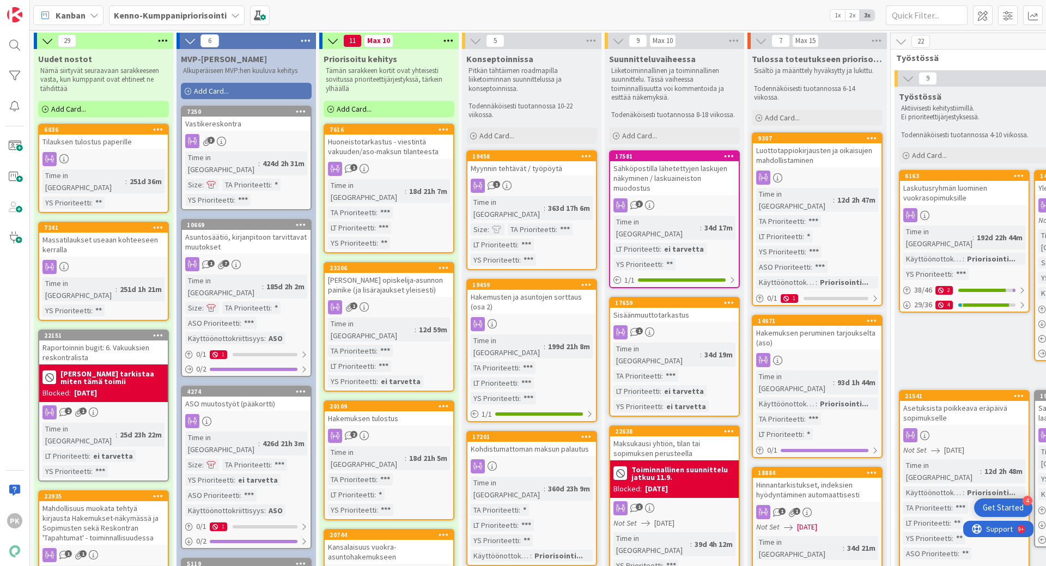
click at [113, 423] on div "Time in Column : 25d 23h 22m LT Prioriteetti : ei tarvetta YS Prioriteetti : ***" at bounding box center [103, 450] width 122 height 54
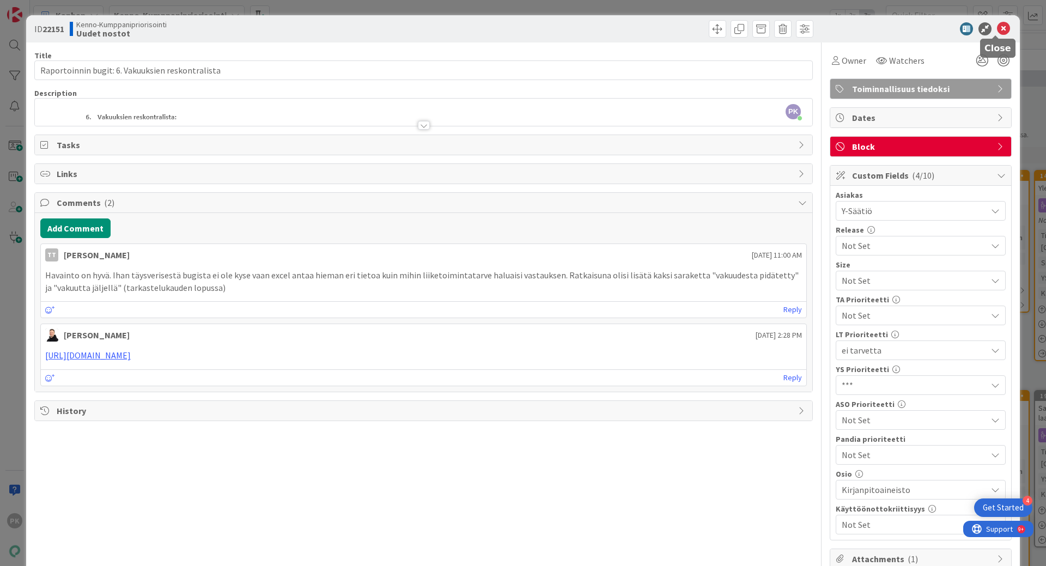
click at [997, 28] on icon at bounding box center [1003, 28] width 13 height 13
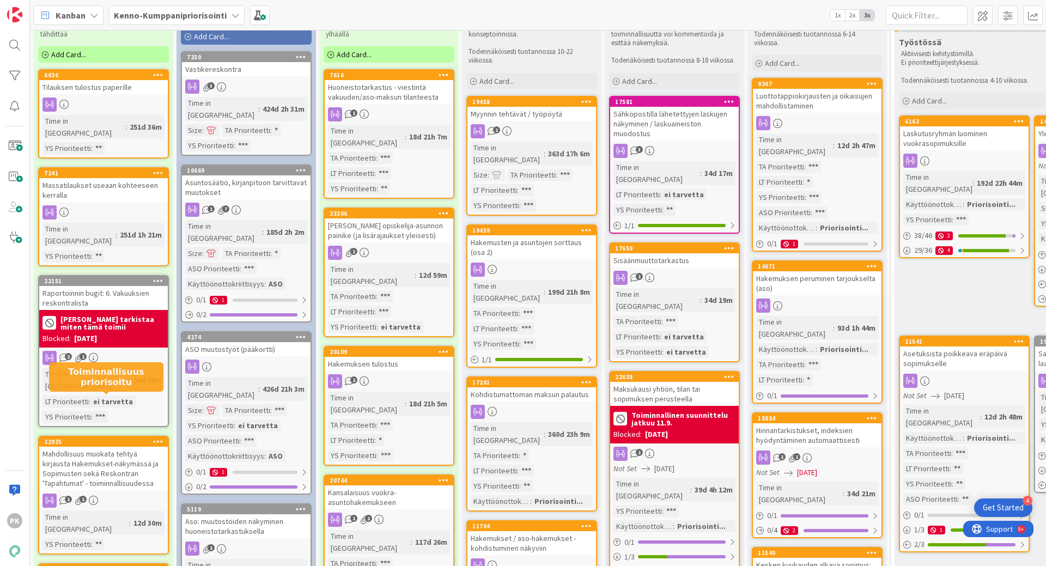
scroll to position [109, 0]
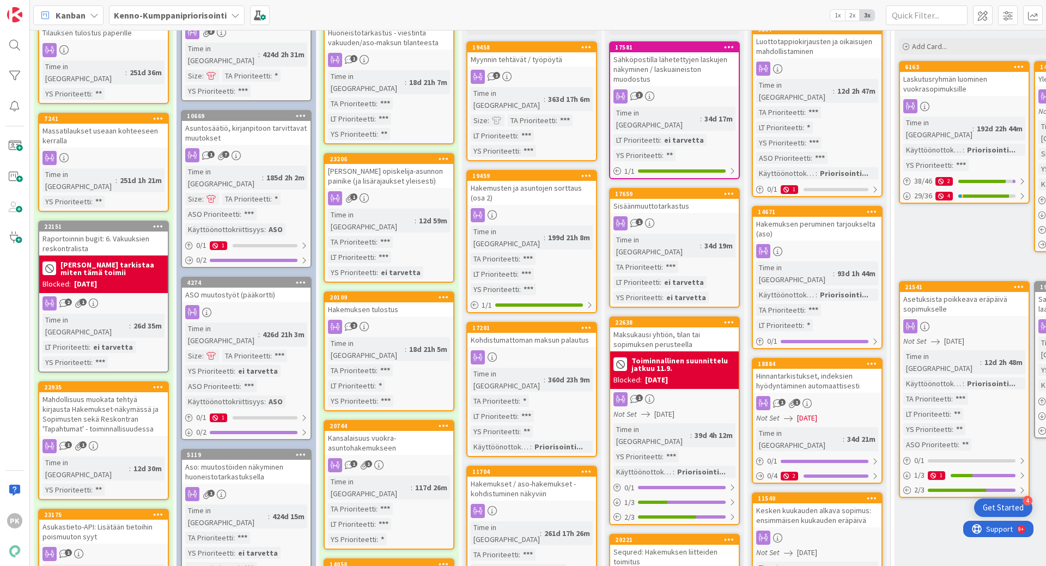
click at [129, 392] on div "Mahdollisuus muokata tehtyä kirjausta Hakemukset-näkymässä ja Sopimusten sekä R…" at bounding box center [103, 414] width 129 height 44
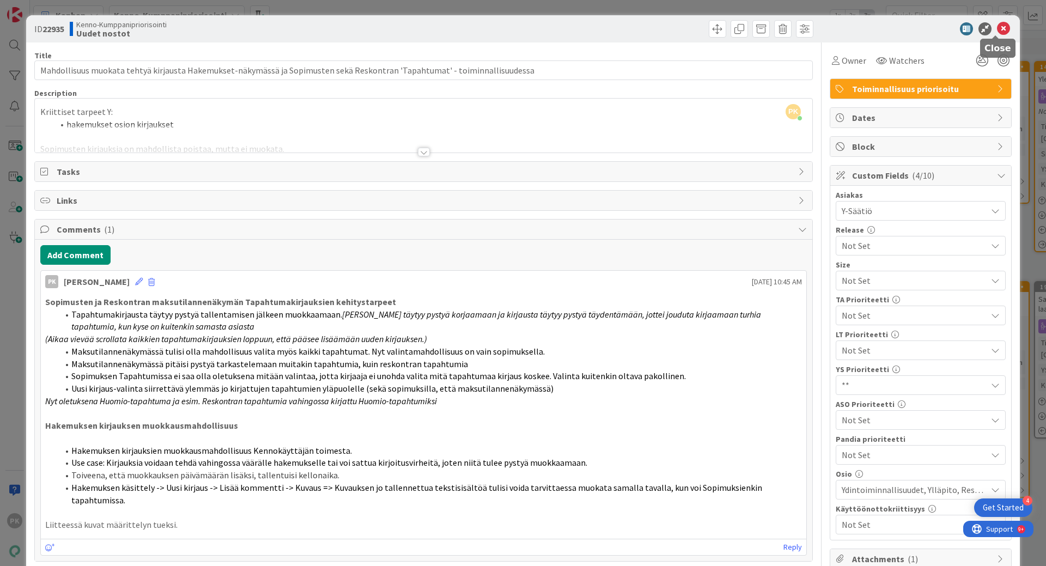
click at [999, 28] on icon at bounding box center [1003, 28] width 13 height 13
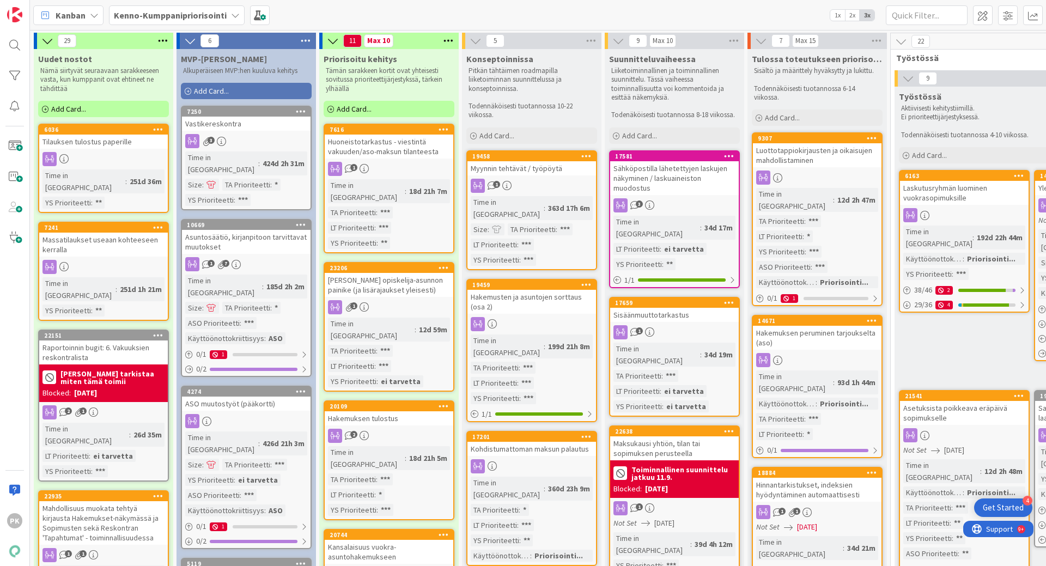
click at [688, 183] on div "Sähköpostilla lähetettyjen laskujen näkyminen / laskuaineiston muodostus" at bounding box center [674, 178] width 129 height 34
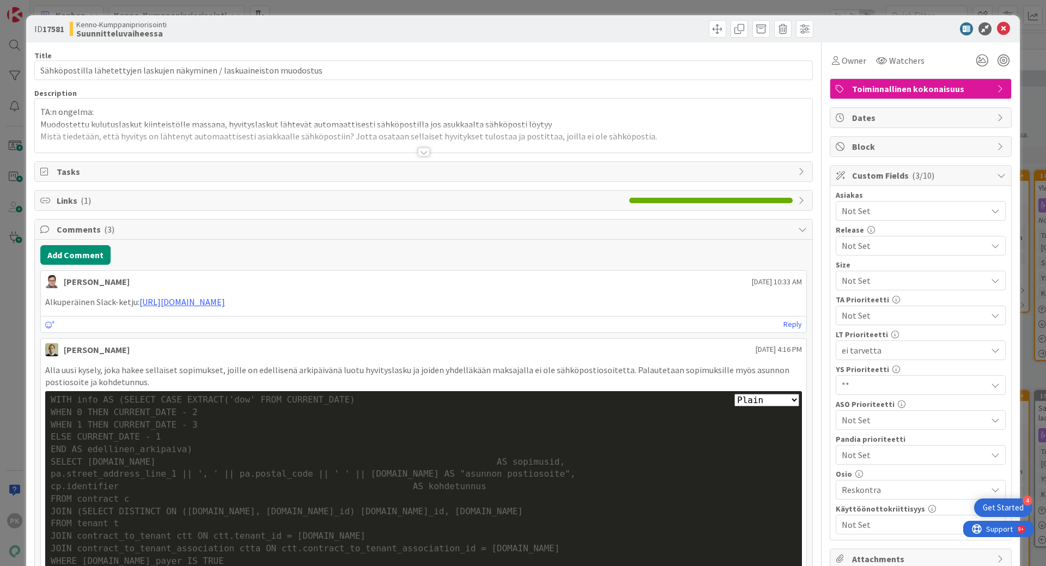
click at [420, 151] on div at bounding box center [424, 152] width 12 height 9
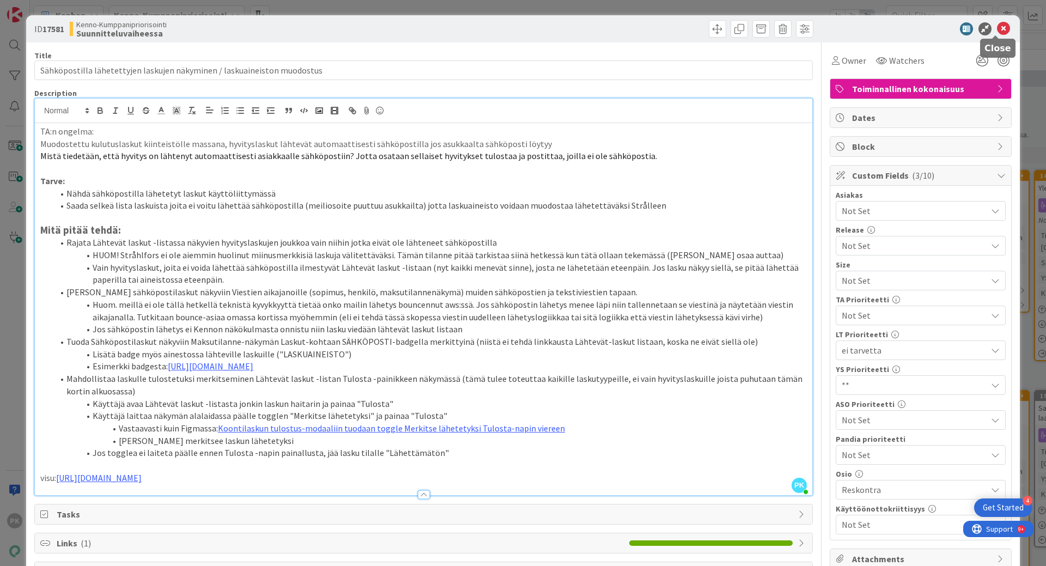
click at [997, 27] on icon at bounding box center [1003, 28] width 13 height 13
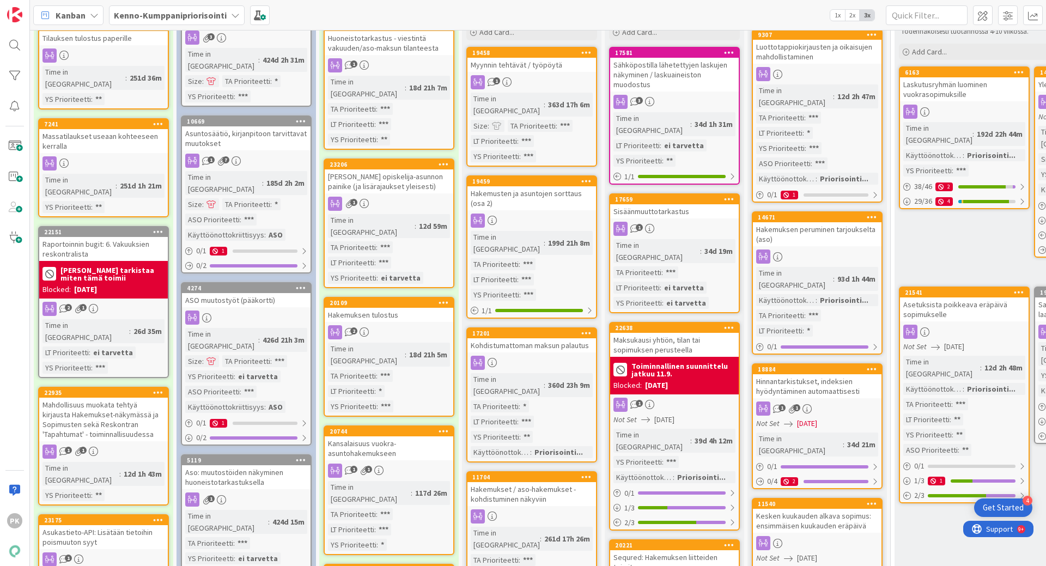
scroll to position [109, 0]
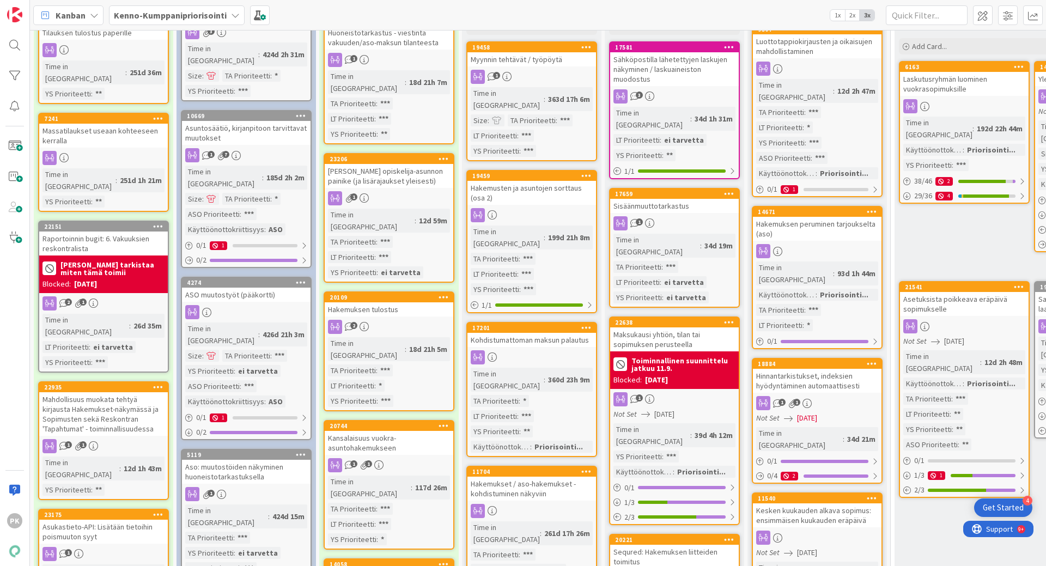
click at [691, 327] on div "Maksukausi yhtiön, tilan tai sopimuksen perusteella" at bounding box center [674, 339] width 129 height 24
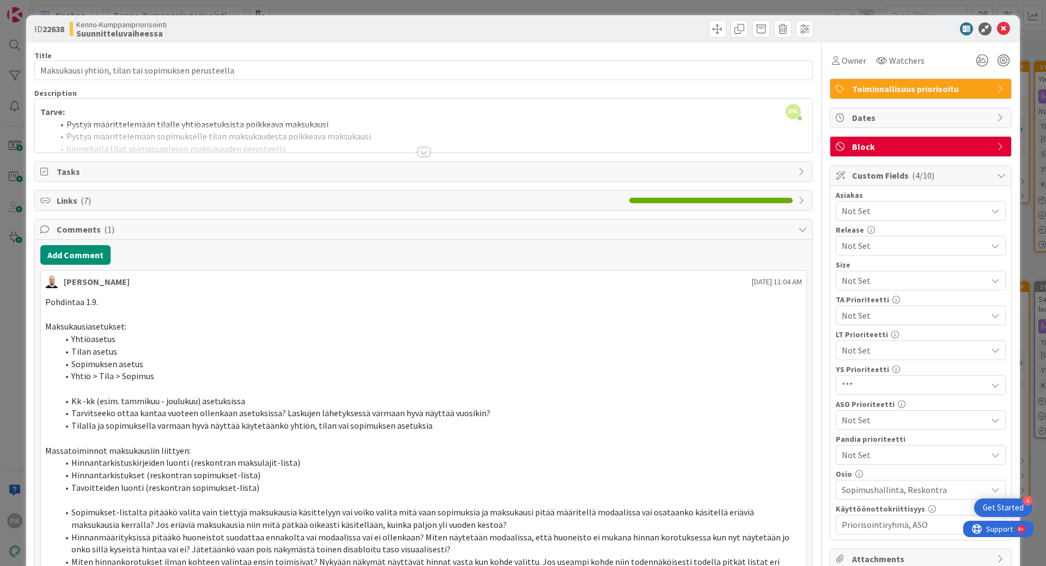
click at [418, 152] on div at bounding box center [424, 152] width 12 height 9
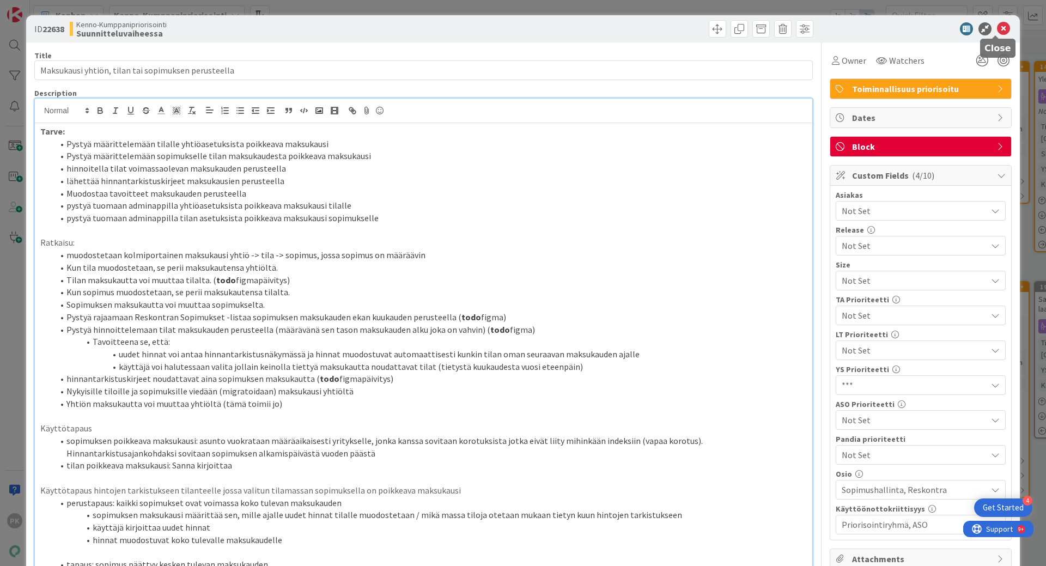
click at [997, 29] on icon at bounding box center [1003, 28] width 13 height 13
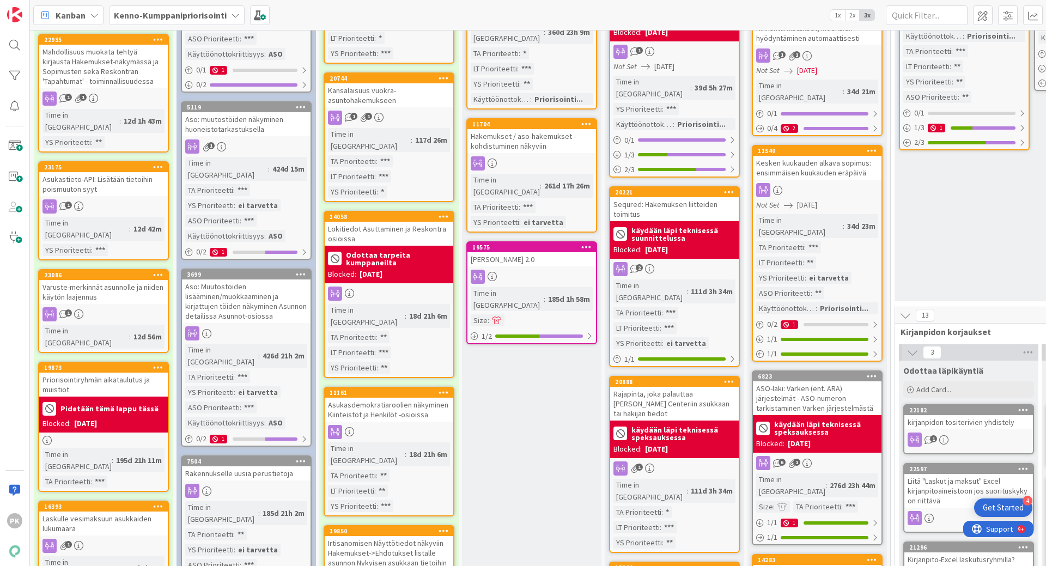
scroll to position [490, 0]
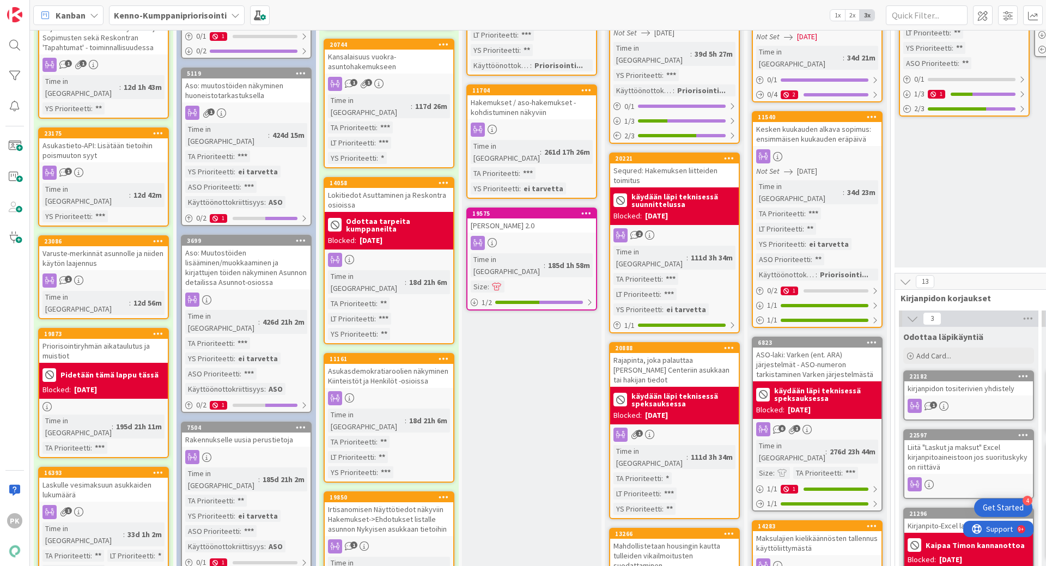
click at [666, 163] on div "Sequred: Hakemuksen liitteiden toimitus" at bounding box center [674, 175] width 129 height 24
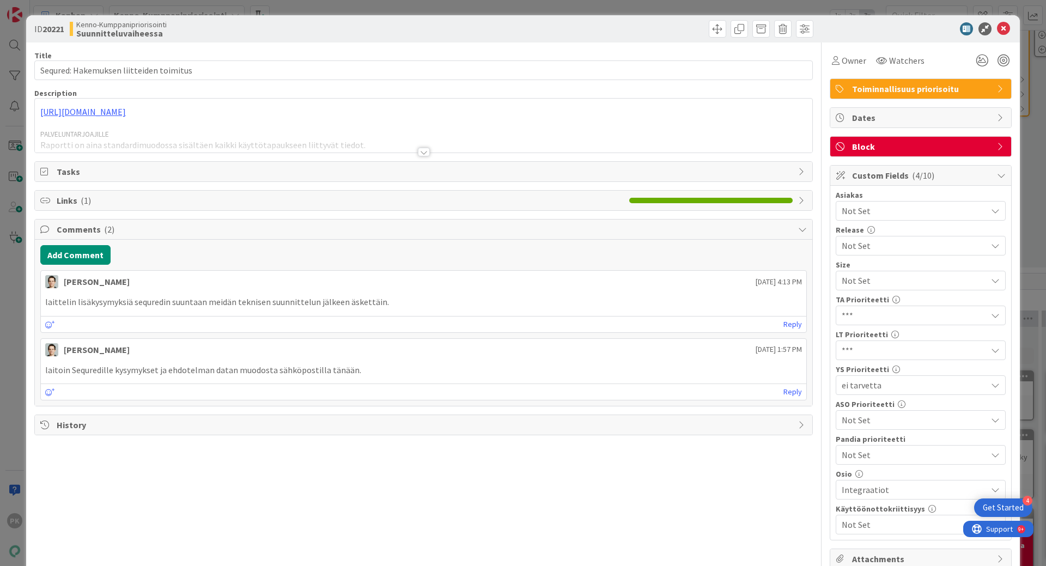
click at [420, 153] on div at bounding box center [424, 152] width 12 height 9
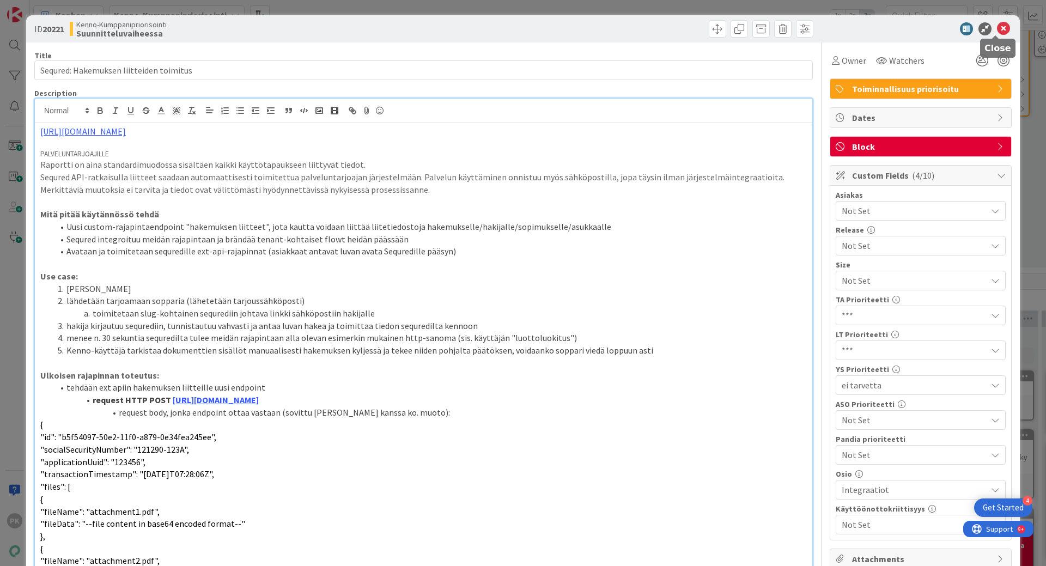
click at [997, 31] on icon at bounding box center [1003, 28] width 13 height 13
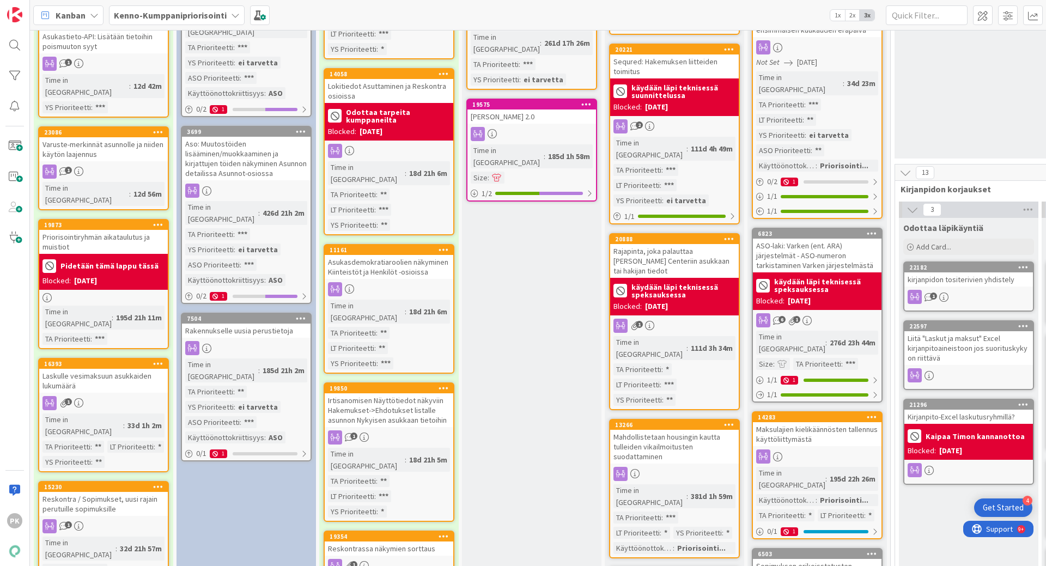
scroll to position [654, 0]
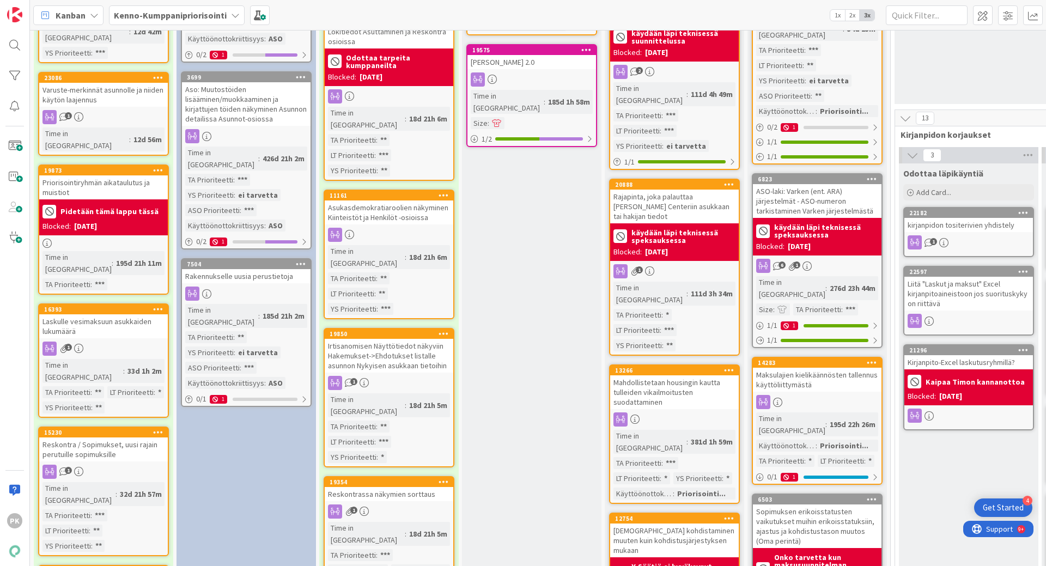
click at [698, 190] on div "Rajapinta, joka palauttaa [PERSON_NAME] Centeriin asukkaan tai hakijan tiedot" at bounding box center [674, 207] width 129 height 34
select select "javascript"
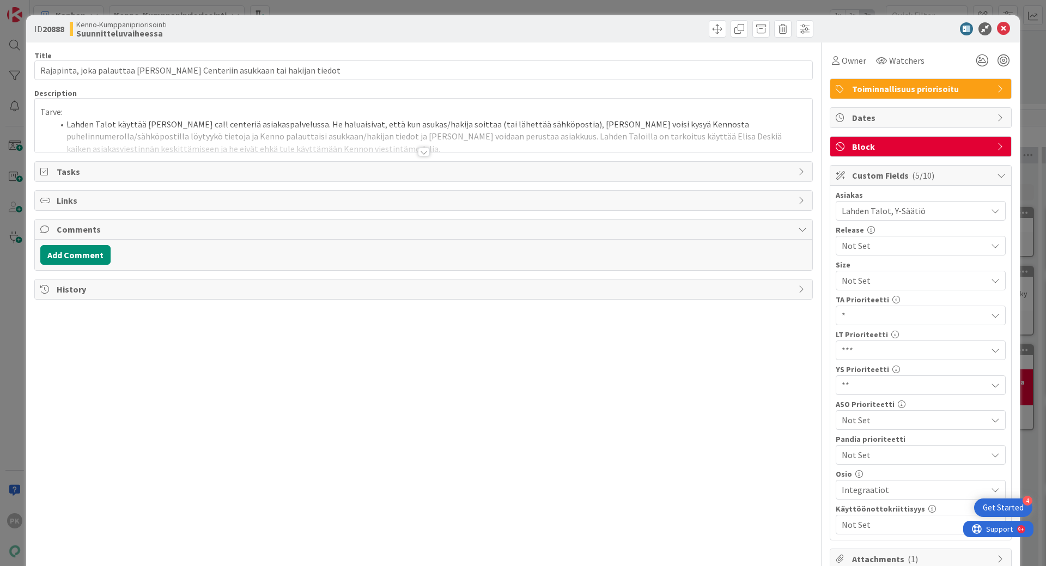
click at [419, 149] on div at bounding box center [424, 152] width 12 height 9
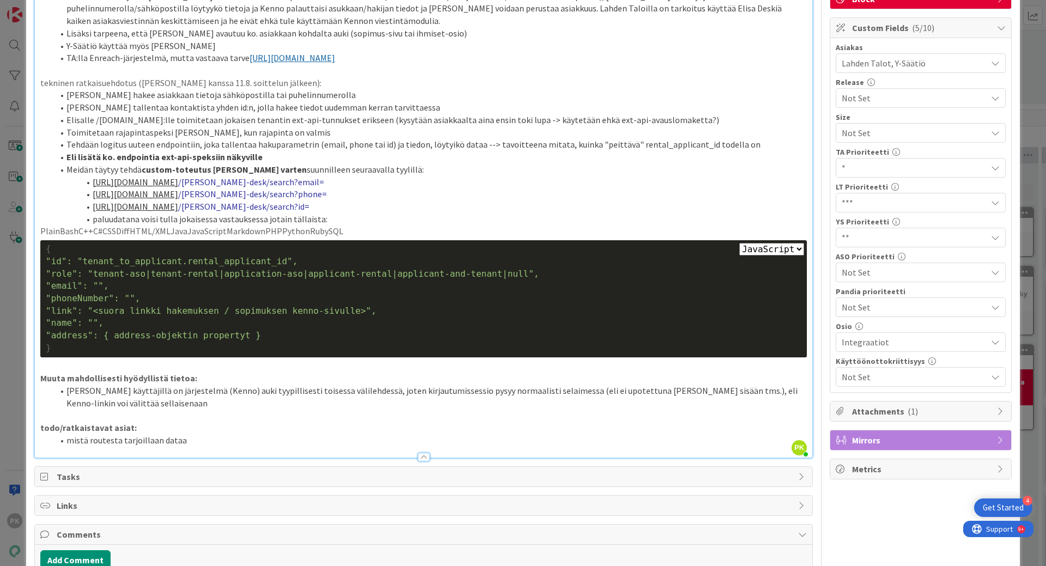
scroll to position [163, 0]
